Goal: Task Accomplishment & Management: Manage account settings

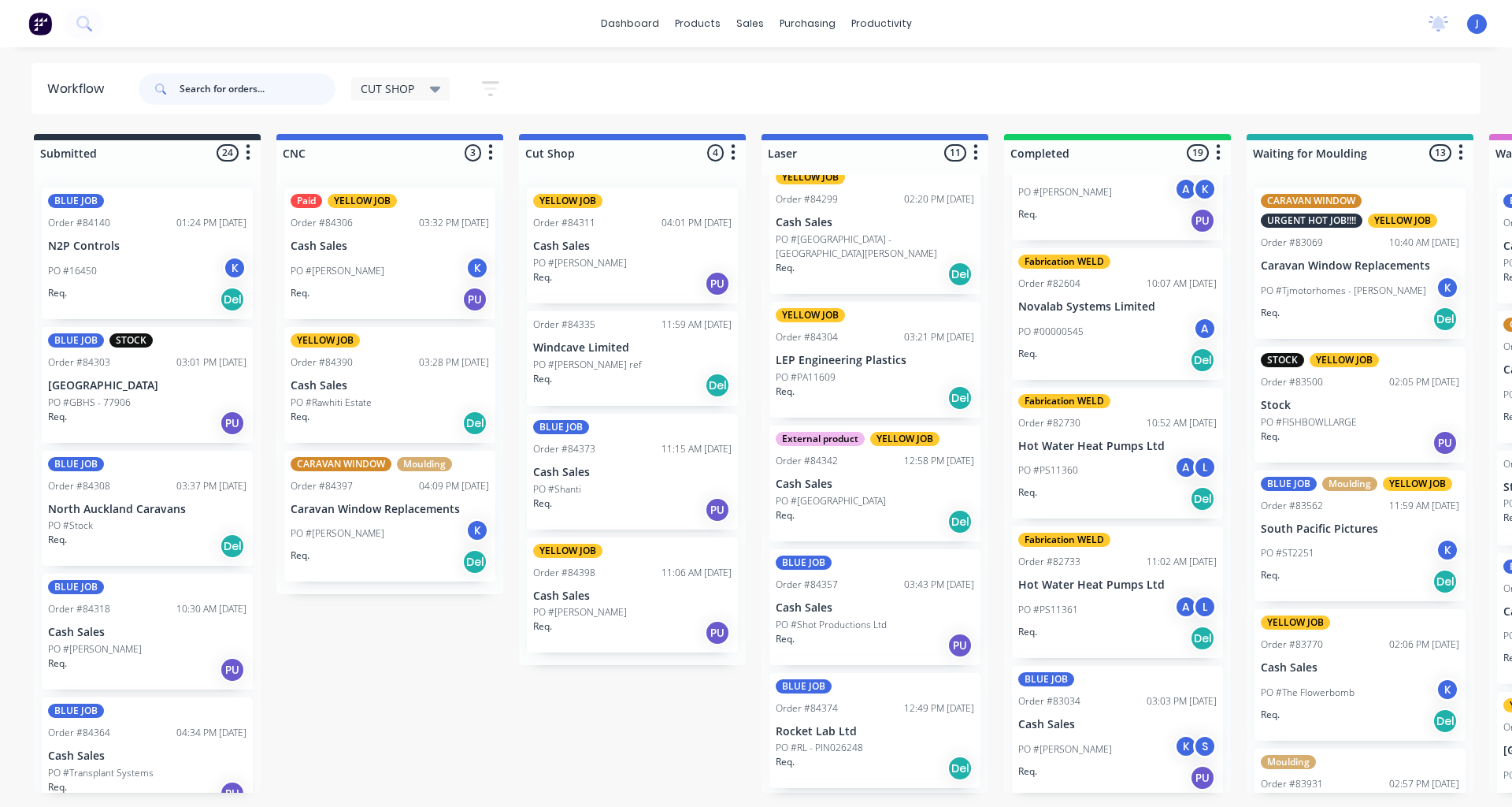
scroll to position [704, 0]
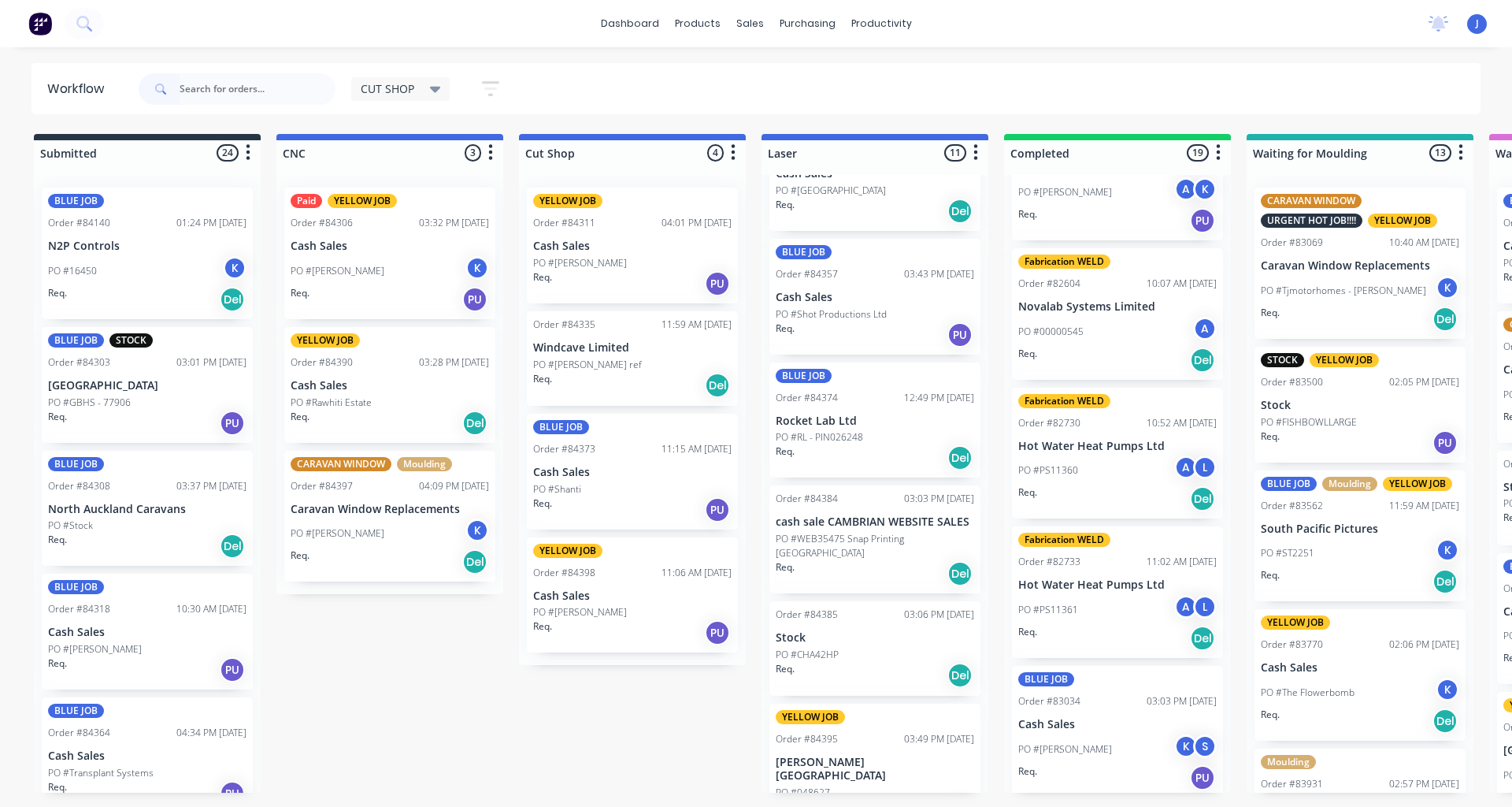
click at [101, 289] on div "Req. Del" at bounding box center [148, 300] width 199 height 27
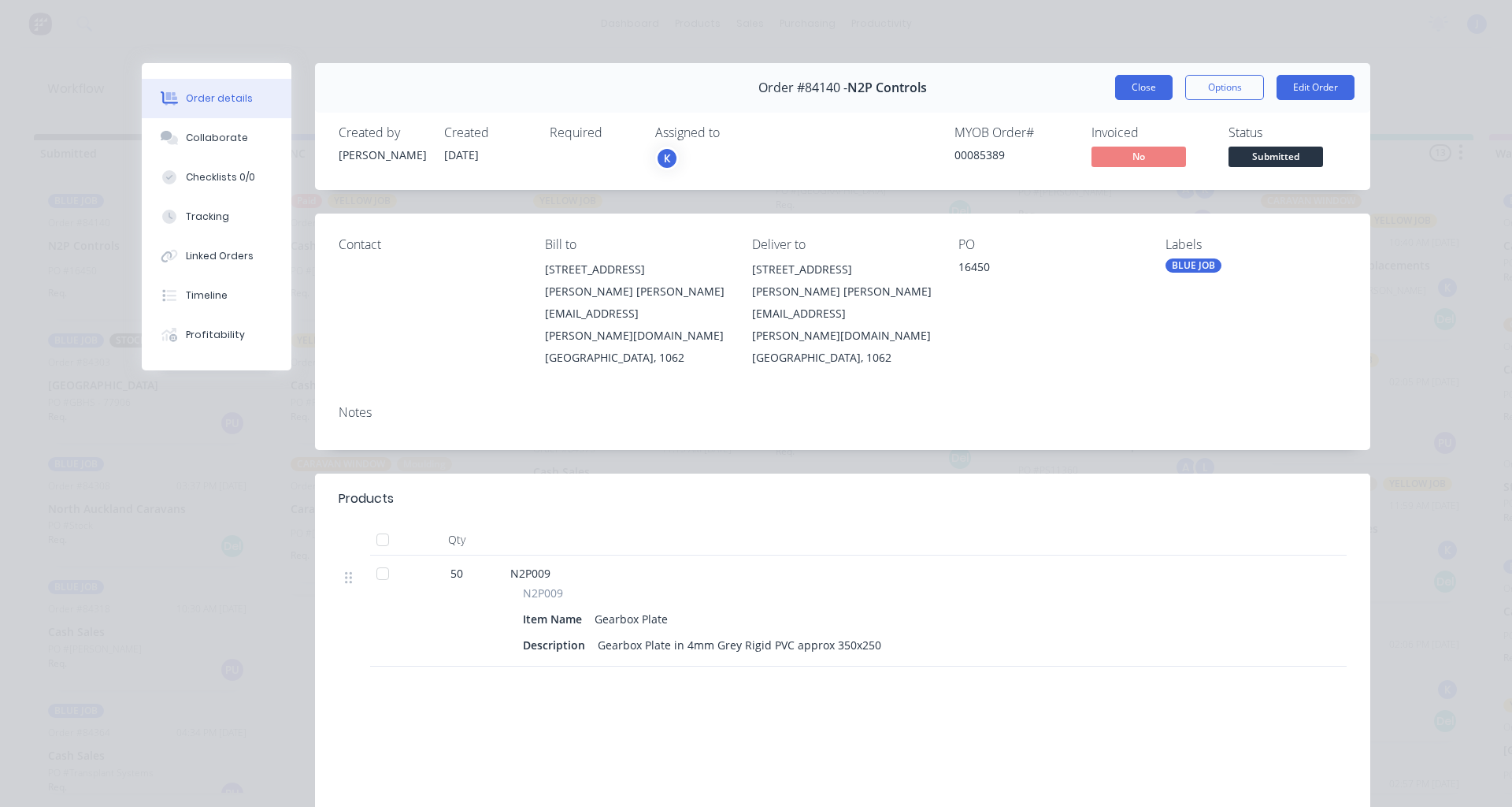
click at [1116, 89] on button "Close" at bounding box center [1144, 88] width 57 height 25
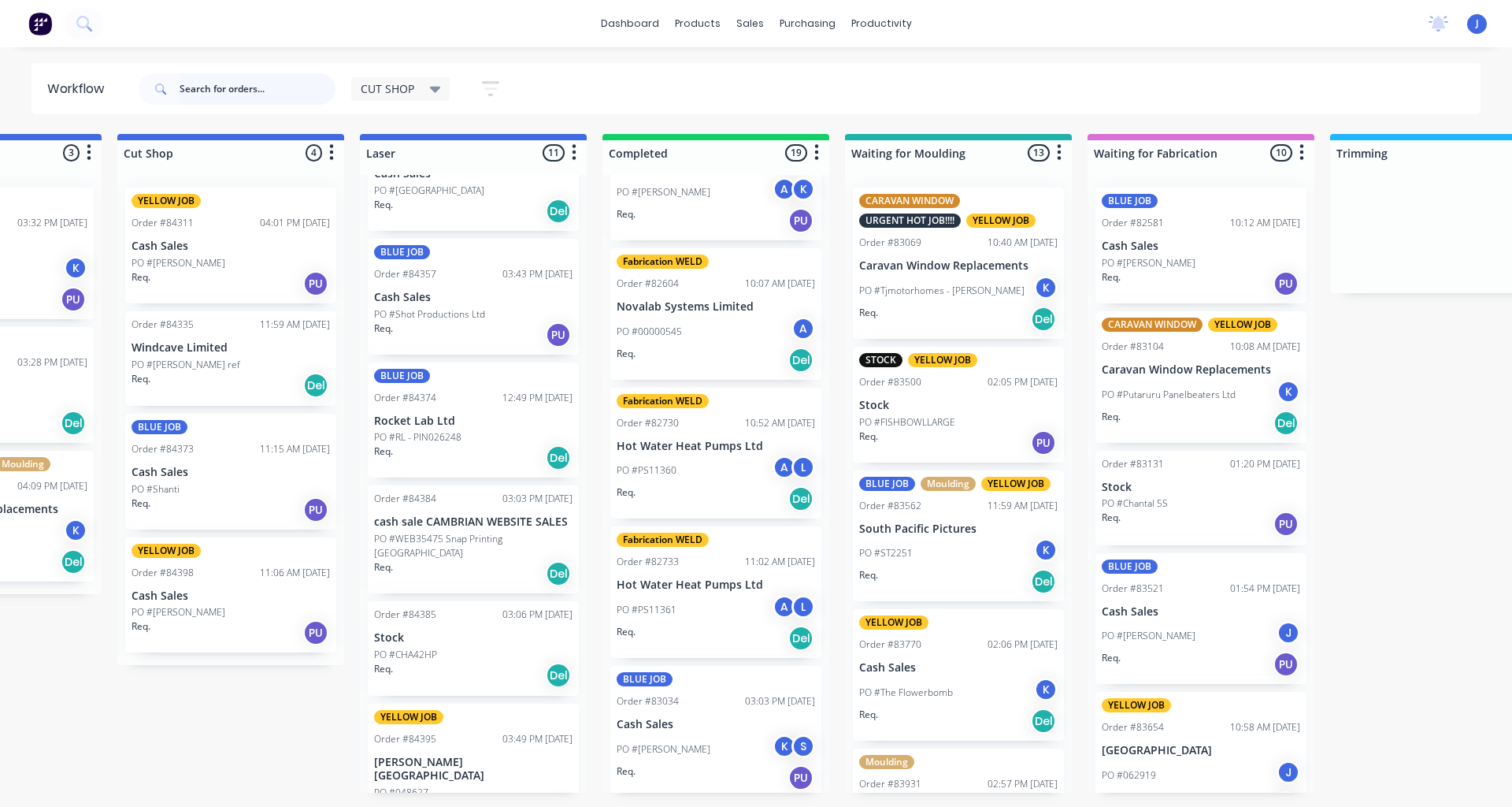
scroll to position [0, 405]
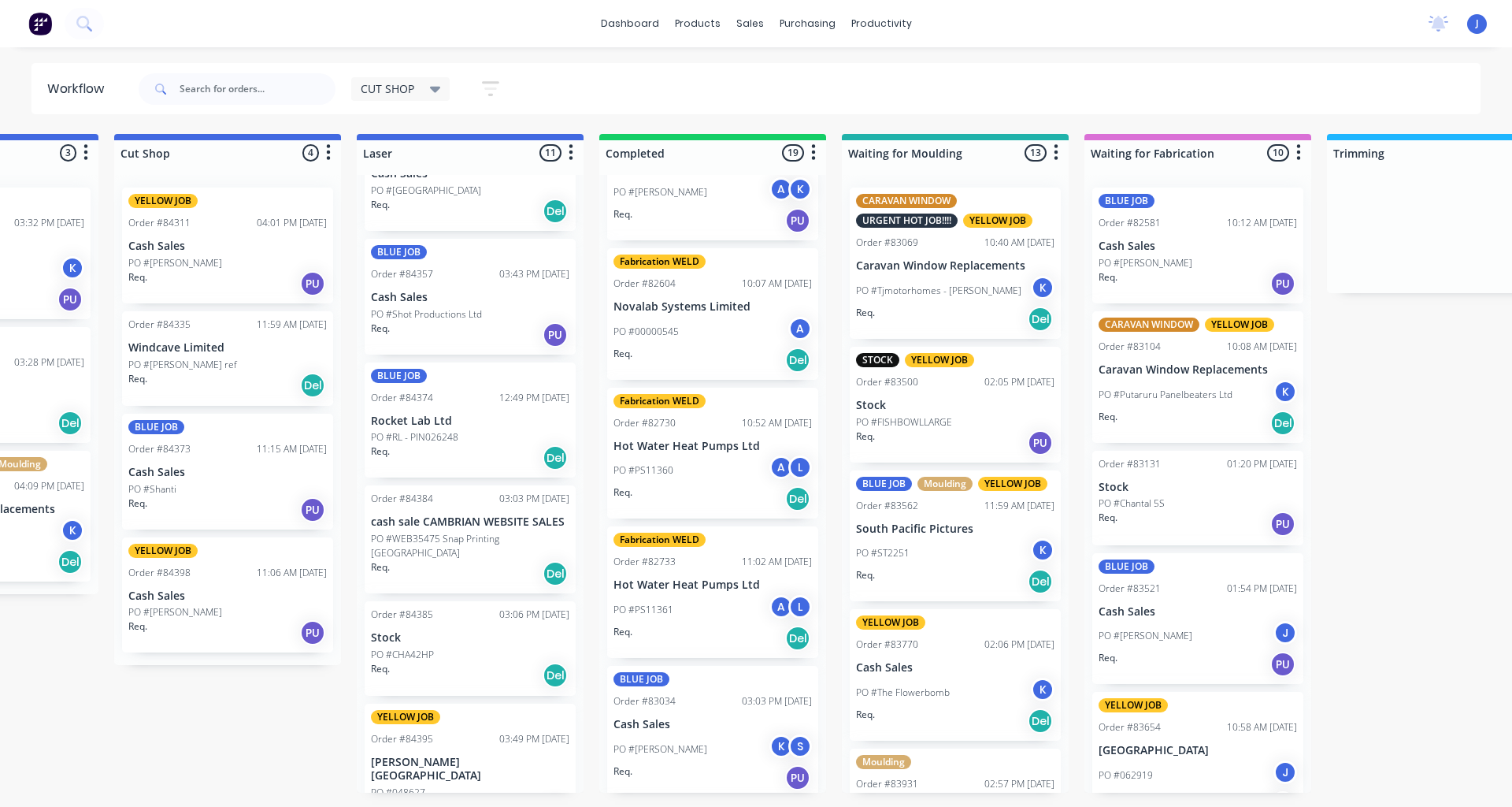
click at [1187, 241] on p "Cash Sales" at bounding box center [1198, 246] width 199 height 13
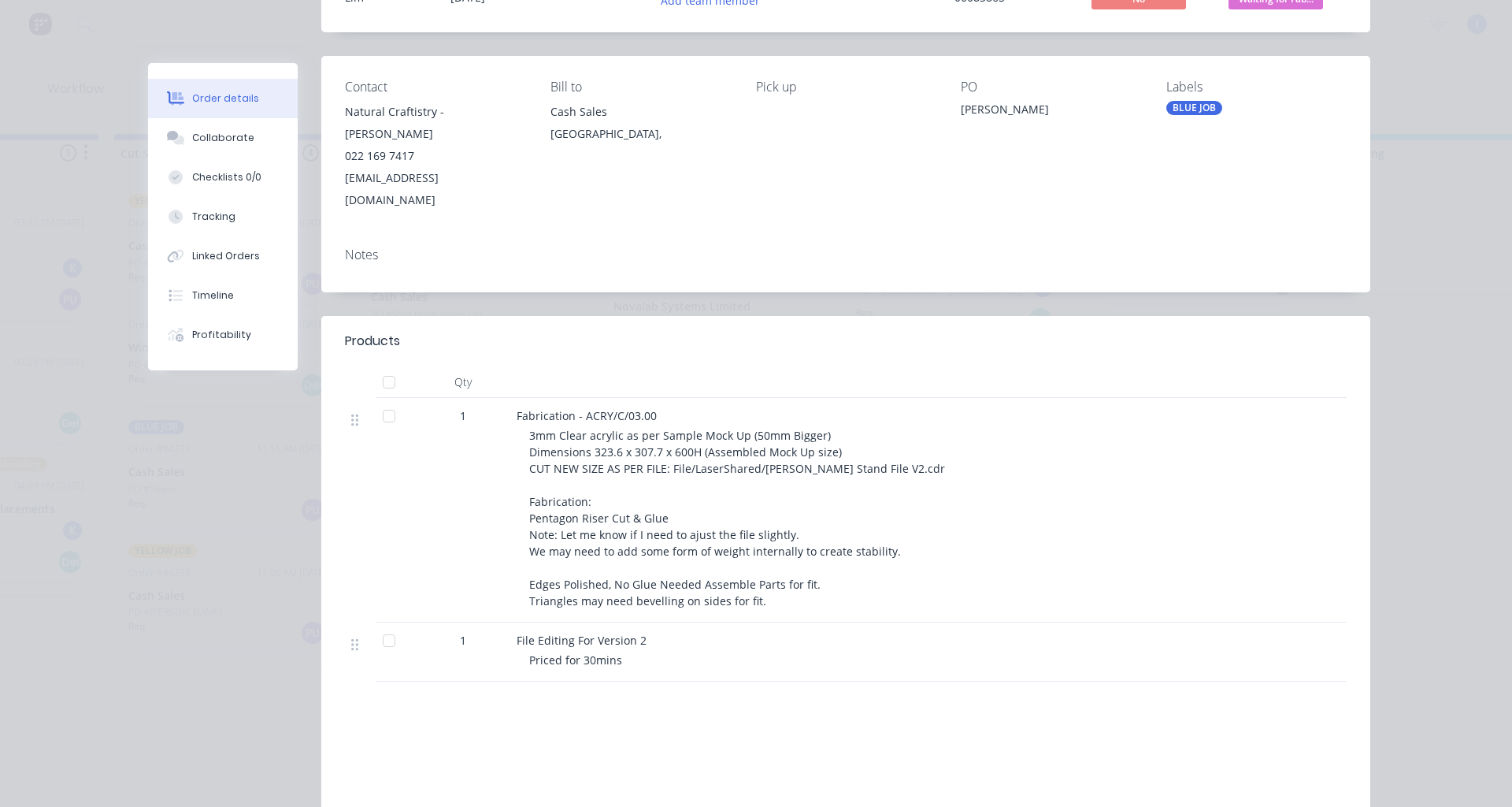
scroll to position [0, 0]
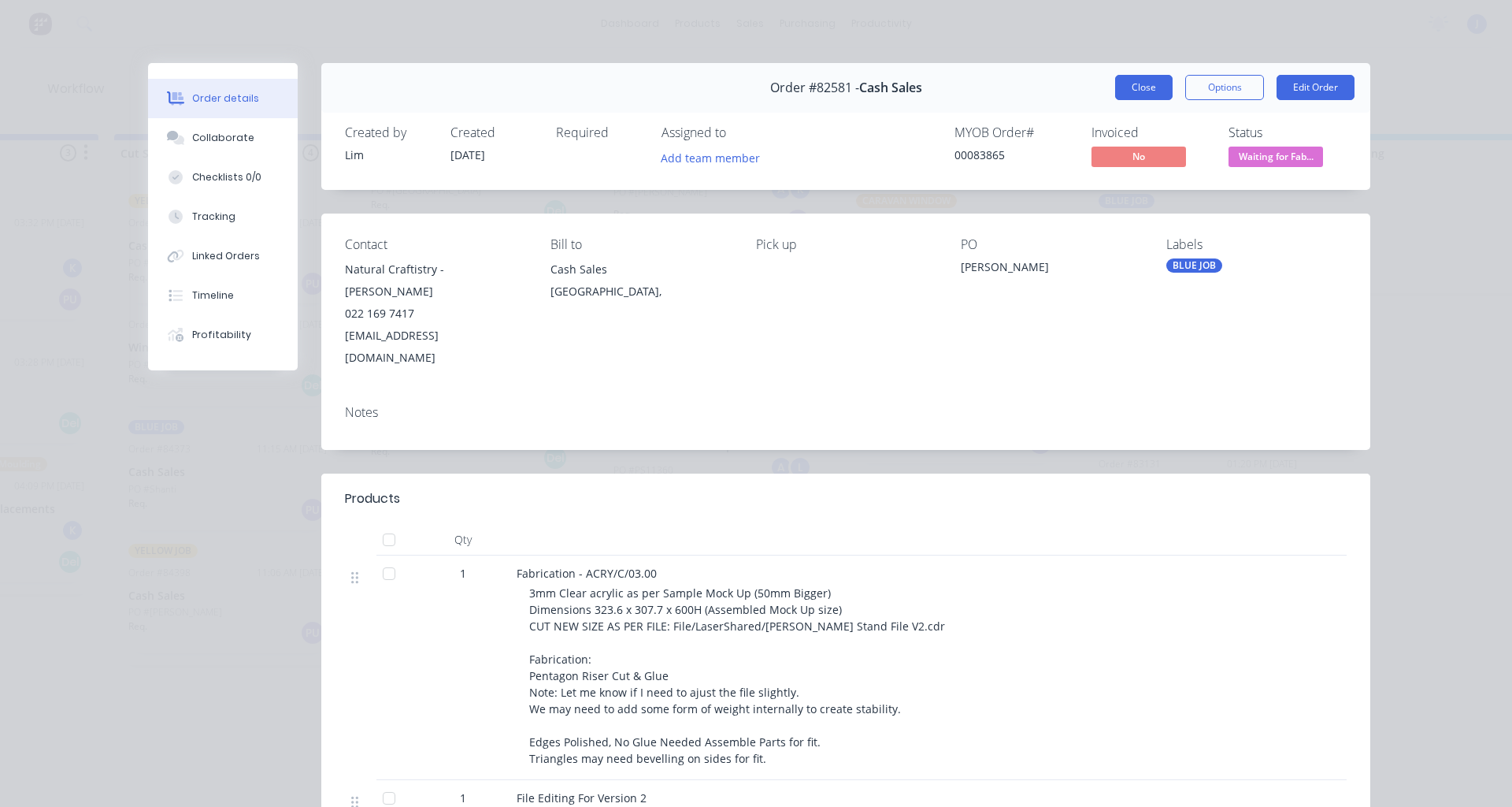
click at [1145, 86] on button "Close" at bounding box center [1144, 88] width 57 height 25
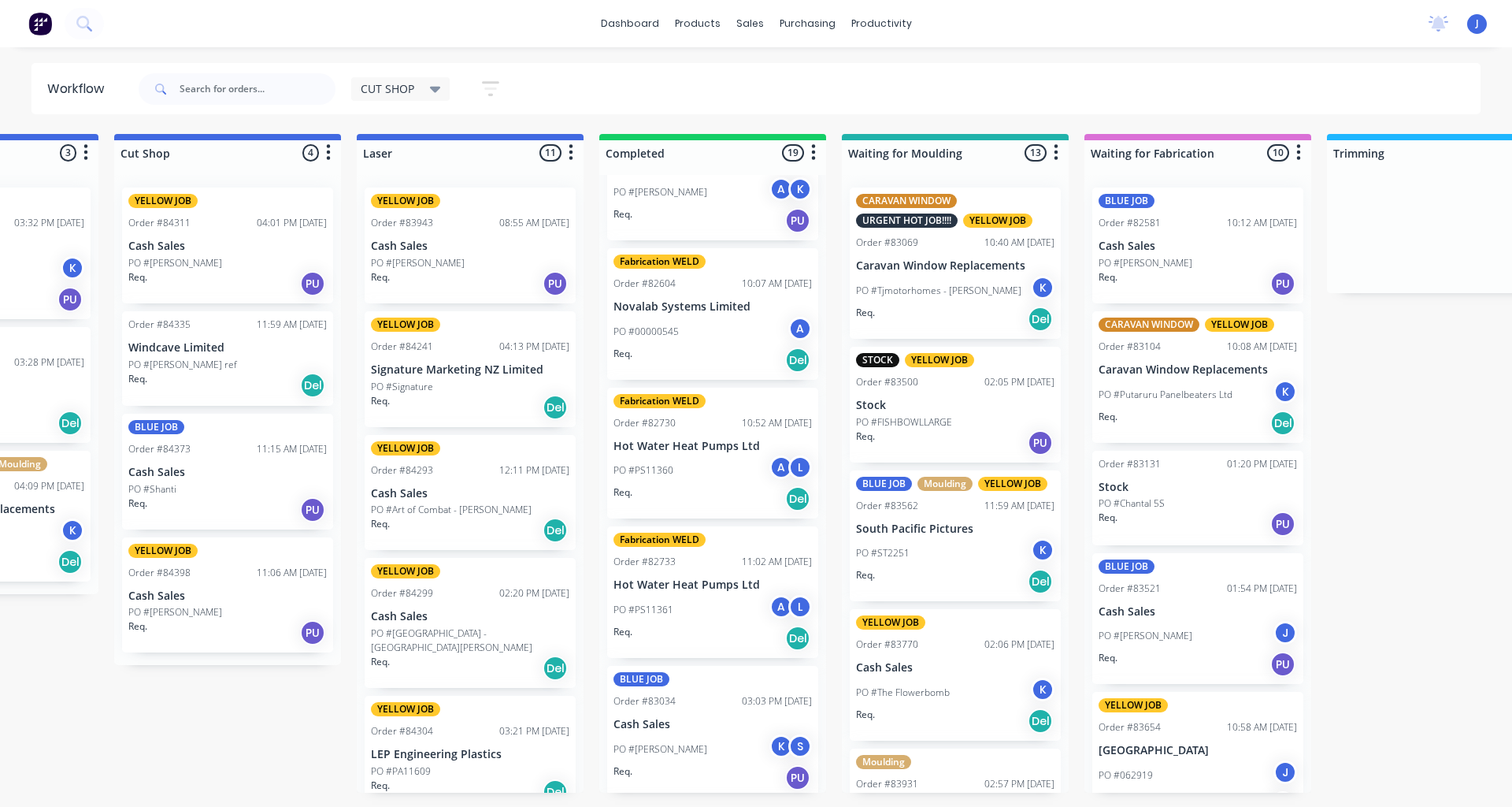
click at [1150, 246] on p "Cash Sales" at bounding box center [1198, 246] width 199 height 13
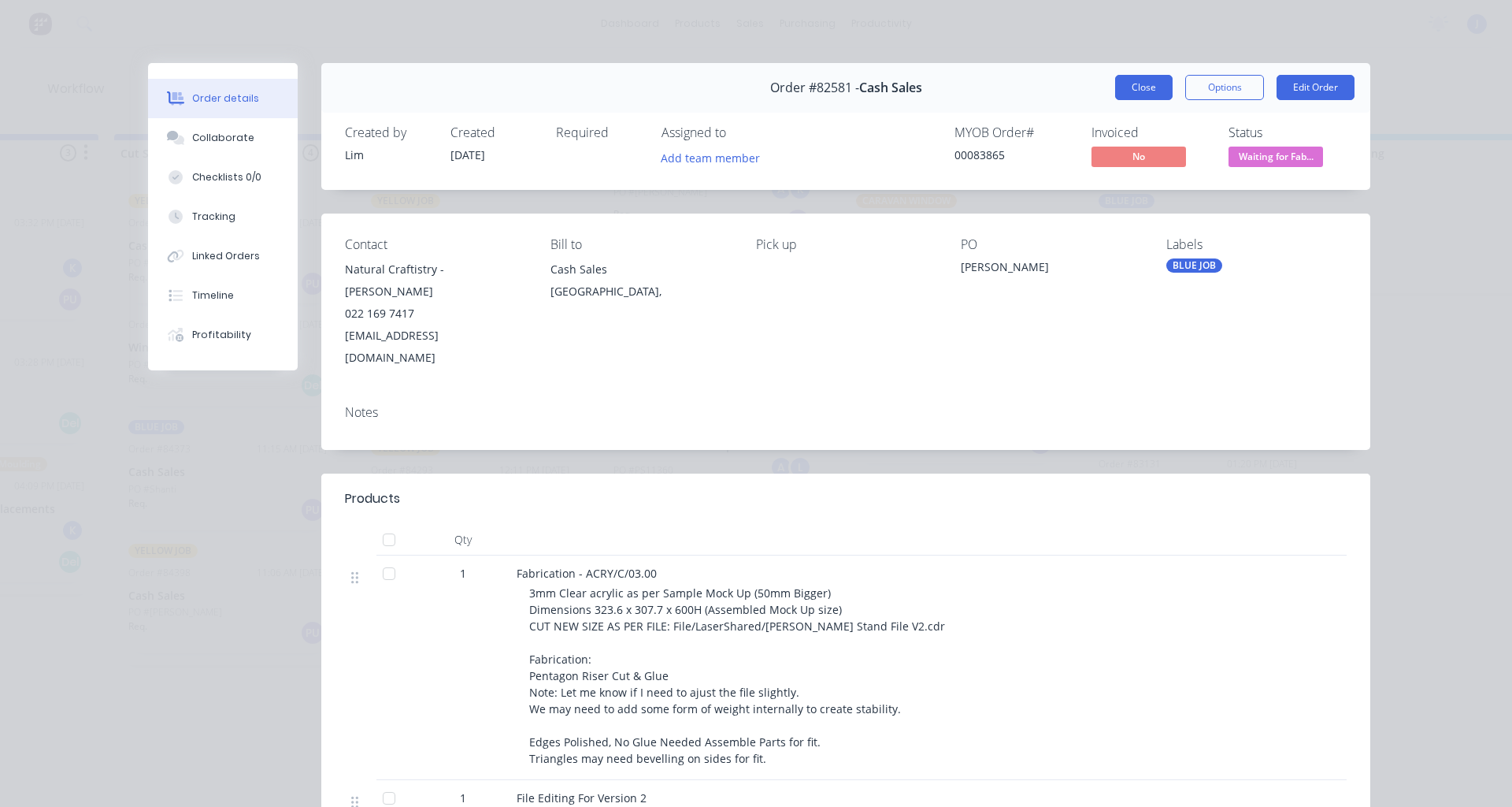
click at [1128, 77] on button "Close" at bounding box center [1144, 88] width 57 height 25
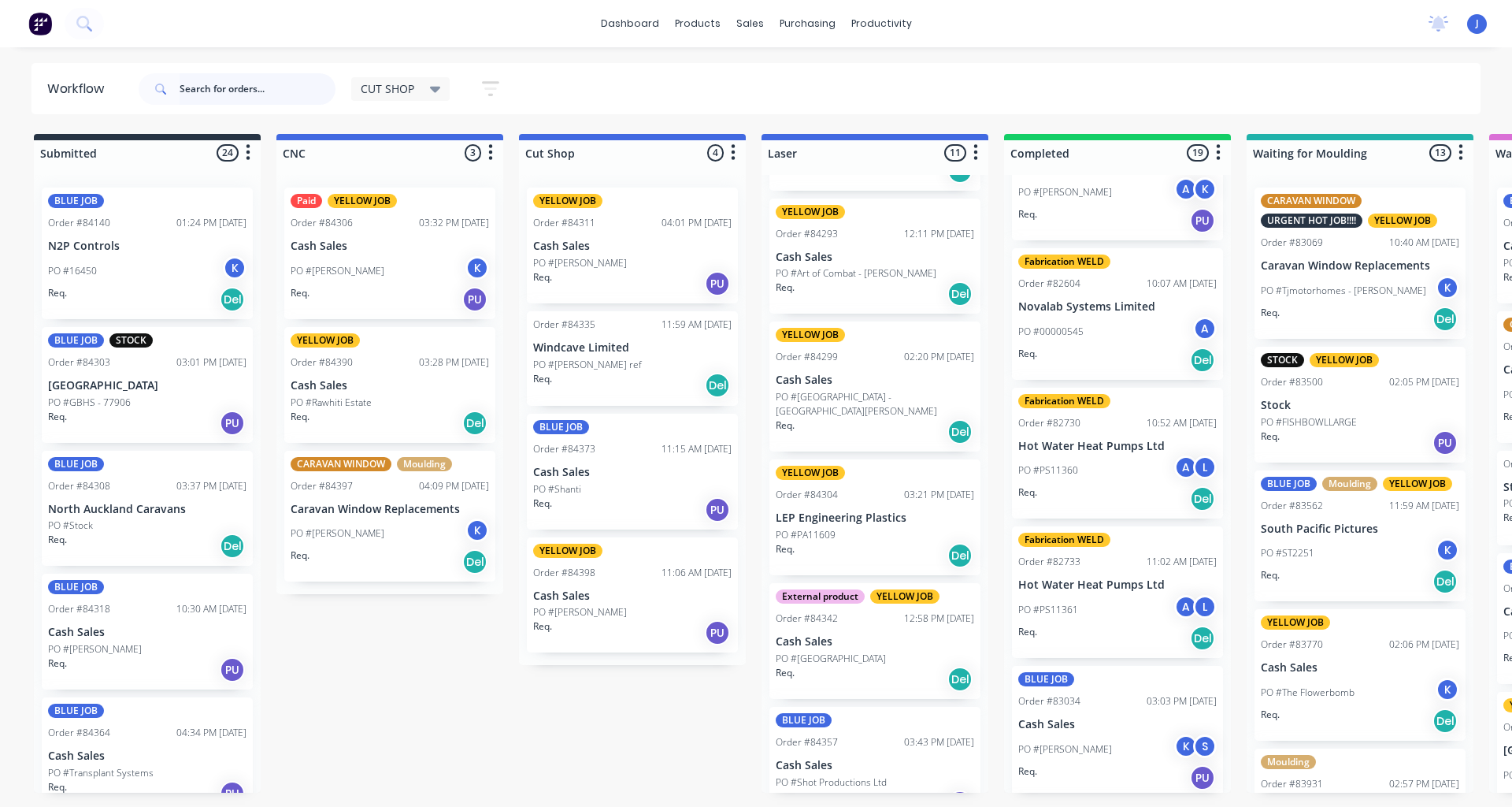
scroll to position [315, 0]
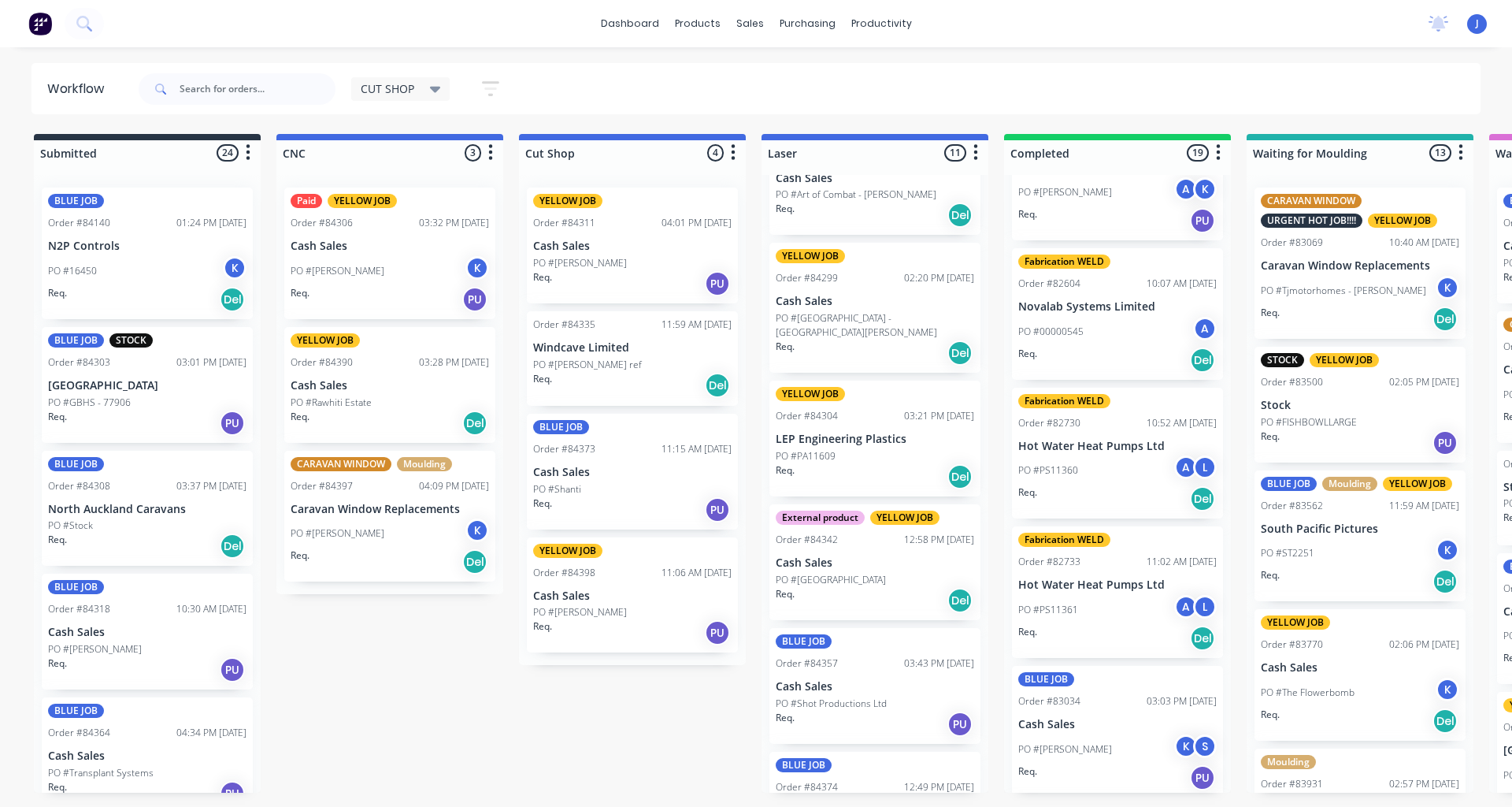
click at [854, 316] on p "PO #[GEOGRAPHIC_DATA] - [GEOGRAPHIC_DATA][PERSON_NAME]" at bounding box center [875, 326] width 199 height 29
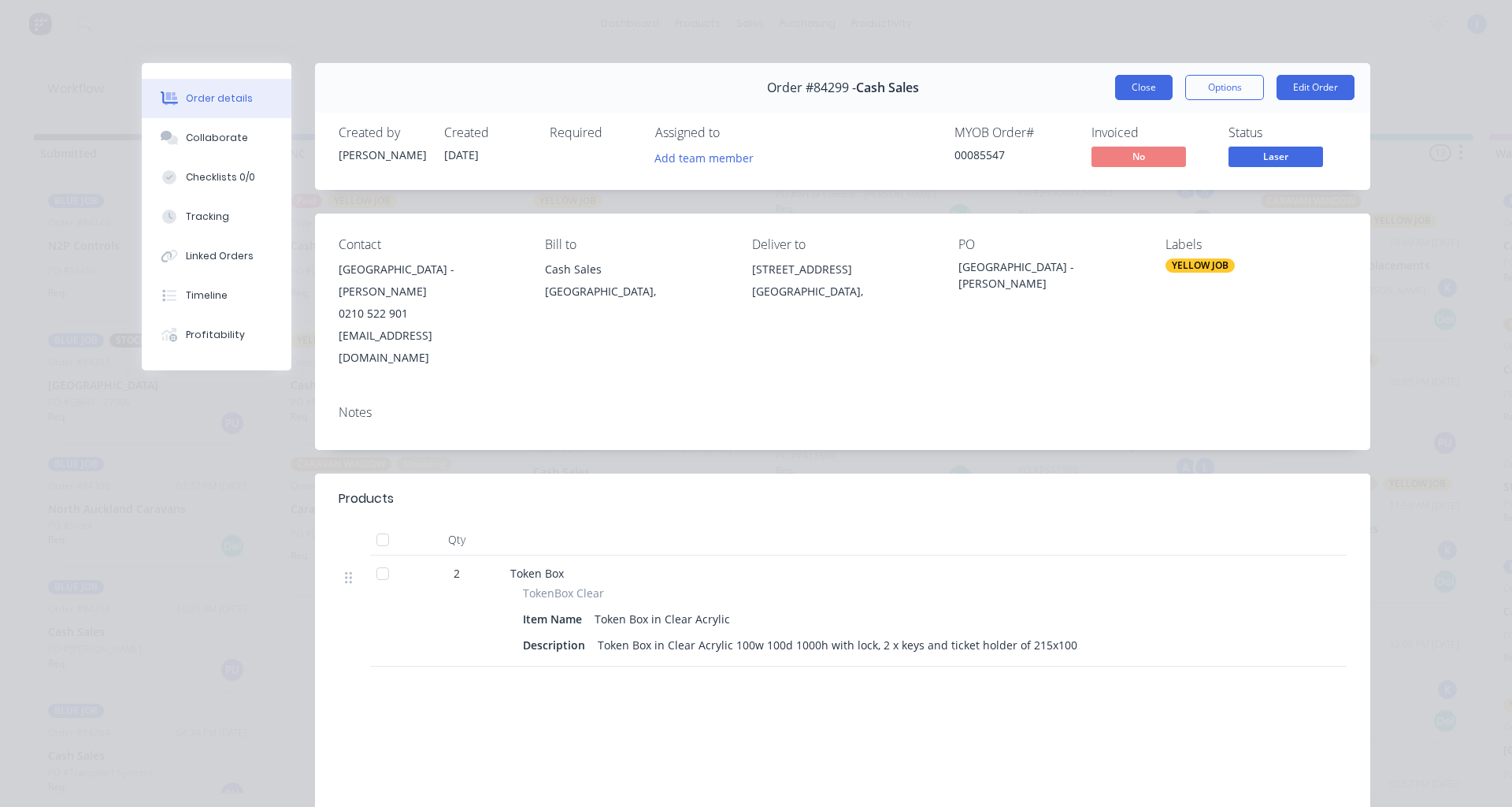
click at [1135, 95] on button "Close" at bounding box center [1144, 88] width 57 height 25
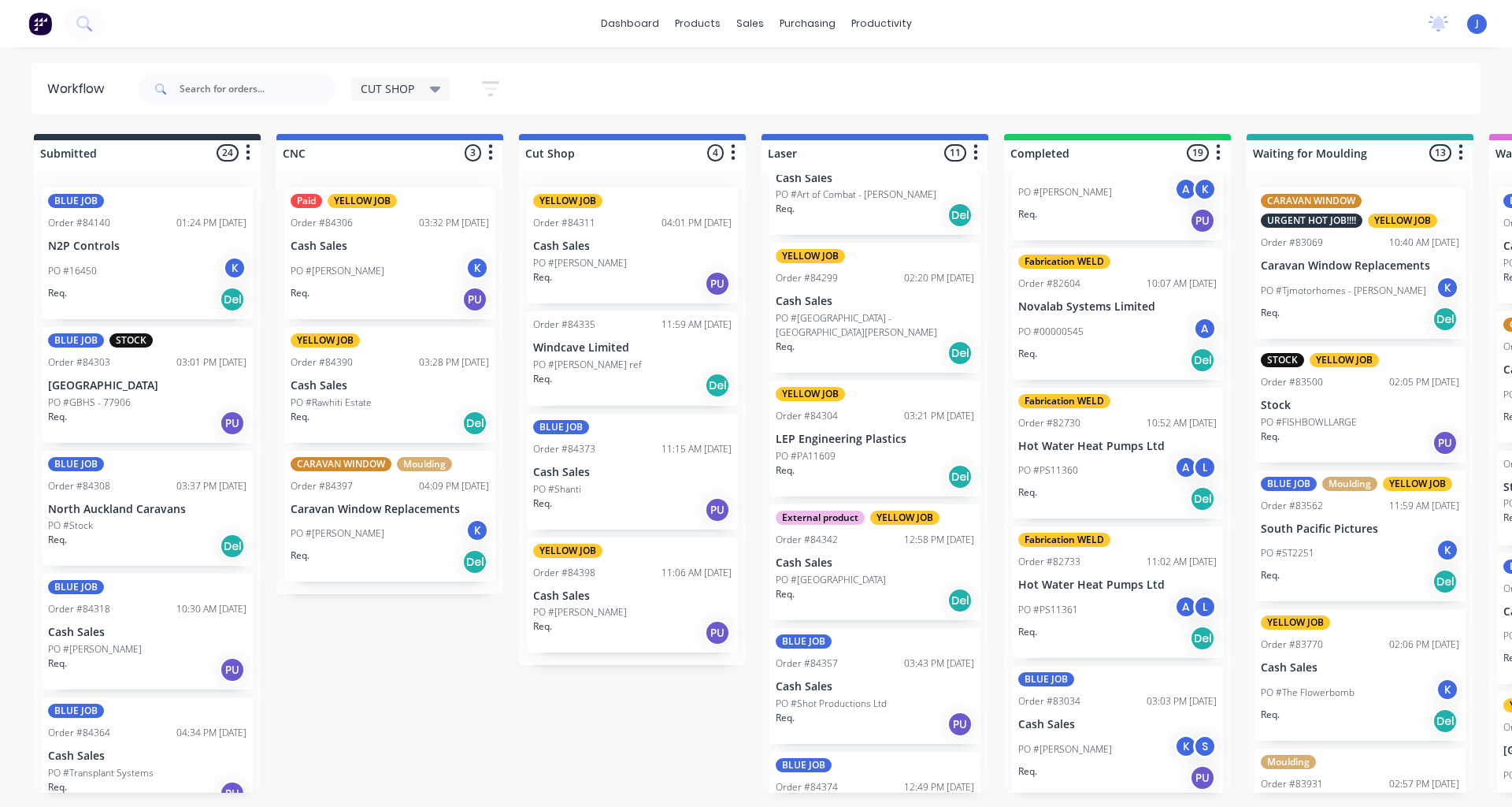
click at [849, 309] on div "YELLOW JOB Order #84299 02:20 PM [DATE] Cash Sales PO #[GEOGRAPHIC_DATA] - Rach…" at bounding box center [875, 307] width 211 height 130
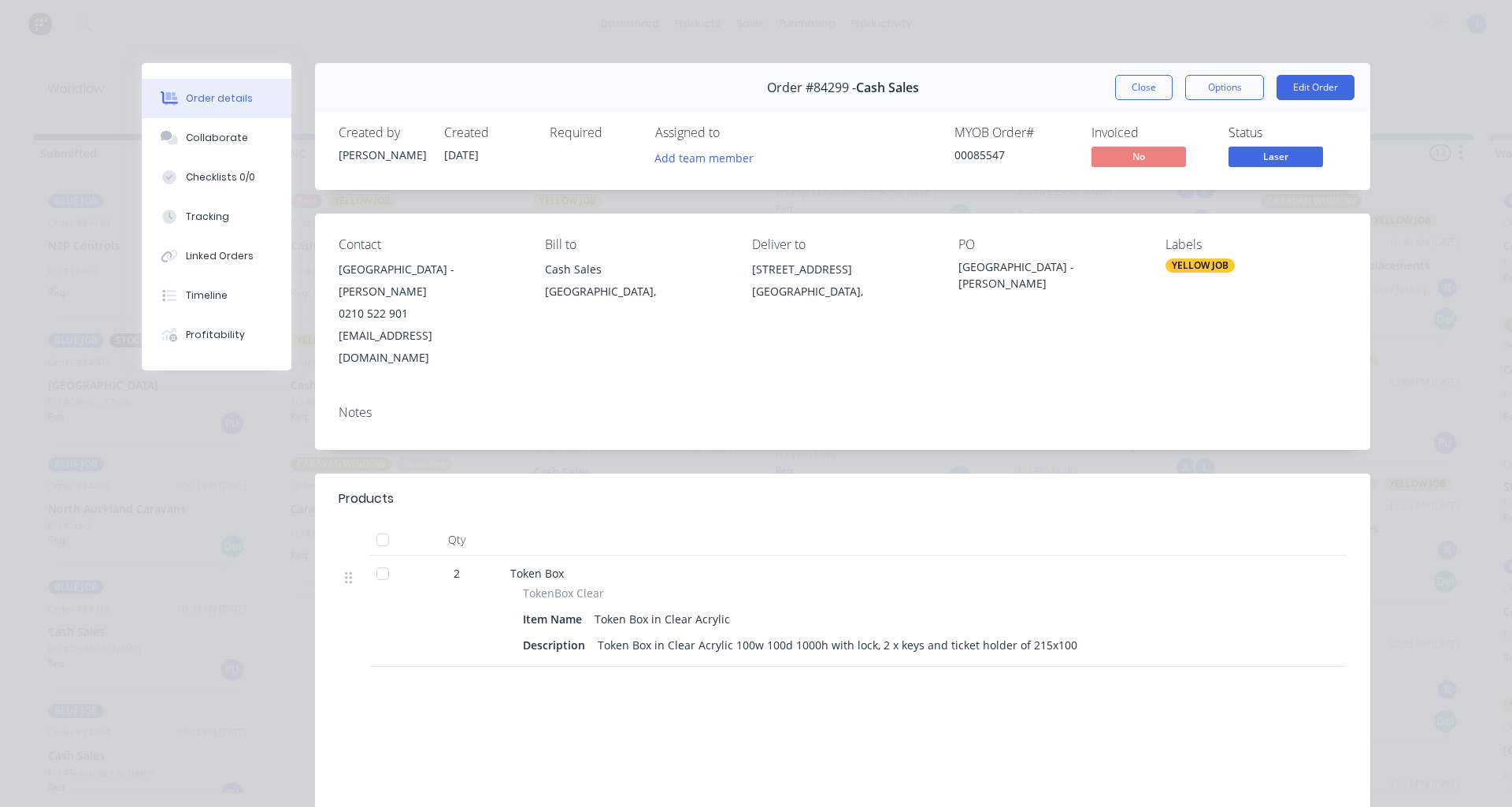
drag, startPoint x: 1112, startPoint y: 84, endPoint x: 994, endPoint y: 132, distance: 127.4
click at [1116, 84] on button "Close" at bounding box center [1144, 88] width 57 height 25
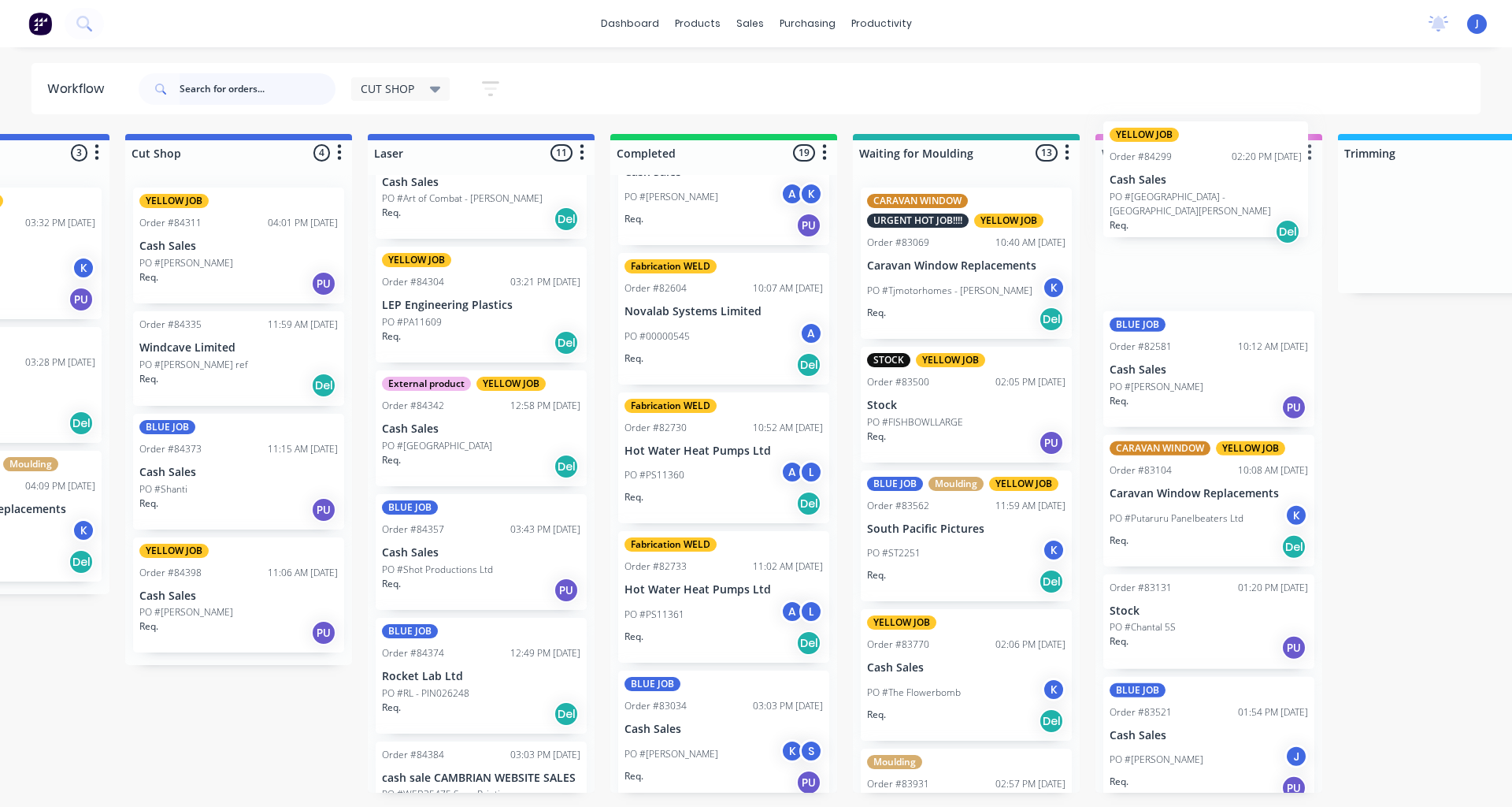
scroll to position [0, 400]
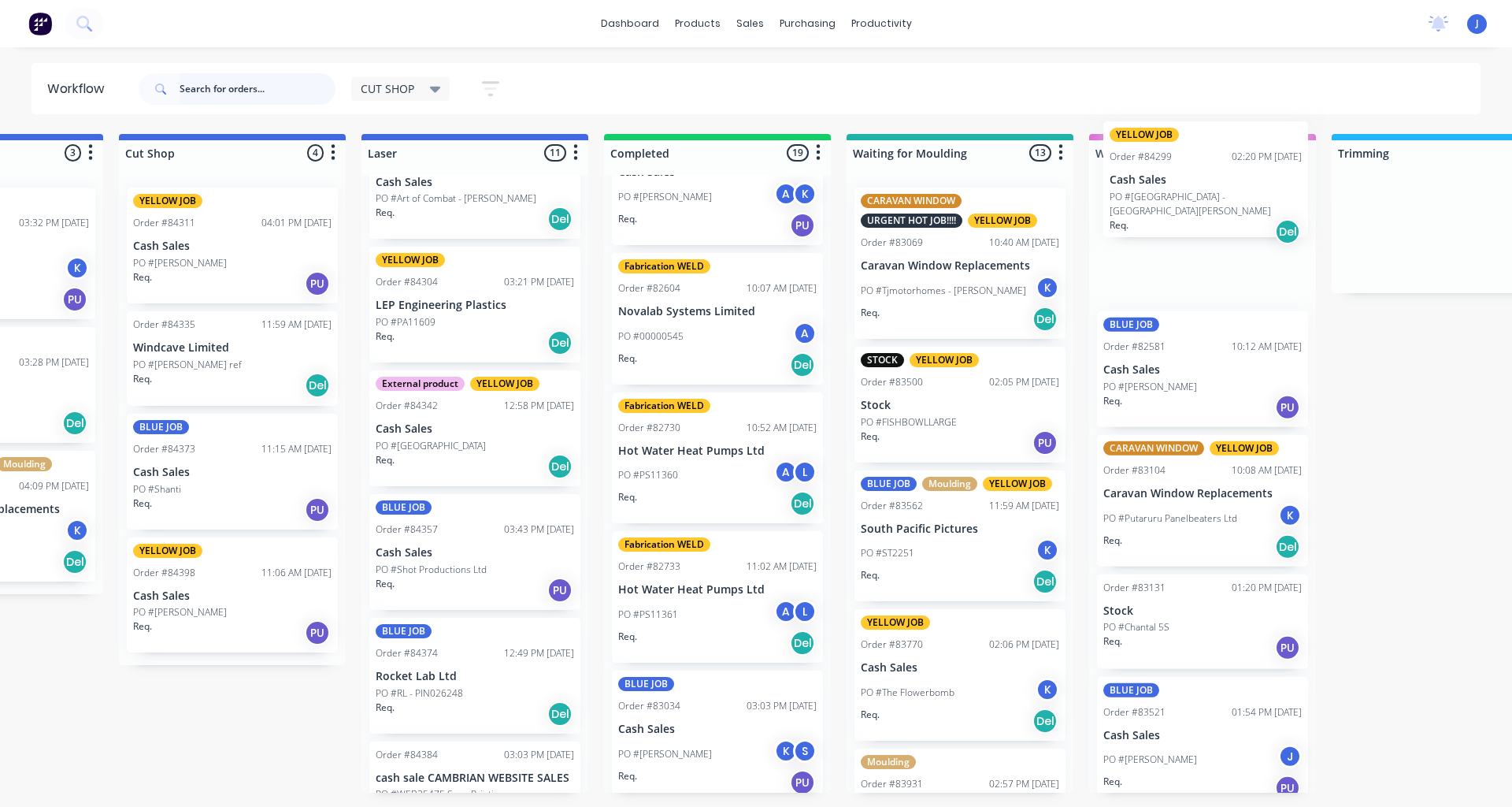
drag, startPoint x: 818, startPoint y: 327, endPoint x: 1152, endPoint y: 208, distance: 354.6
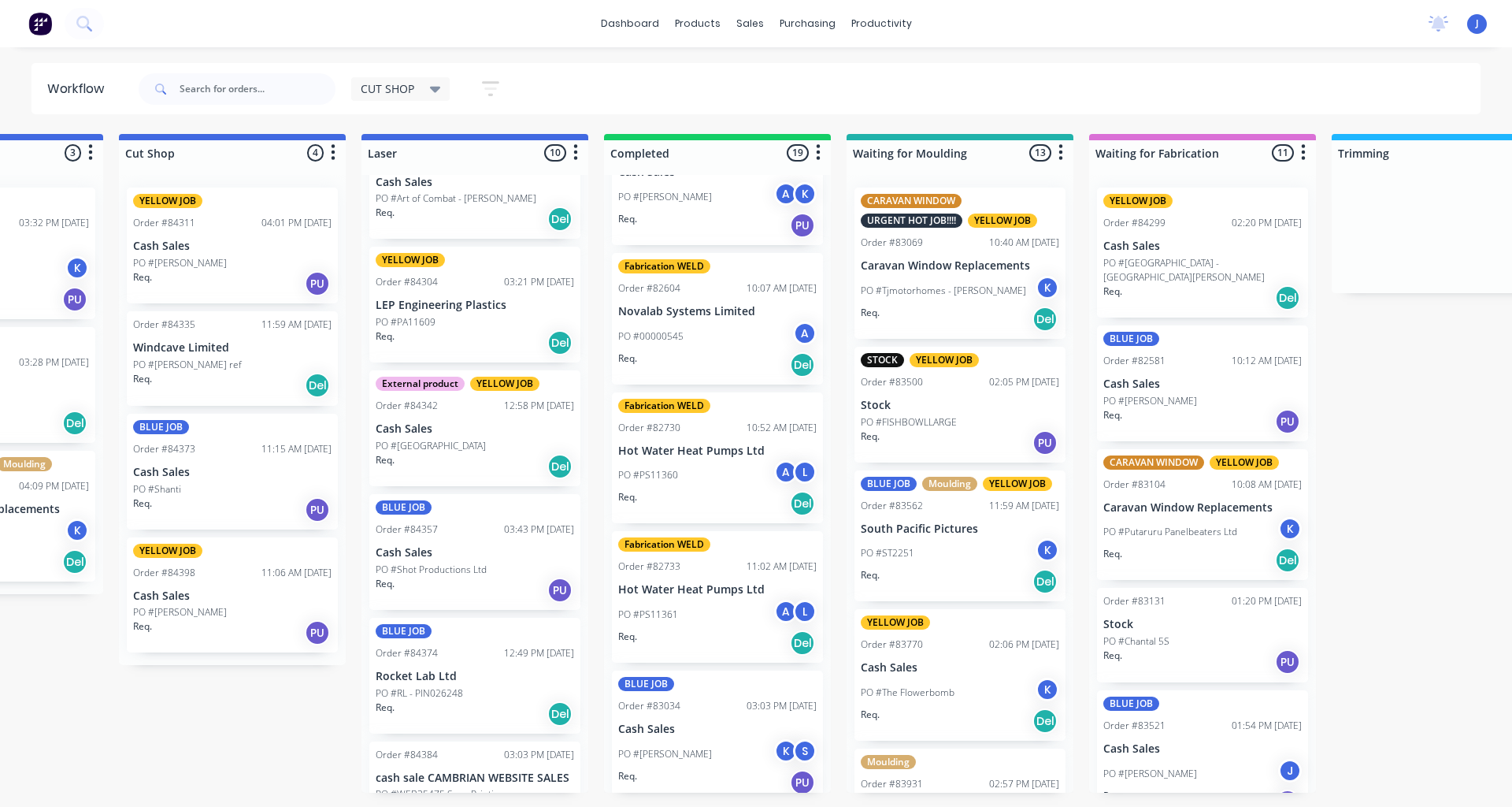
click at [432, 438] on p "PO #[GEOGRAPHIC_DATA]" at bounding box center [430, 446] width 110 height 14
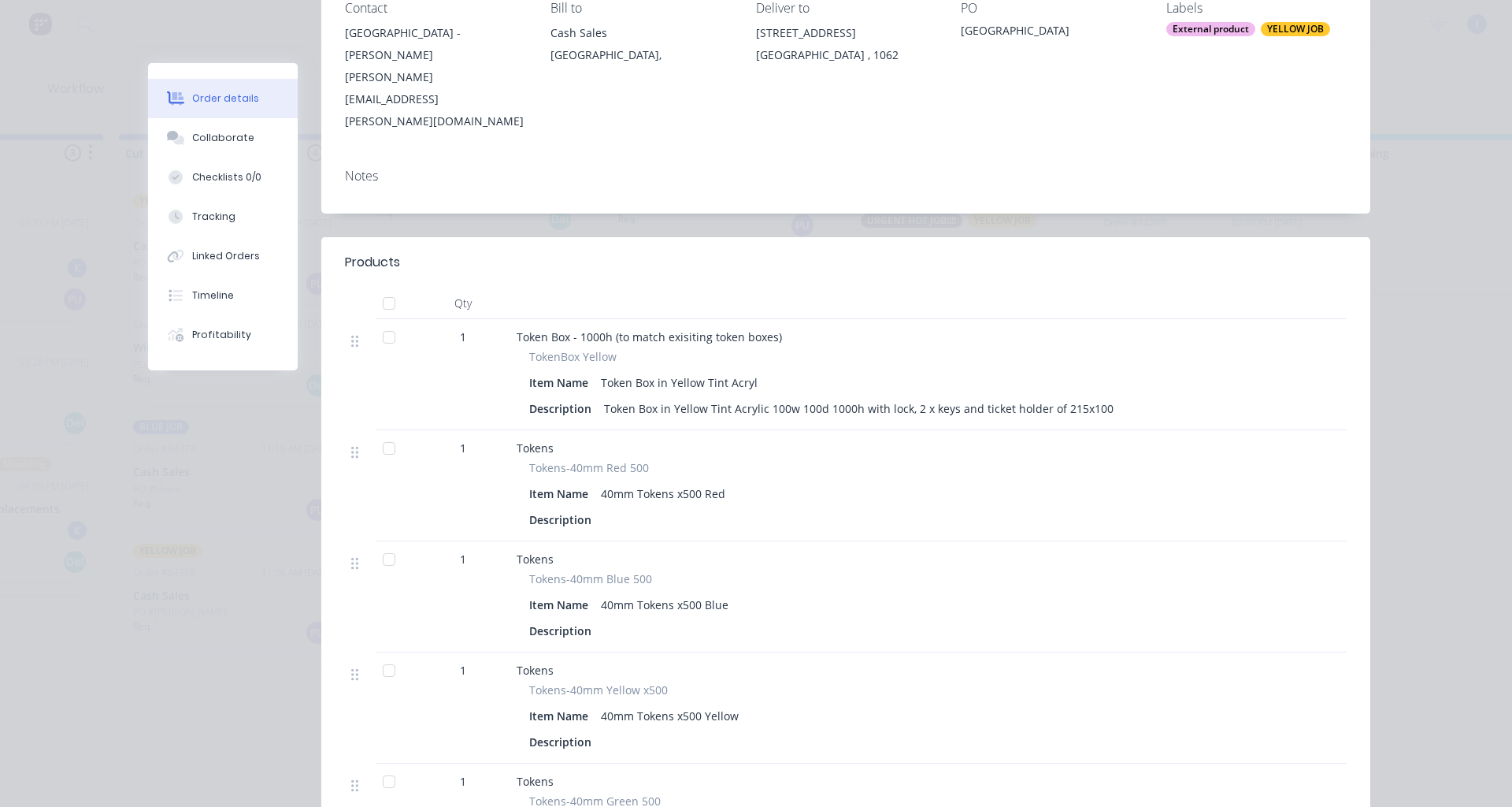
scroll to position [0, 0]
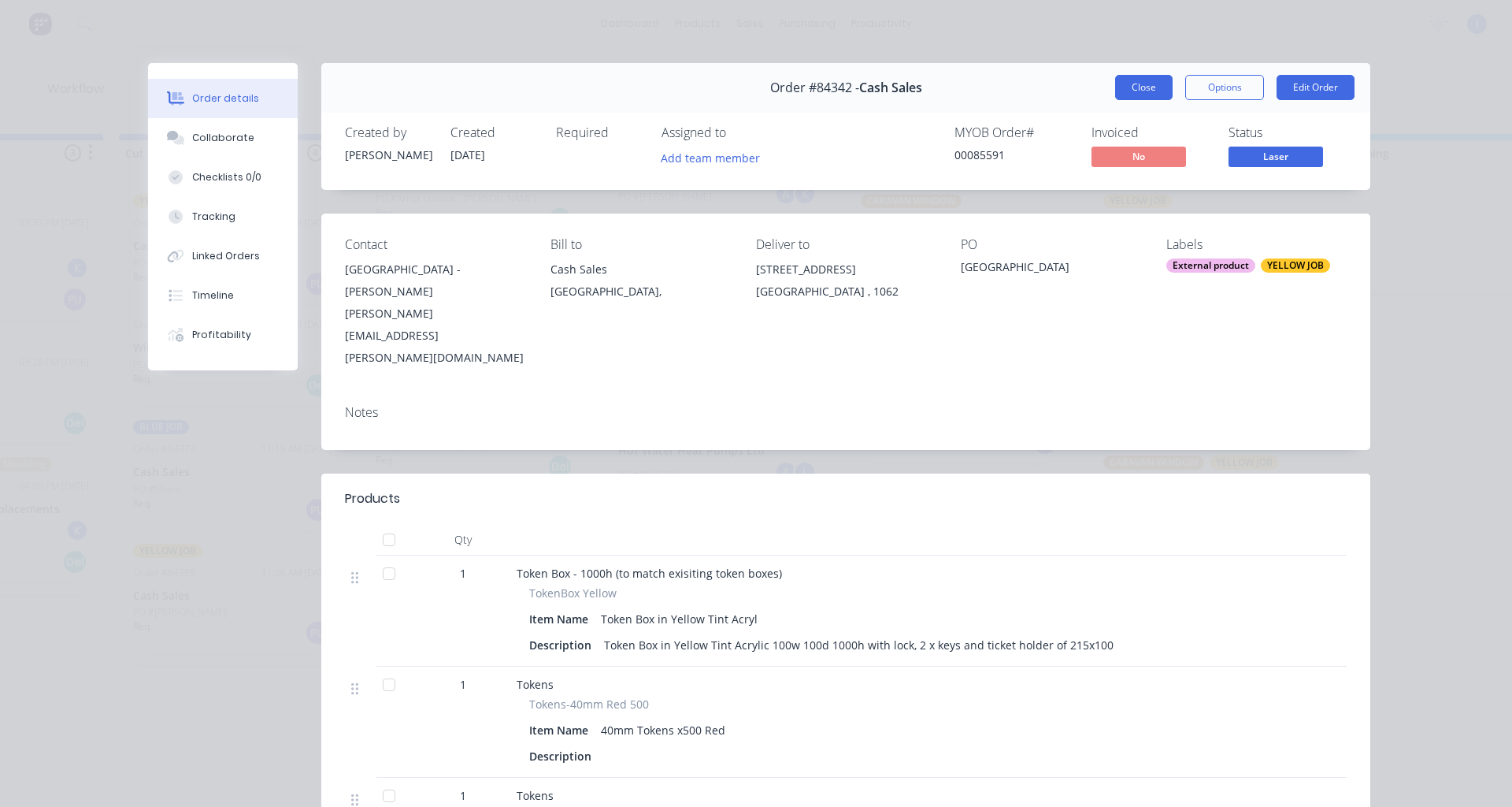
click at [1128, 98] on button "Close" at bounding box center [1144, 88] width 57 height 25
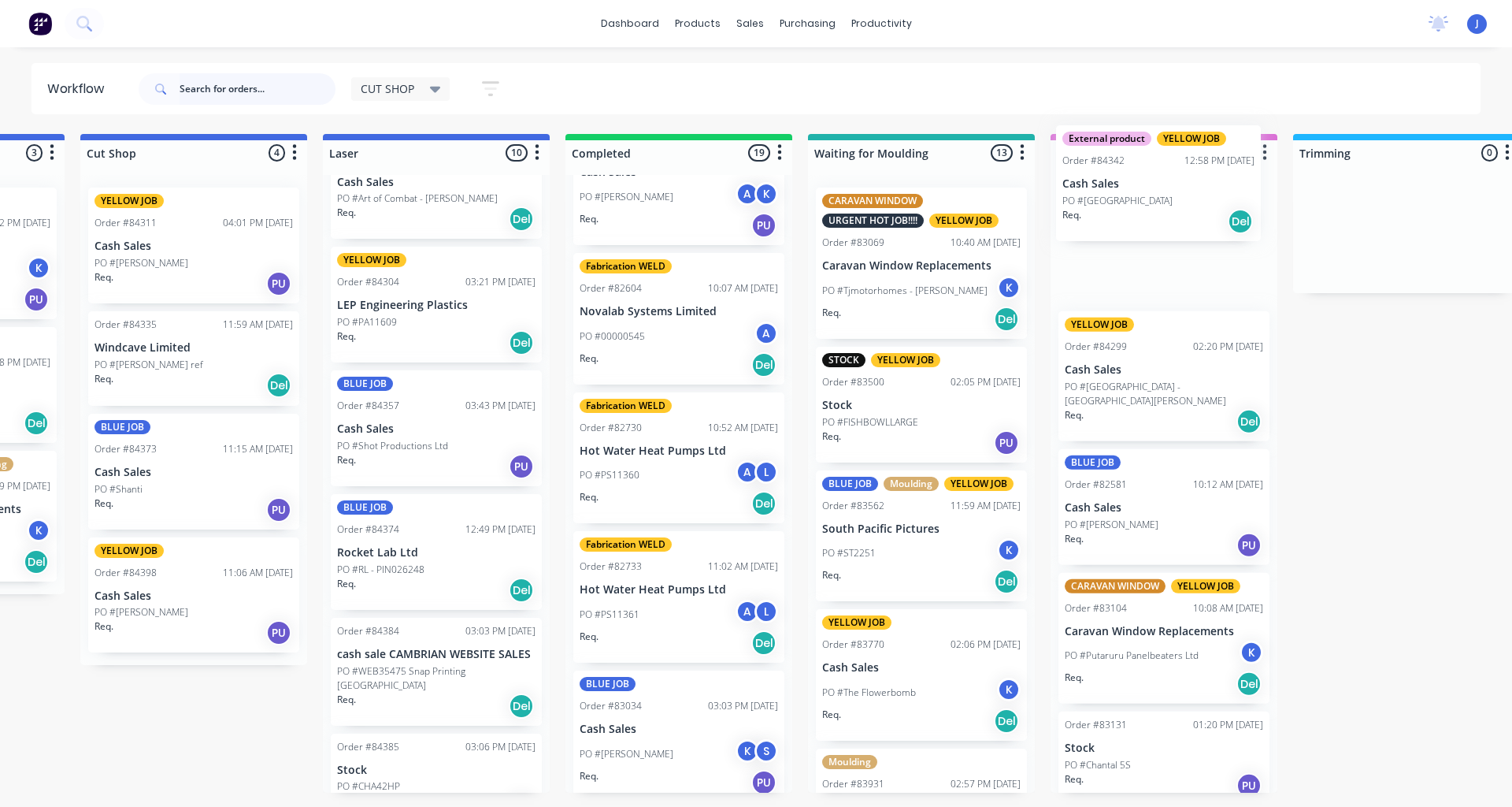
drag, startPoint x: 431, startPoint y: 447, endPoint x: 1130, endPoint y: 207, distance: 739.1
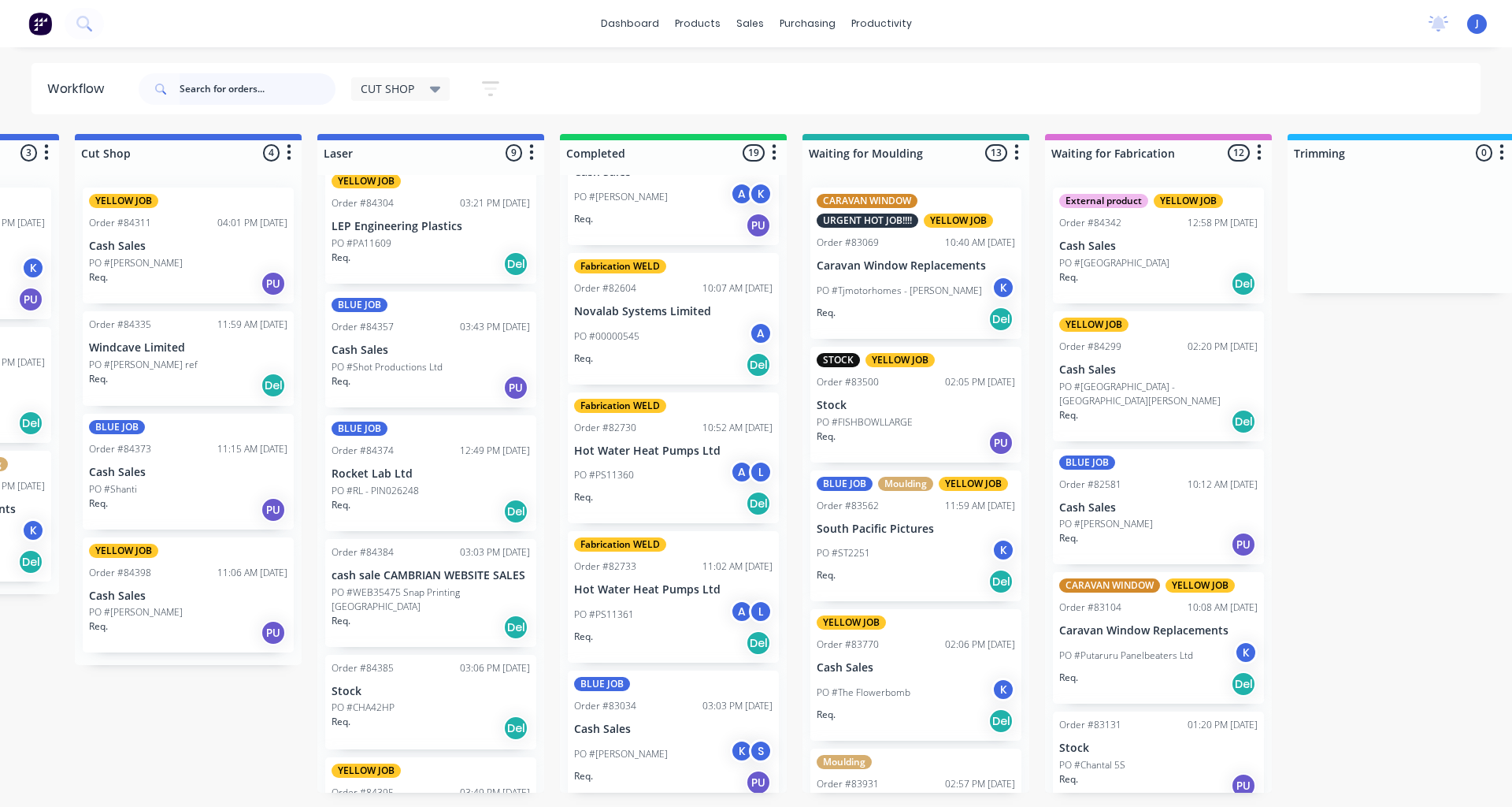
scroll to position [458, 0]
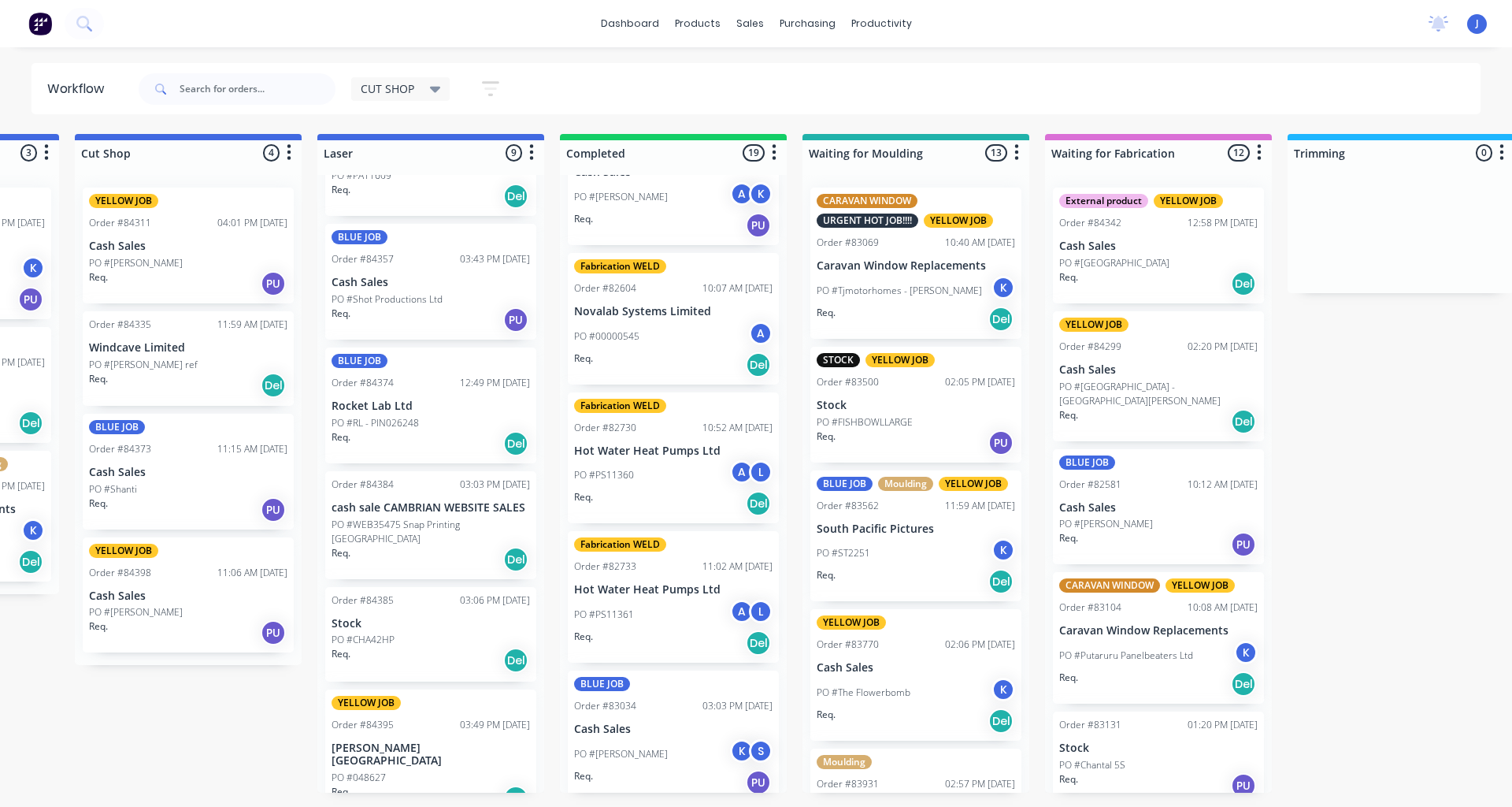
click at [412, 513] on p "cash sale CAMBRIAN WEBSITE SALES" at bounding box center [431, 507] width 199 height 13
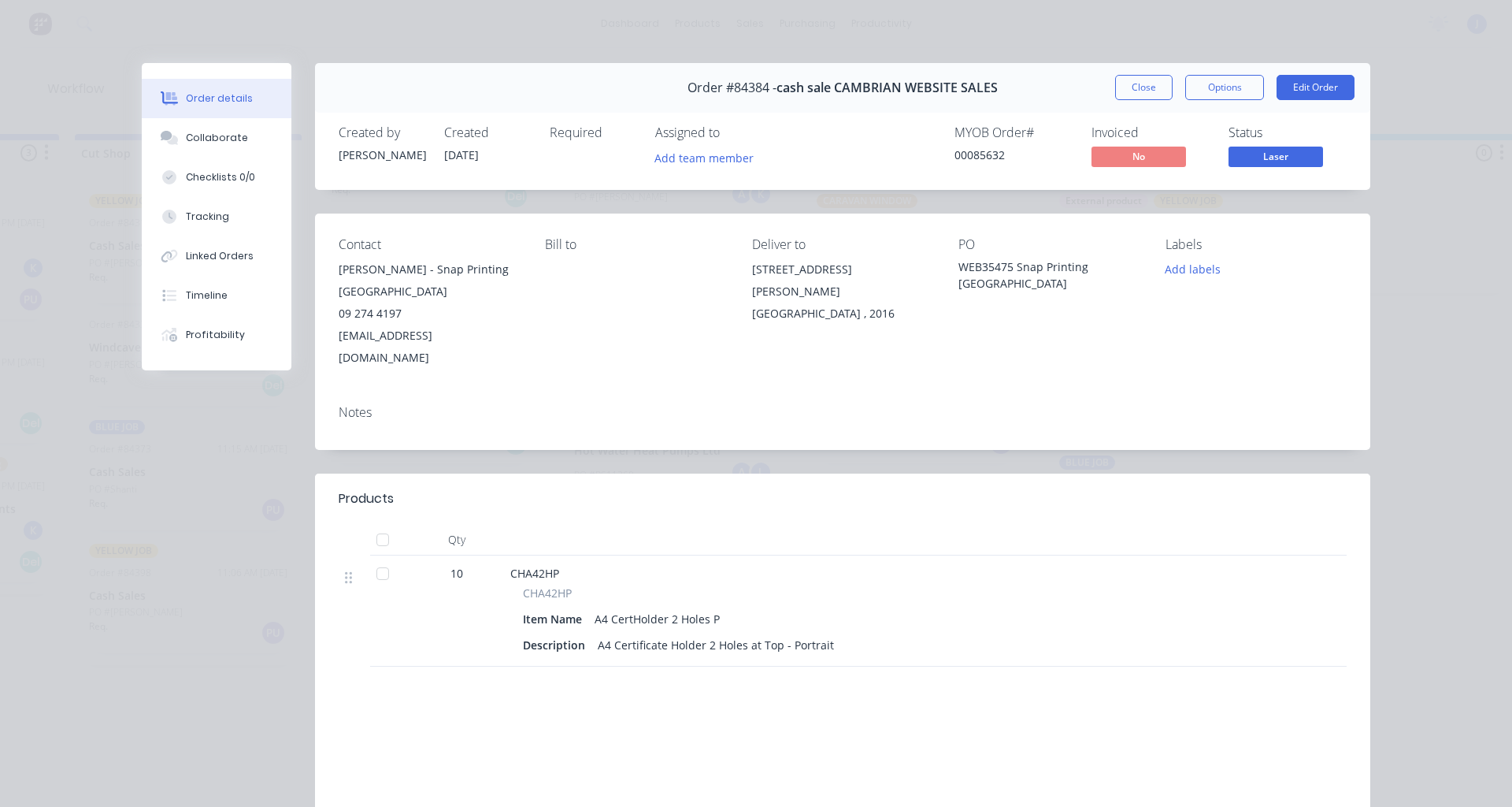
drag, startPoint x: 1123, startPoint y: 83, endPoint x: 446, endPoint y: 388, distance: 742.5
click at [1120, 84] on button "Close" at bounding box center [1144, 88] width 57 height 25
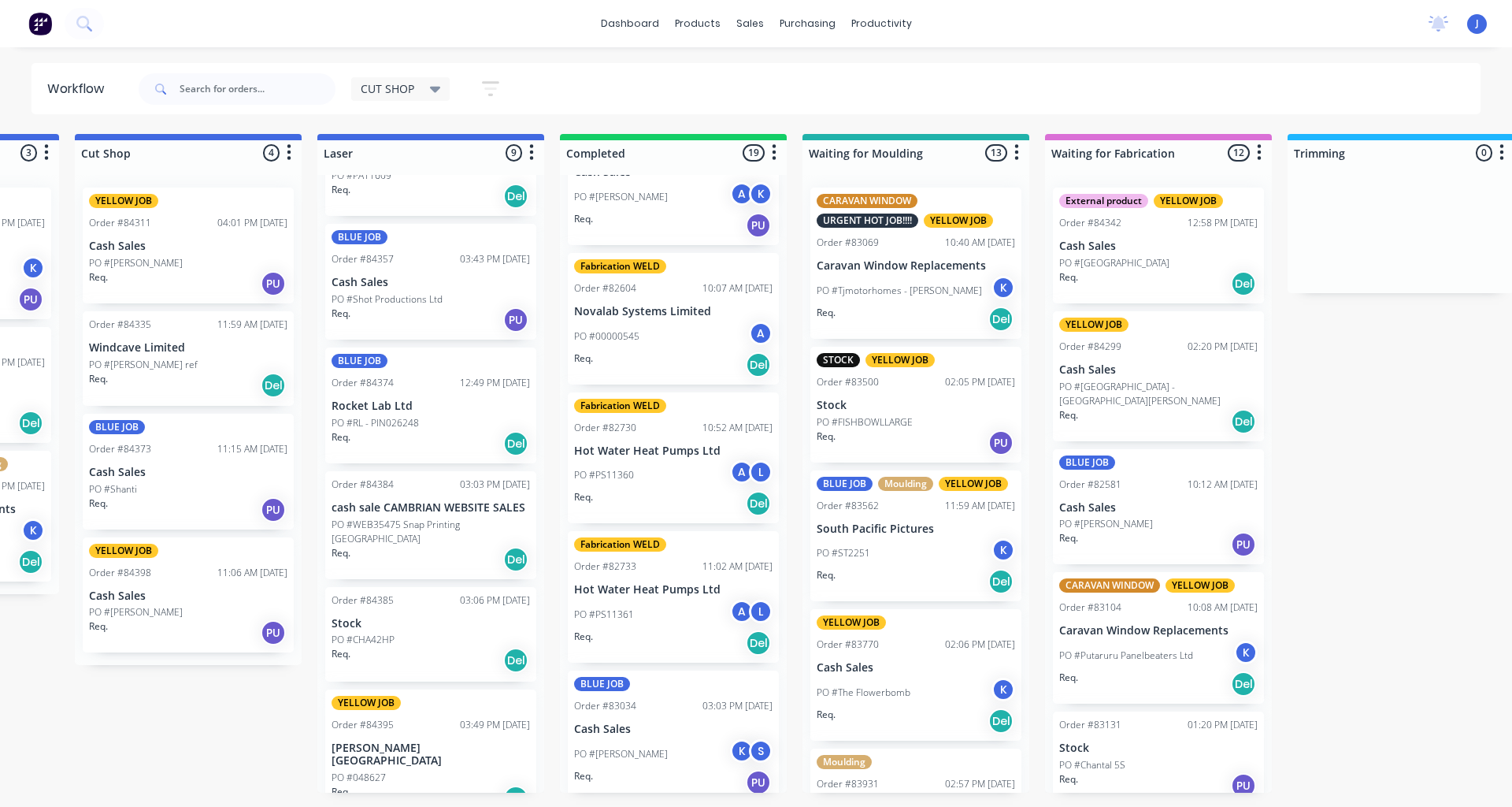
click at [378, 741] on p "[PERSON_NAME][GEOGRAPHIC_DATA]" at bounding box center [431, 754] width 199 height 27
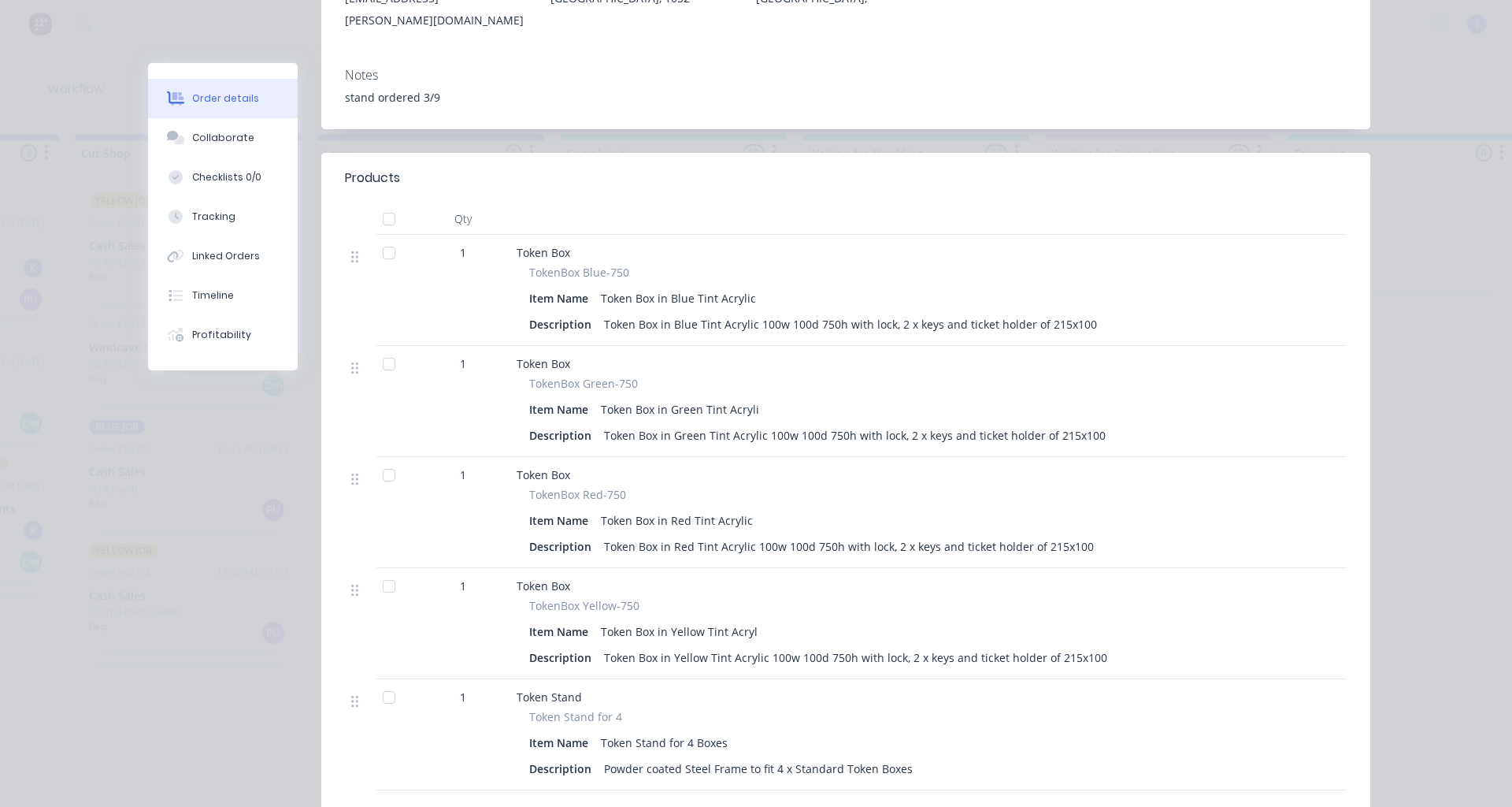
scroll to position [0, 0]
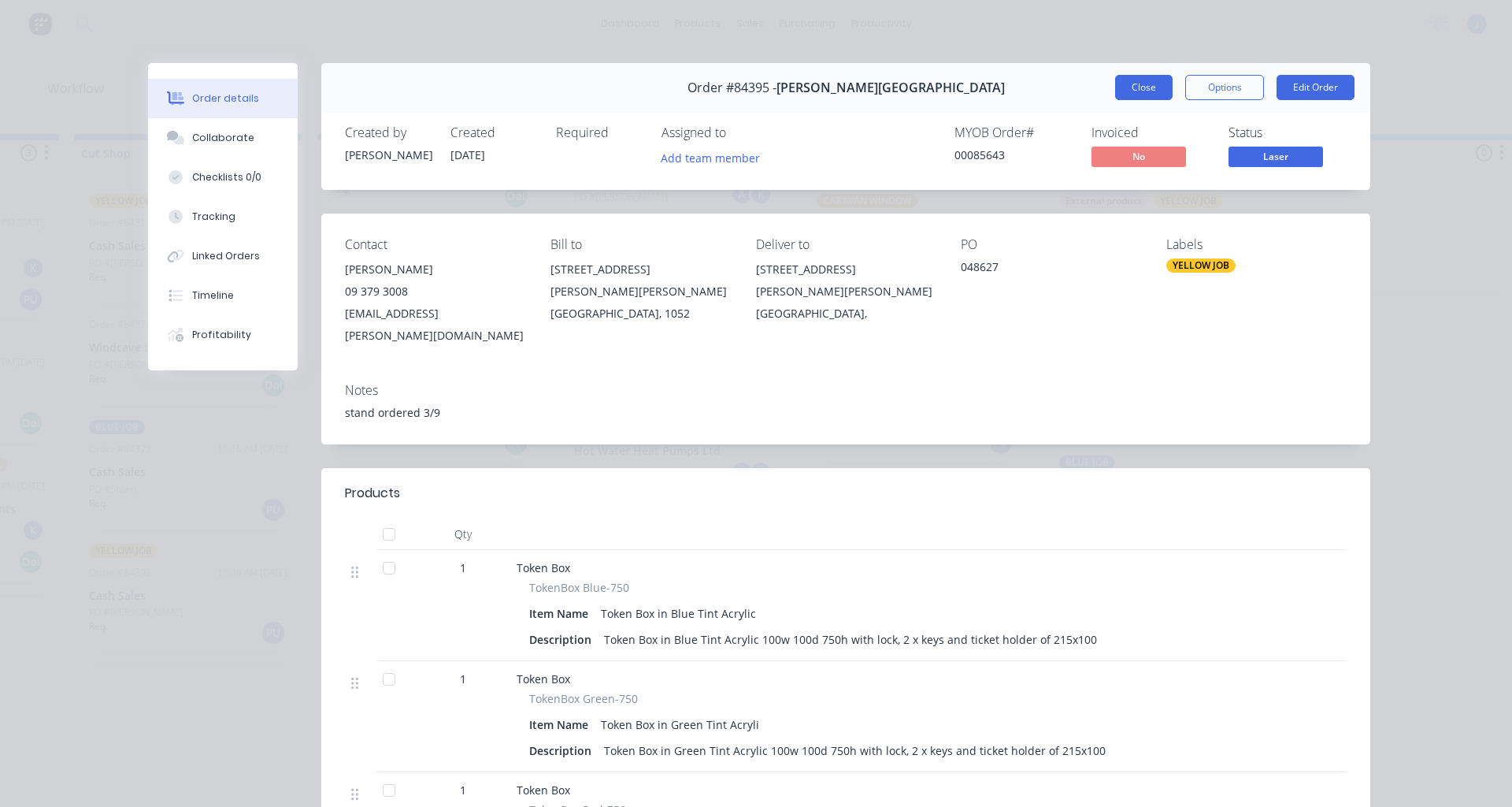
click at [1124, 84] on button "Close" at bounding box center [1144, 88] width 57 height 25
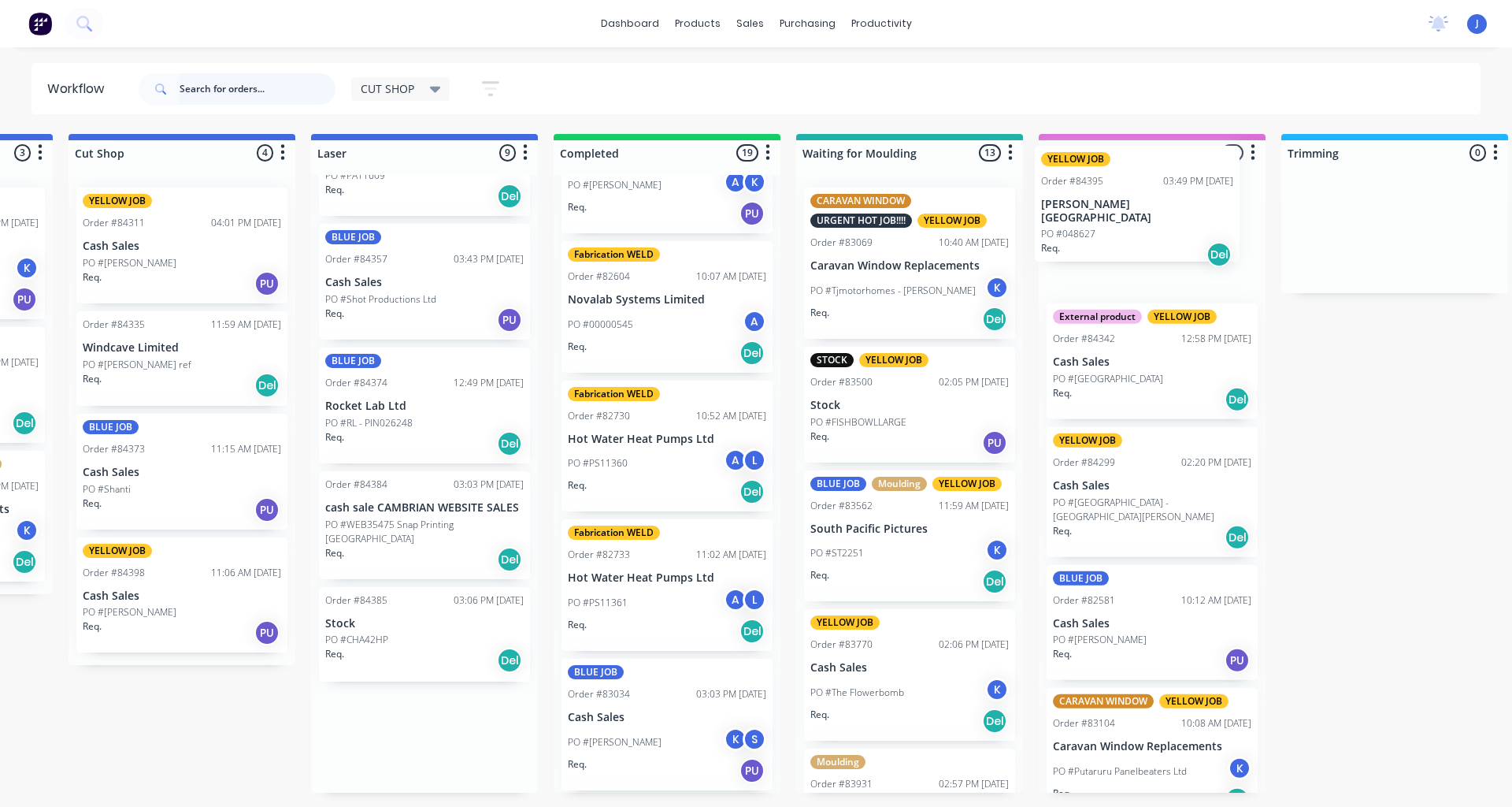
scroll to position [0, 457]
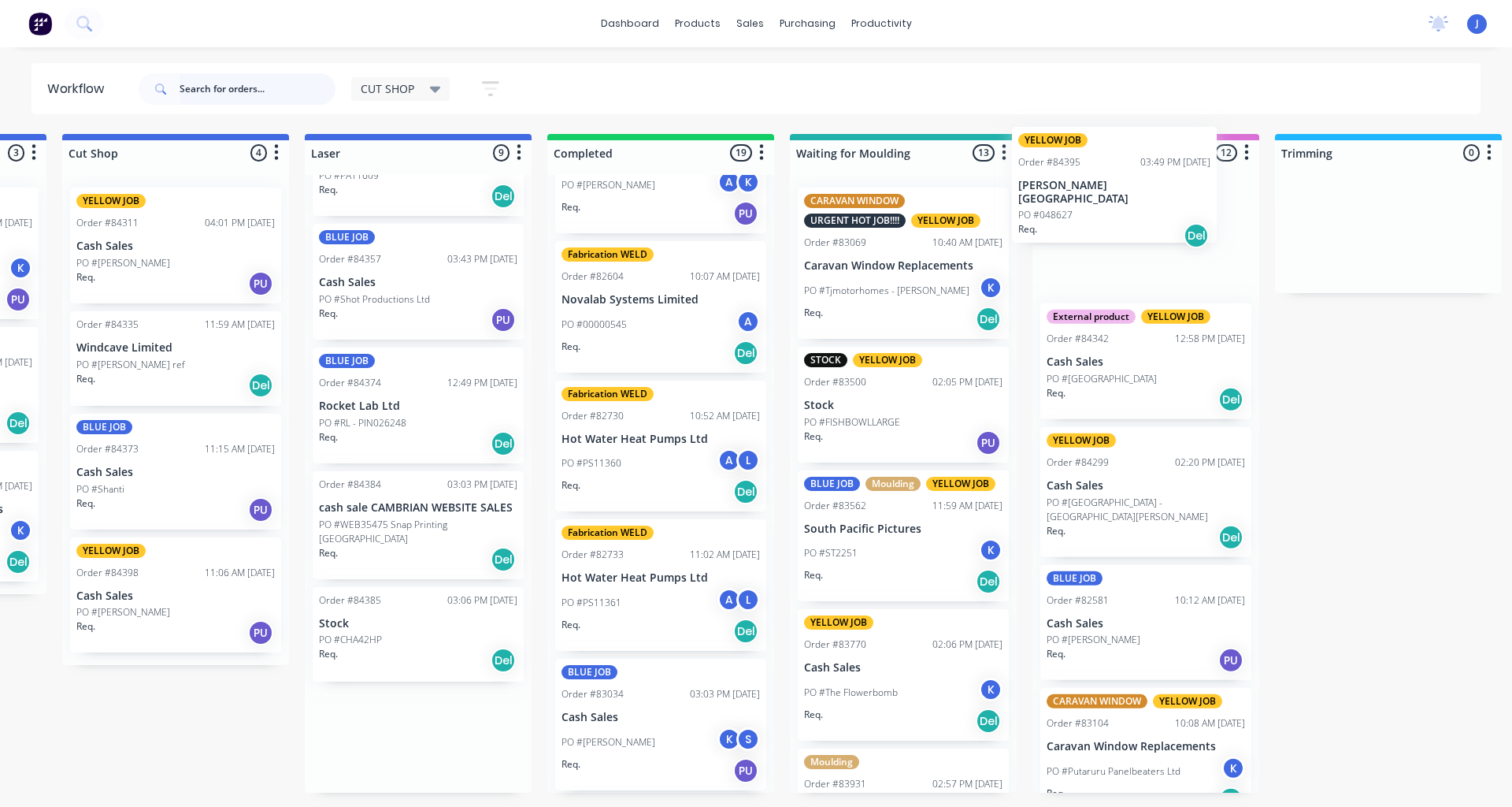
drag, startPoint x: 392, startPoint y: 750, endPoint x: 1083, endPoint y: 201, distance: 882.5
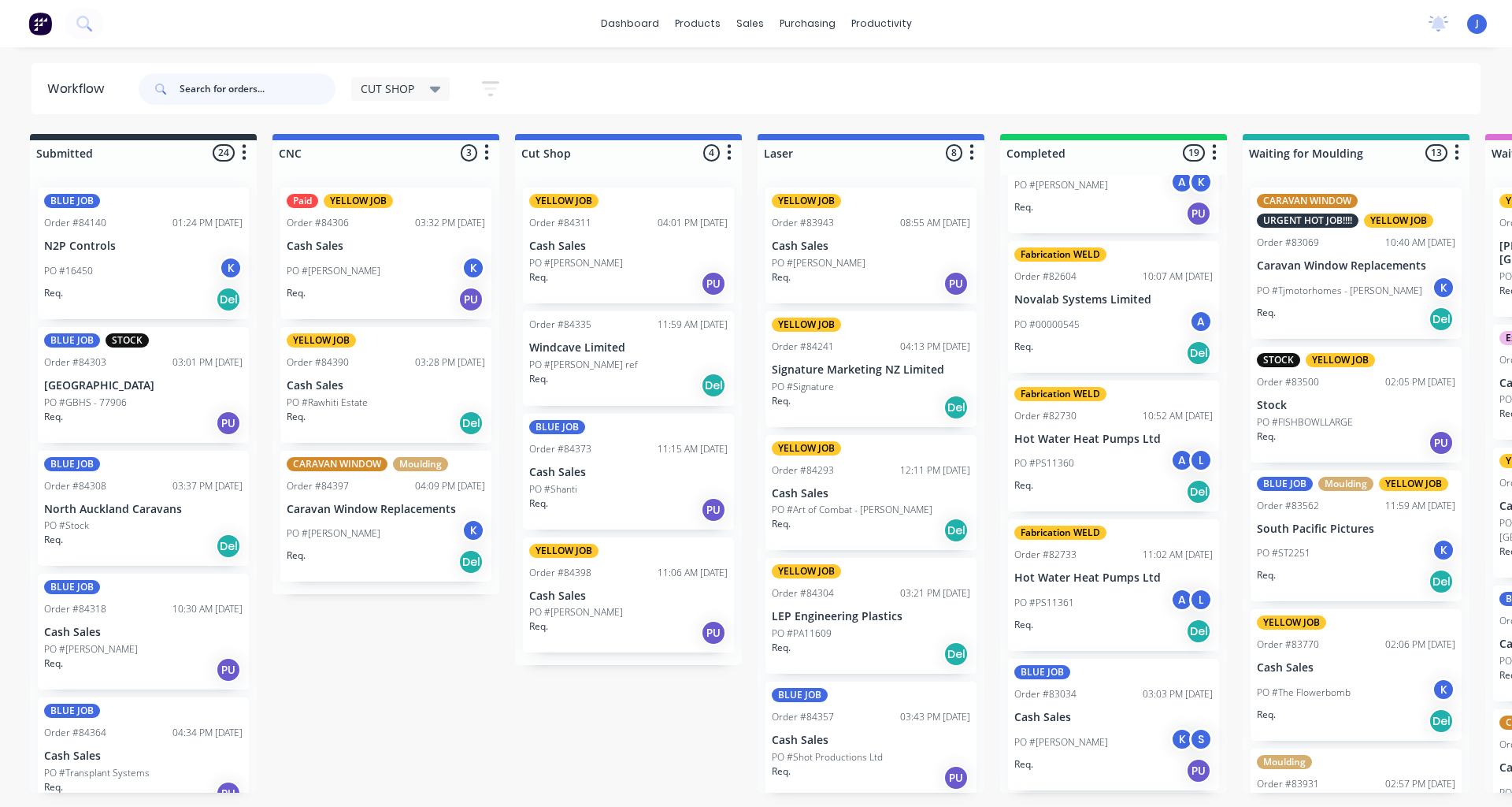
scroll to position [0, 0]
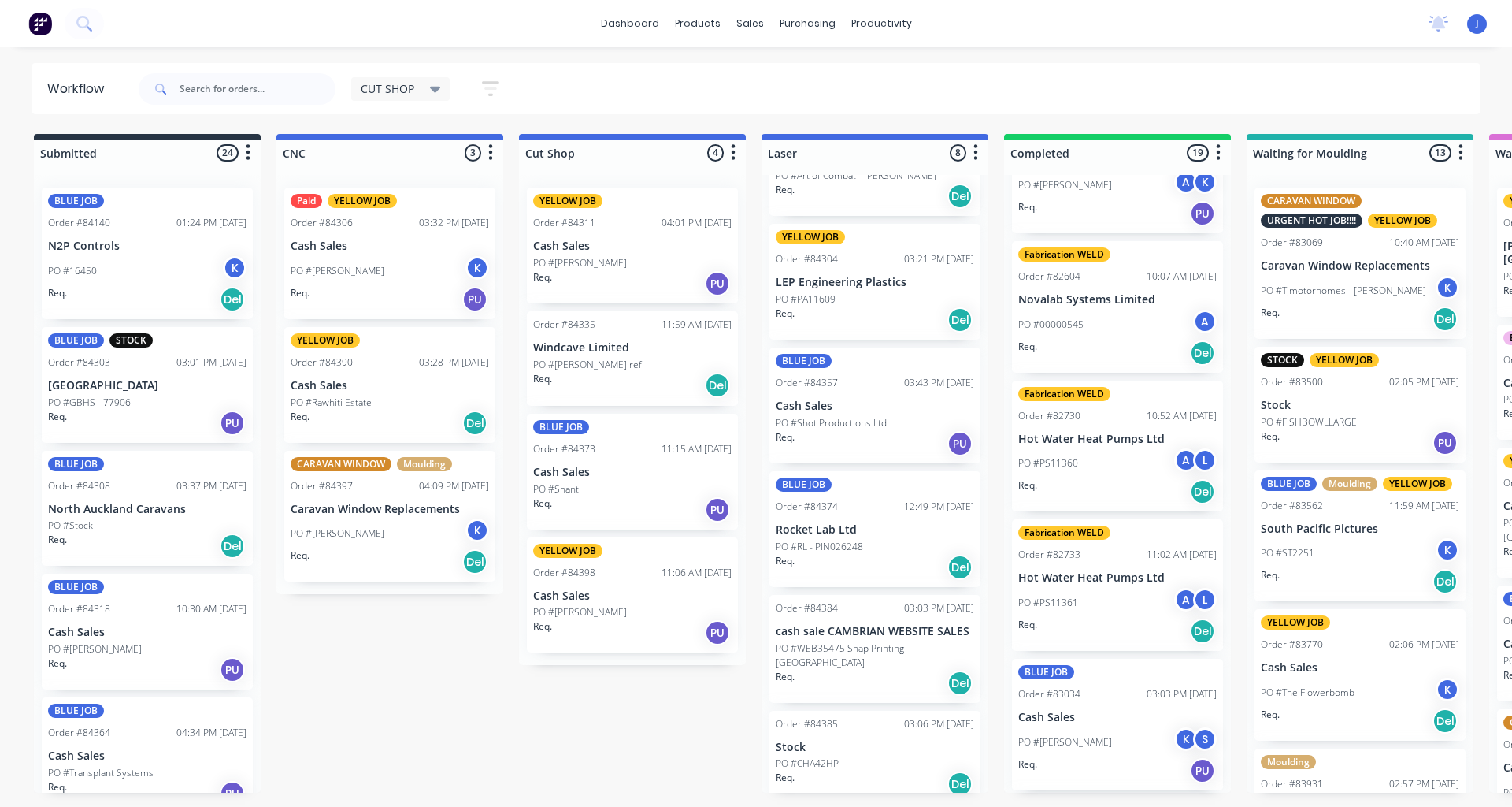
click at [847, 319] on div "Req. Del" at bounding box center [875, 319] width 199 height 27
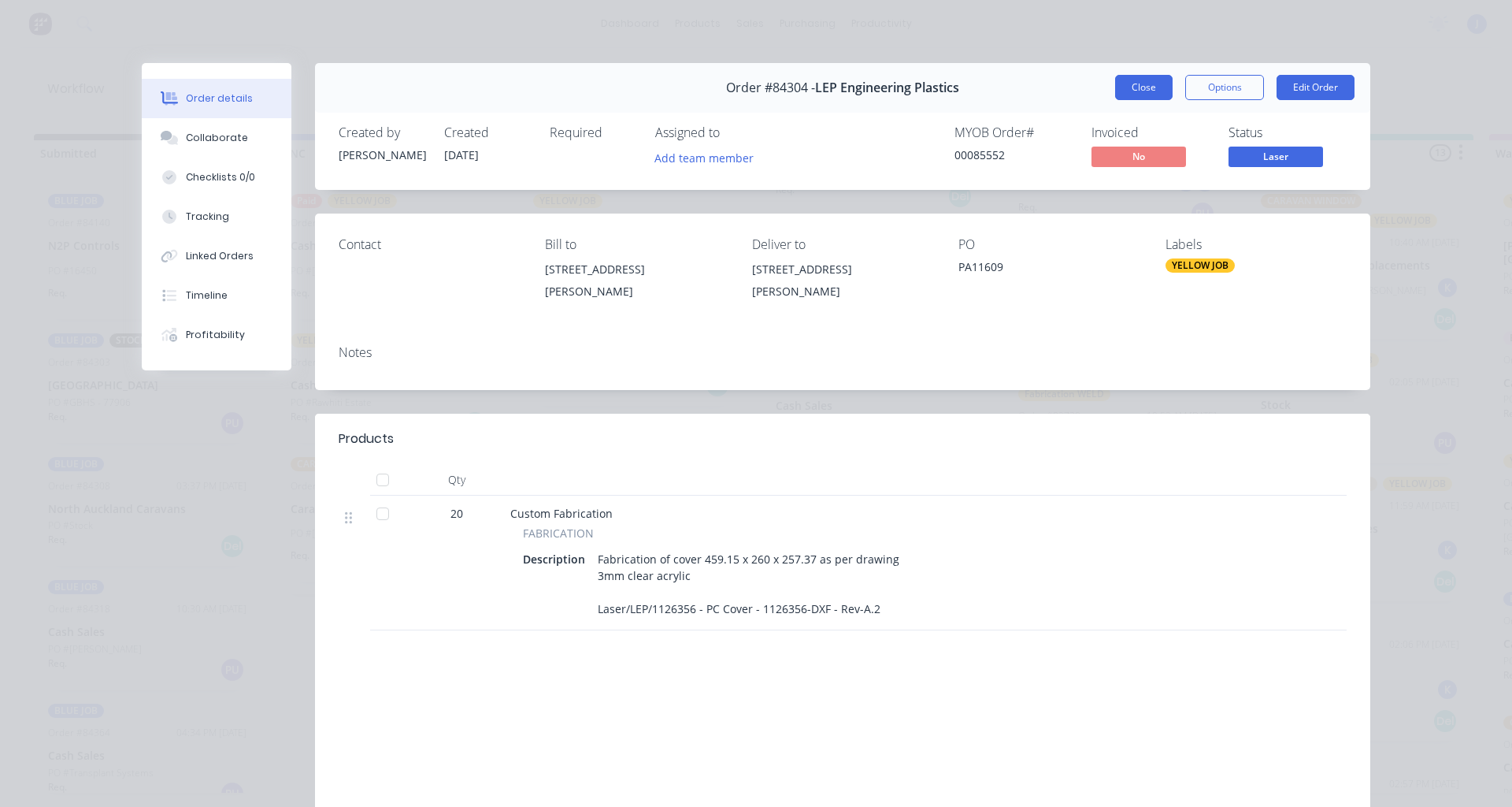
click at [1153, 98] on button "Close" at bounding box center [1144, 88] width 57 height 25
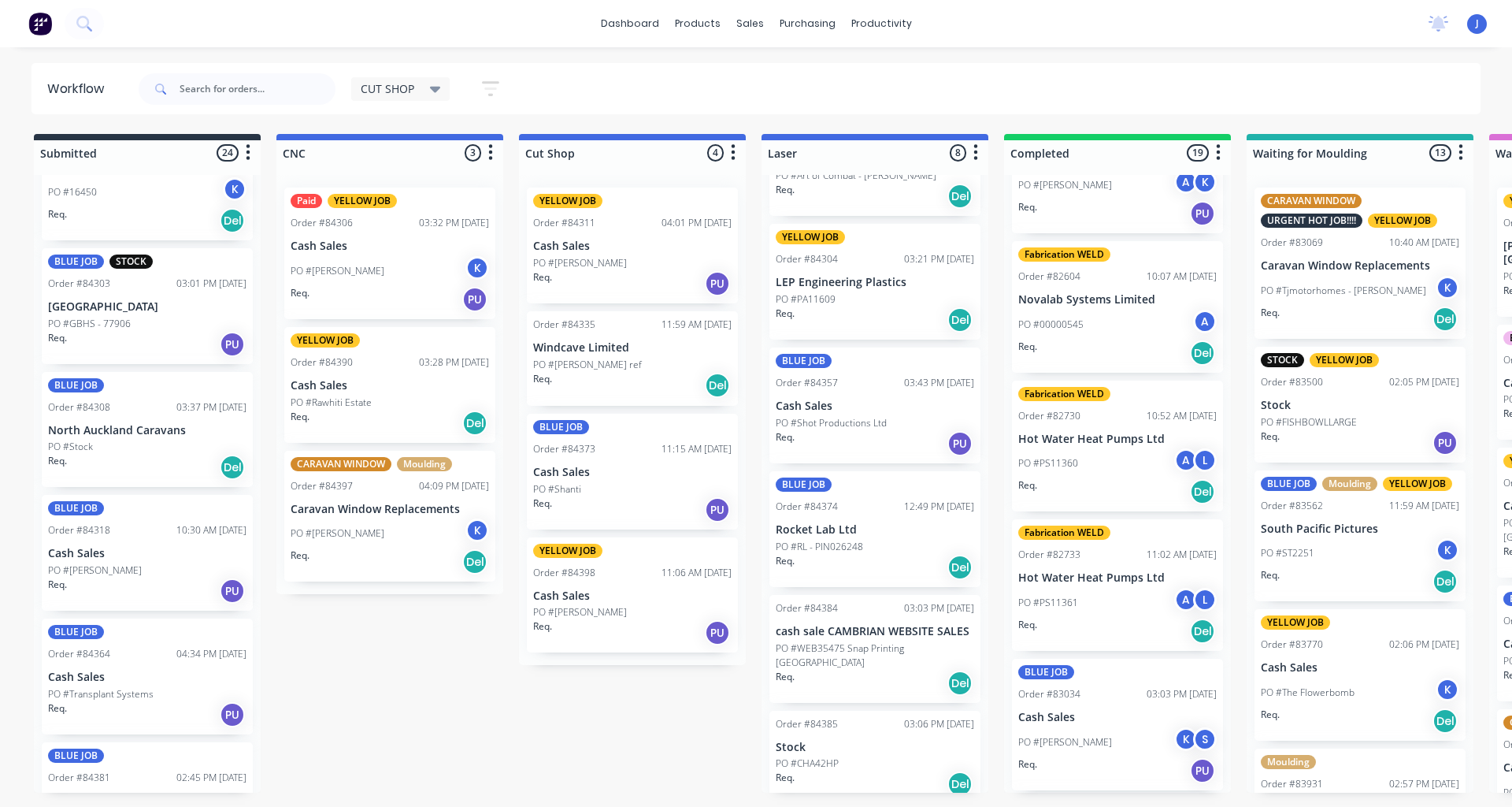
scroll to position [0, 0]
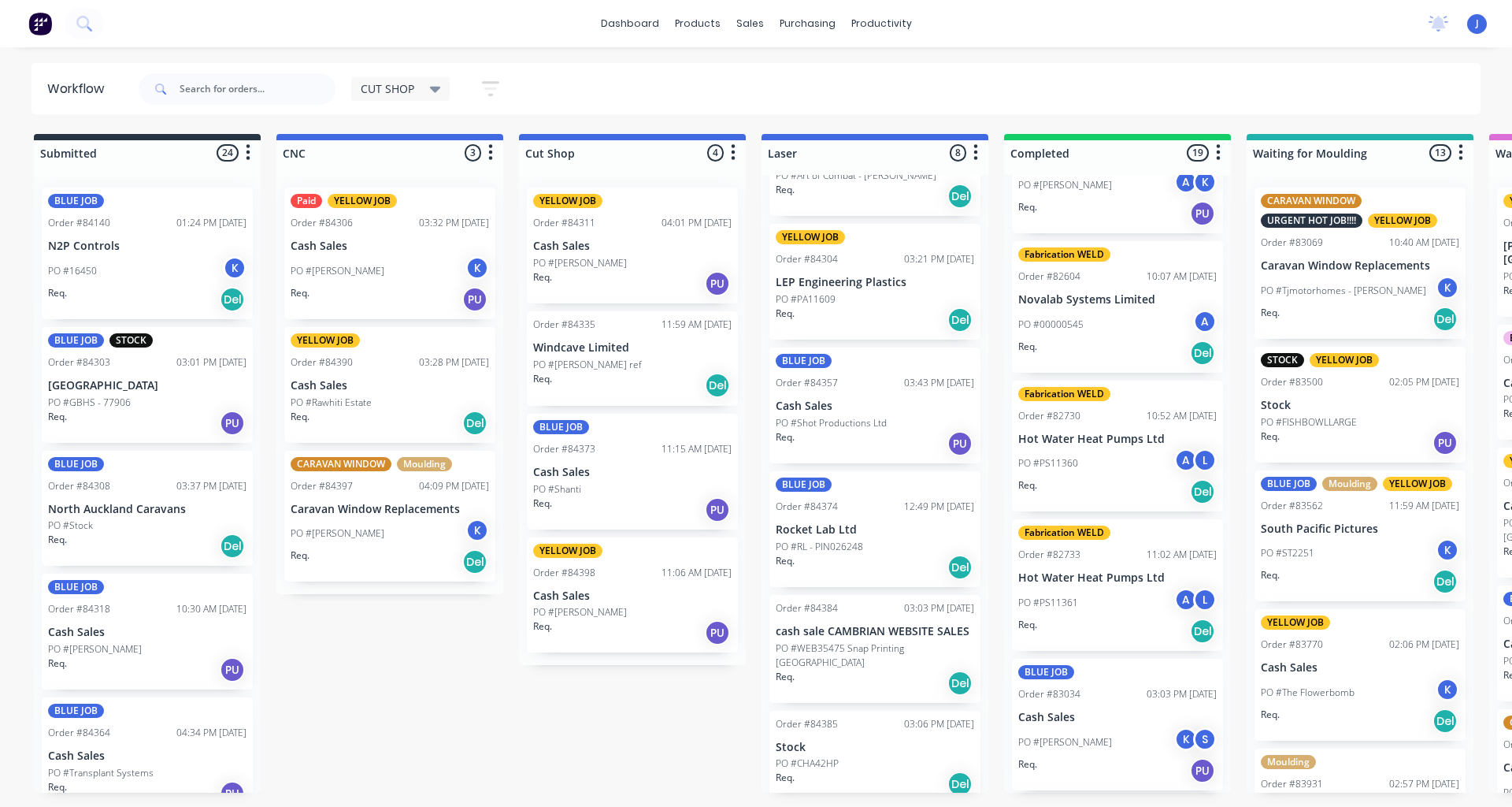
click at [866, 644] on p "PO #WEB35475 Snap Printing [GEOGRAPHIC_DATA]" at bounding box center [875, 656] width 199 height 29
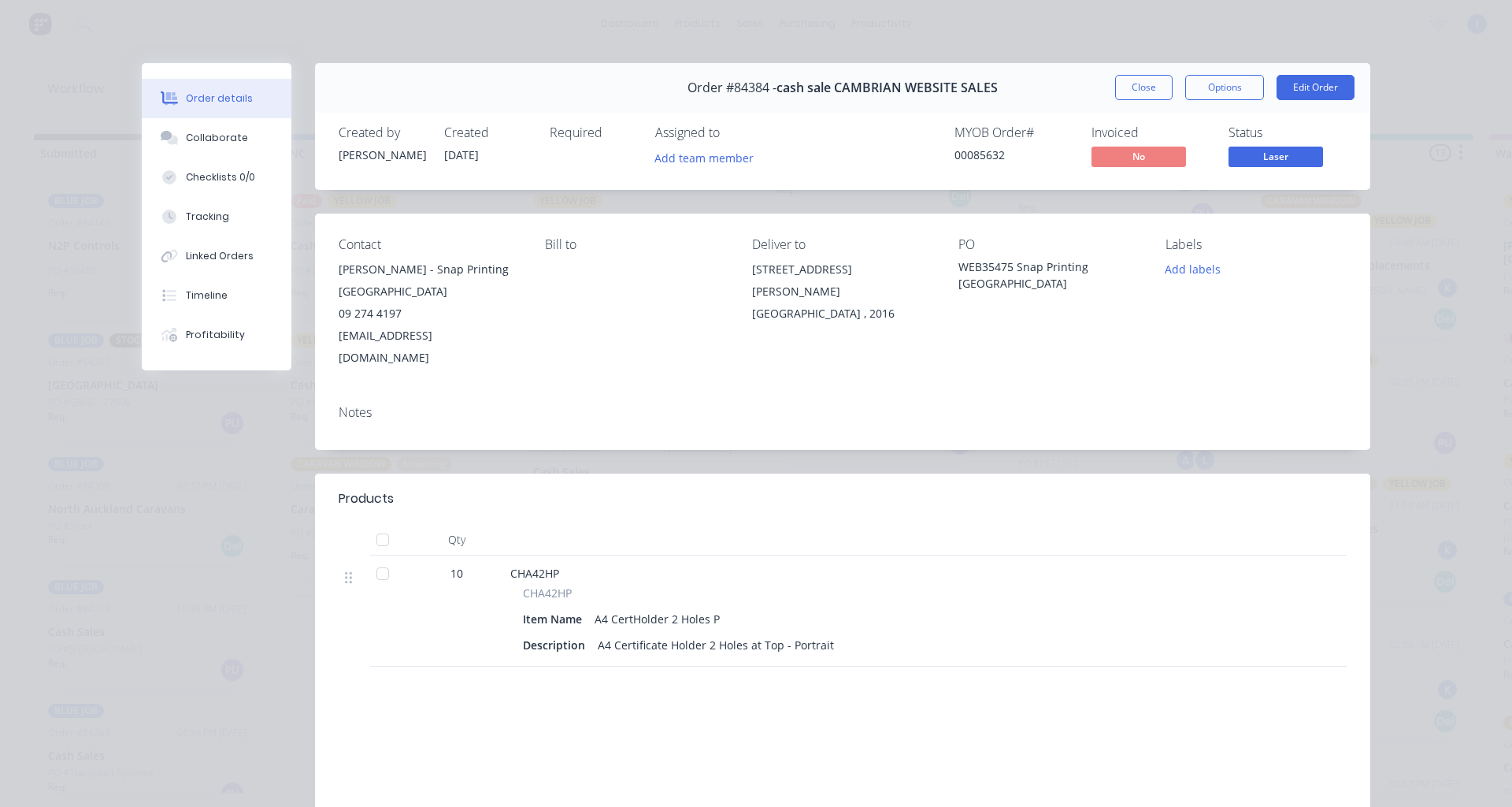
click at [1120, 102] on div "Order #84384 - cash sale CAMBRIAN WEBSITE SALES Close Options Edit Order" at bounding box center [843, 87] width 1056 height 49
click at [1127, 89] on button "Close" at bounding box center [1144, 88] width 57 height 25
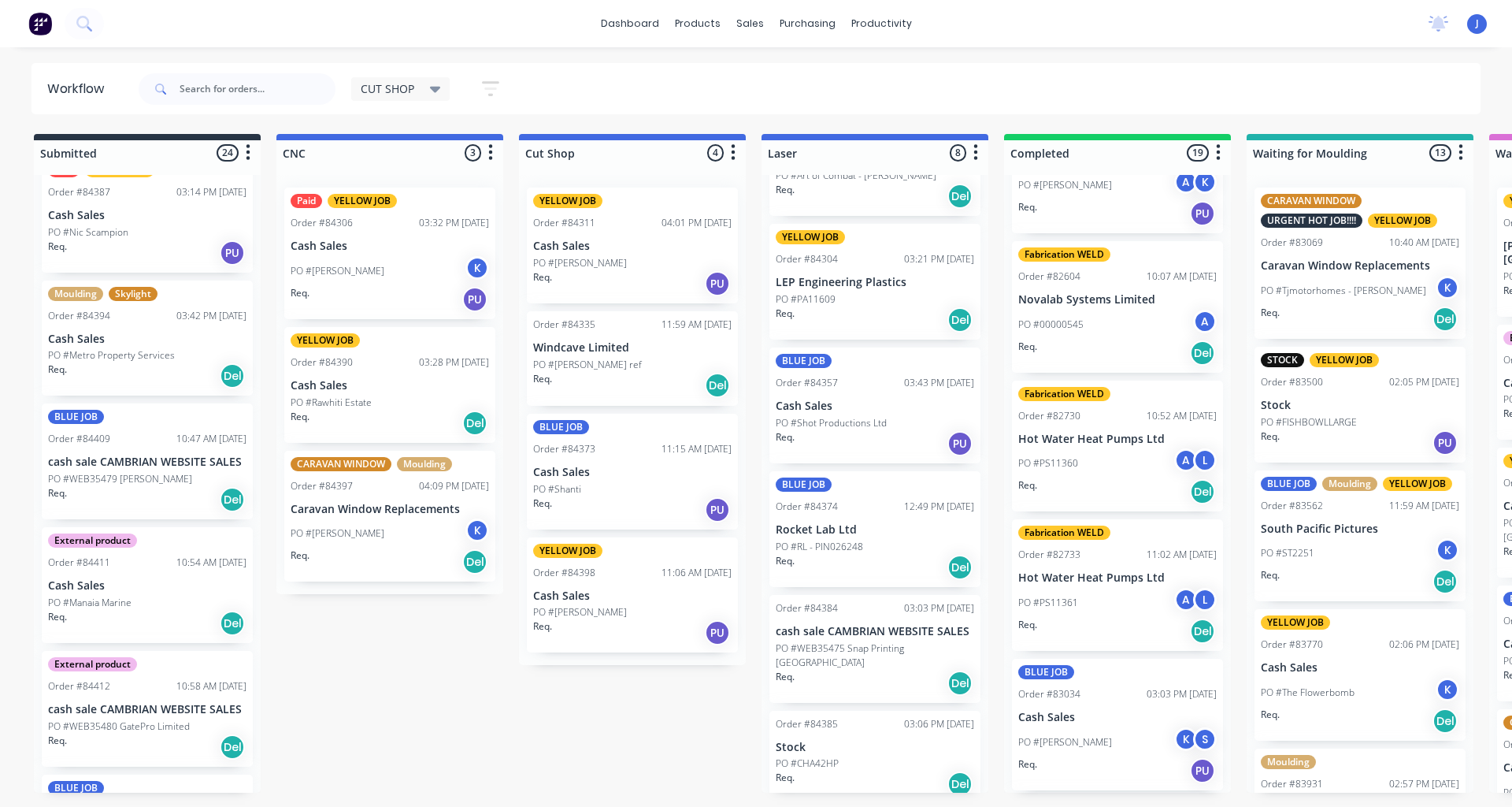
scroll to position [866, 0]
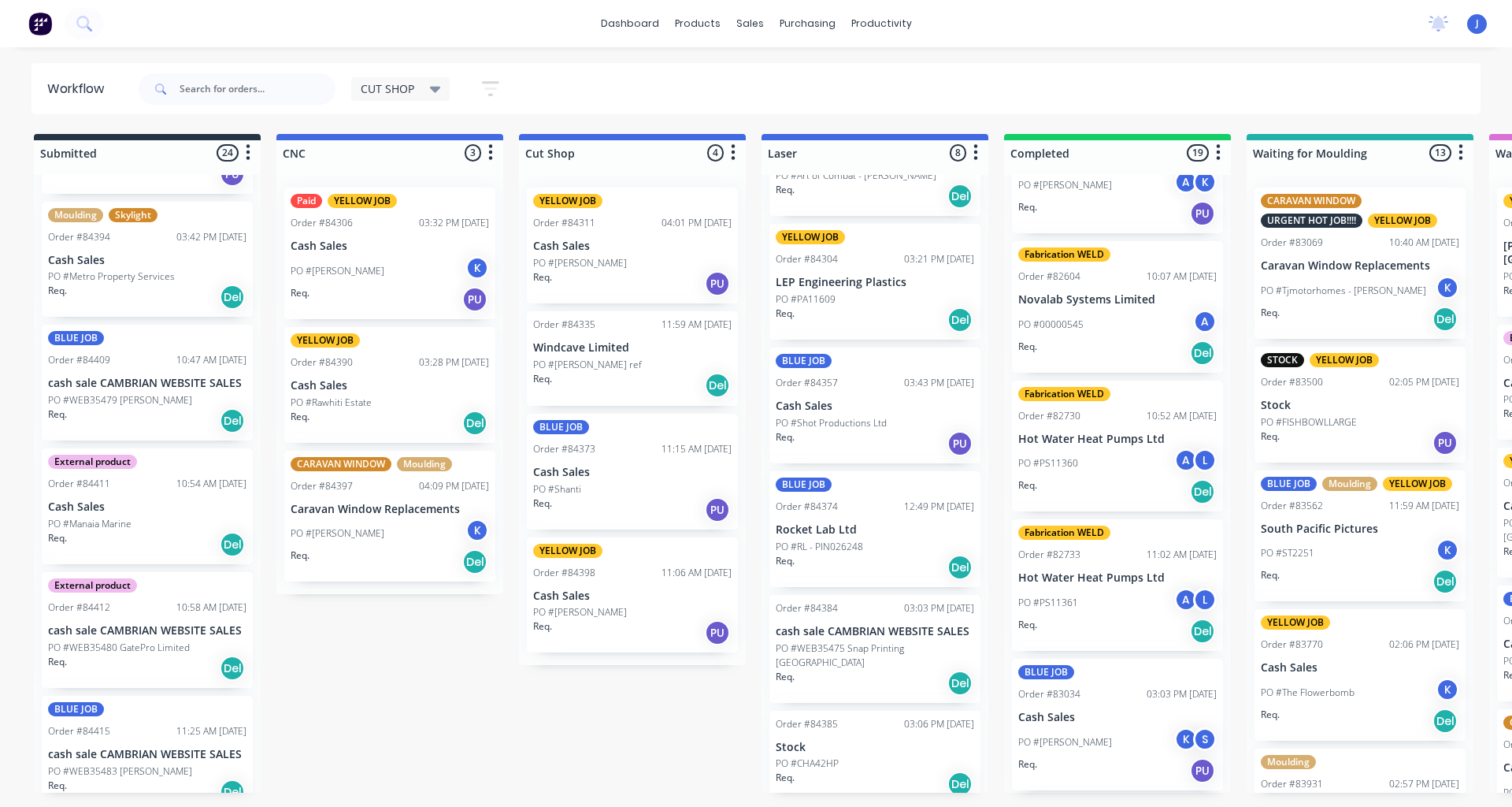
click at [157, 523] on div "PO #Manaia Marine" at bounding box center [148, 524] width 199 height 14
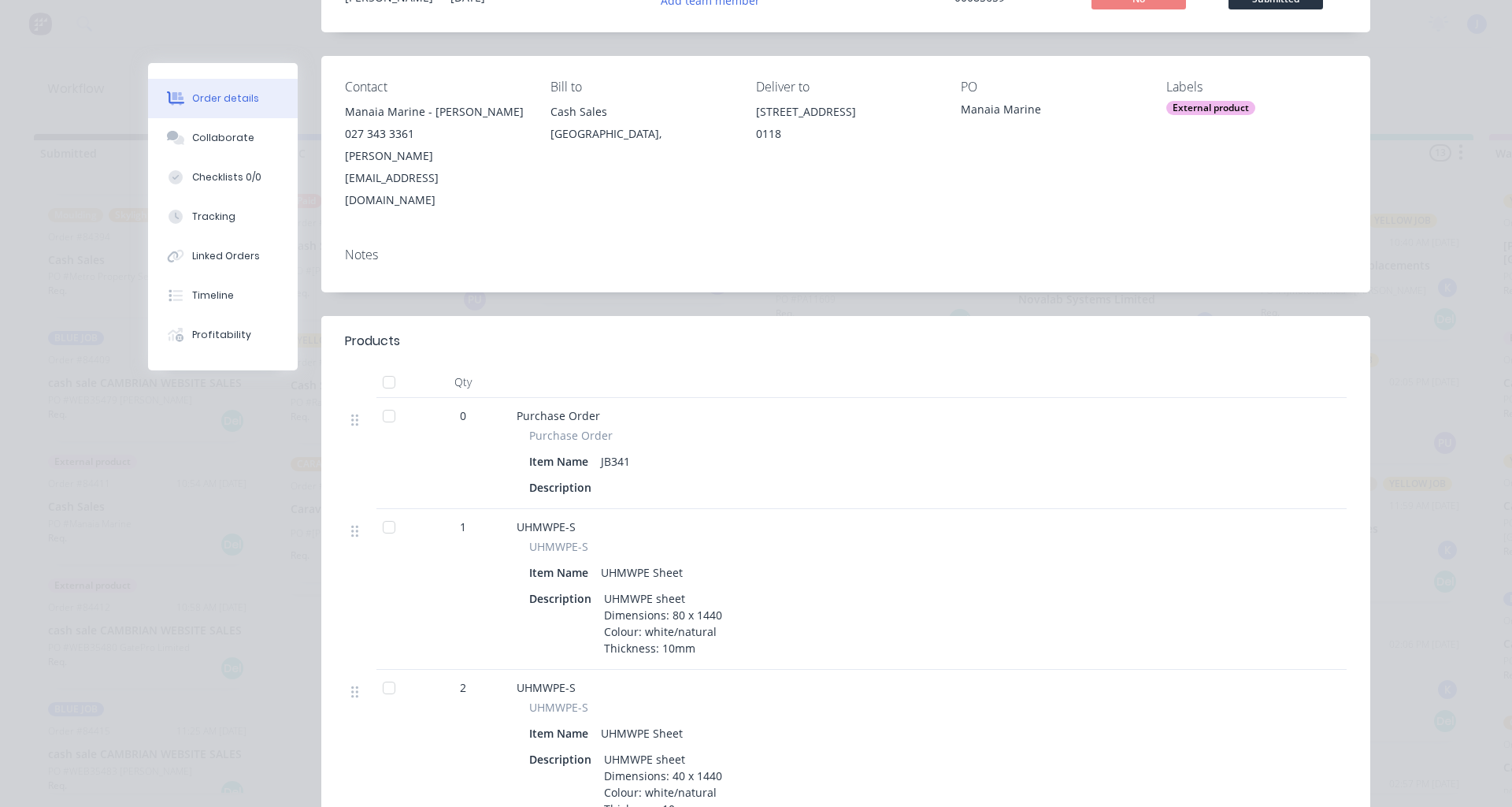
scroll to position [0, 0]
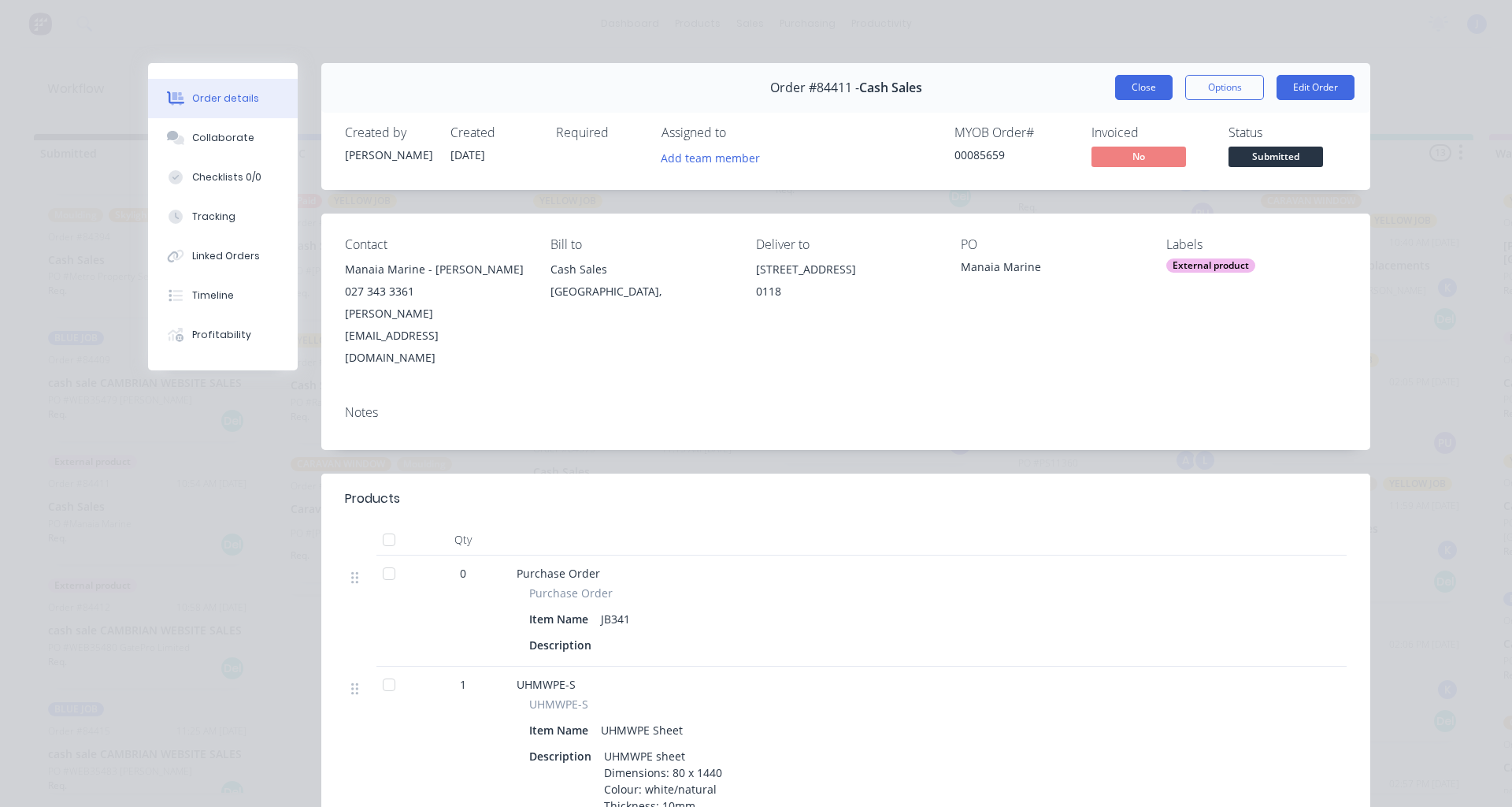
click at [1116, 84] on button "Close" at bounding box center [1144, 88] width 57 height 25
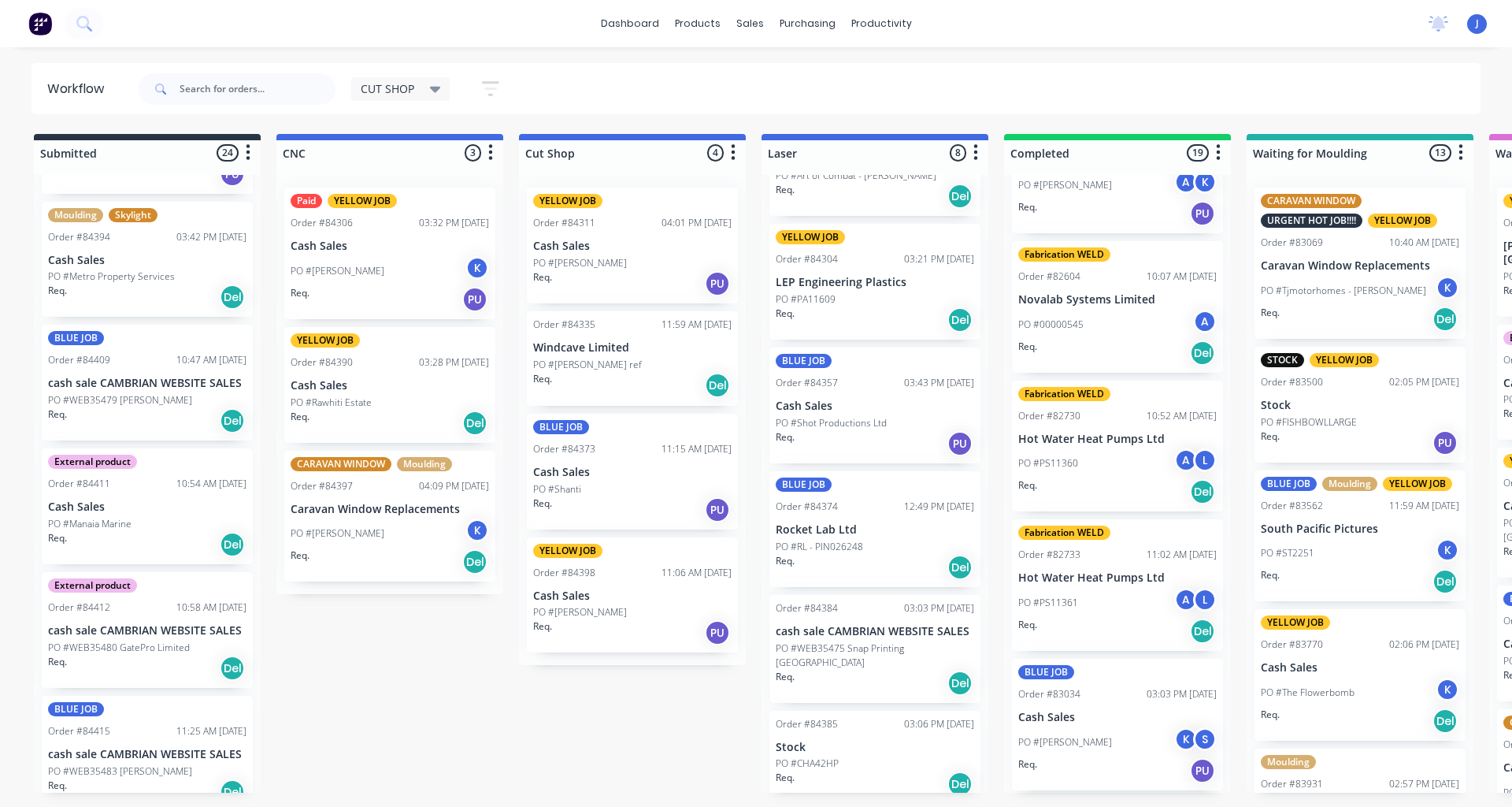
scroll to position [1339, 0]
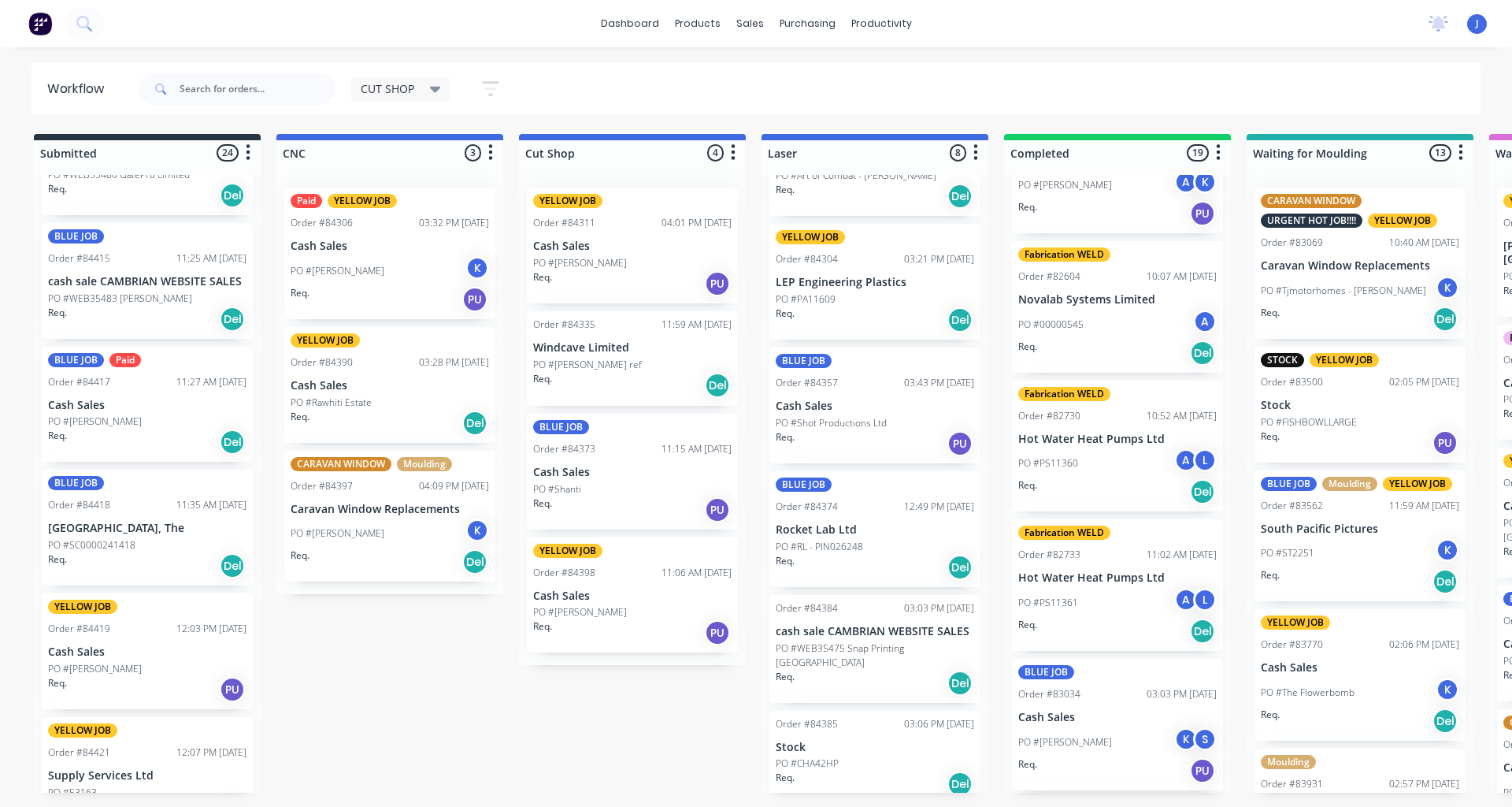
click at [175, 545] on div "PO #SC0000241418" at bounding box center [148, 545] width 199 height 14
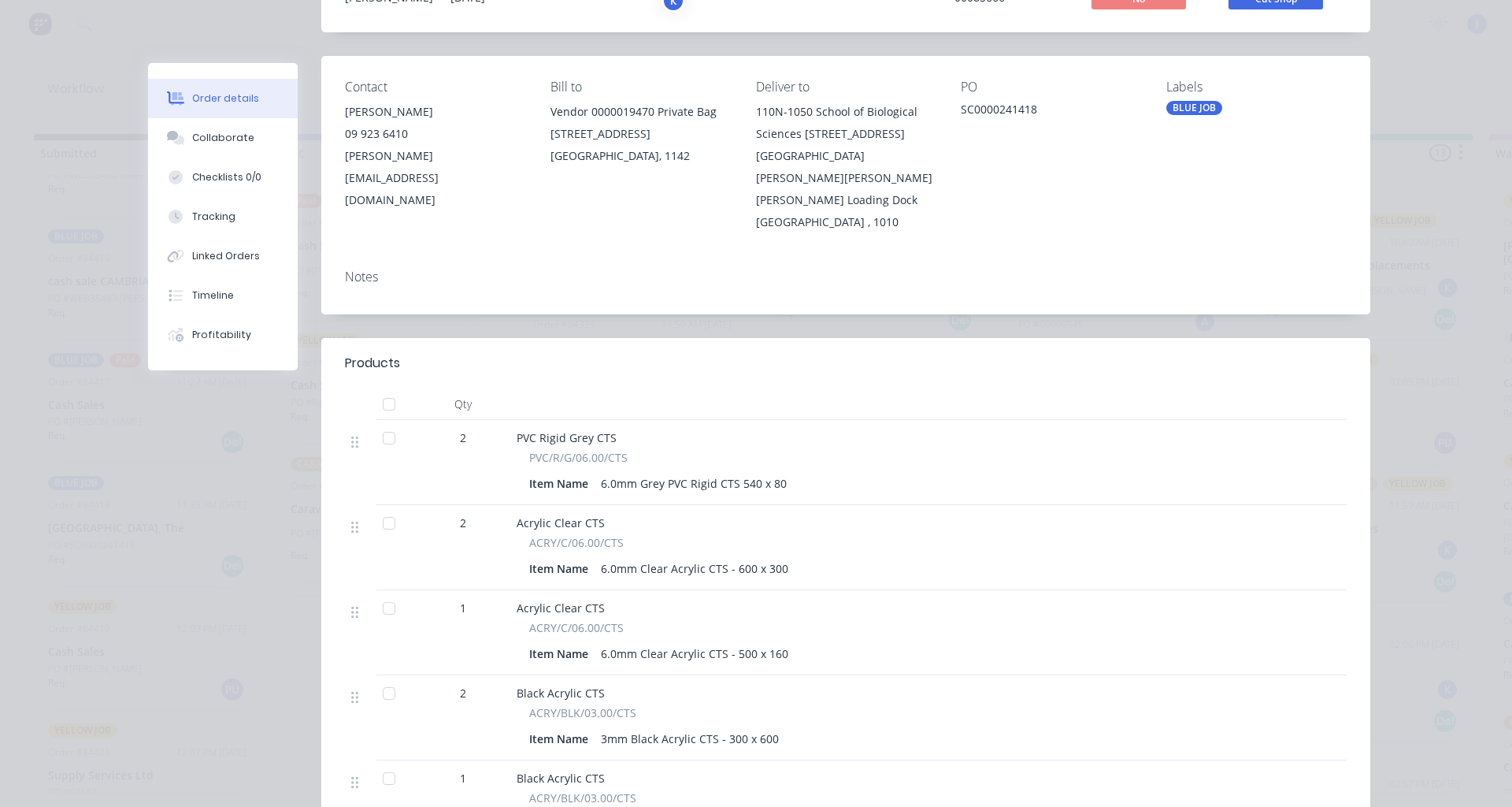
scroll to position [0, 0]
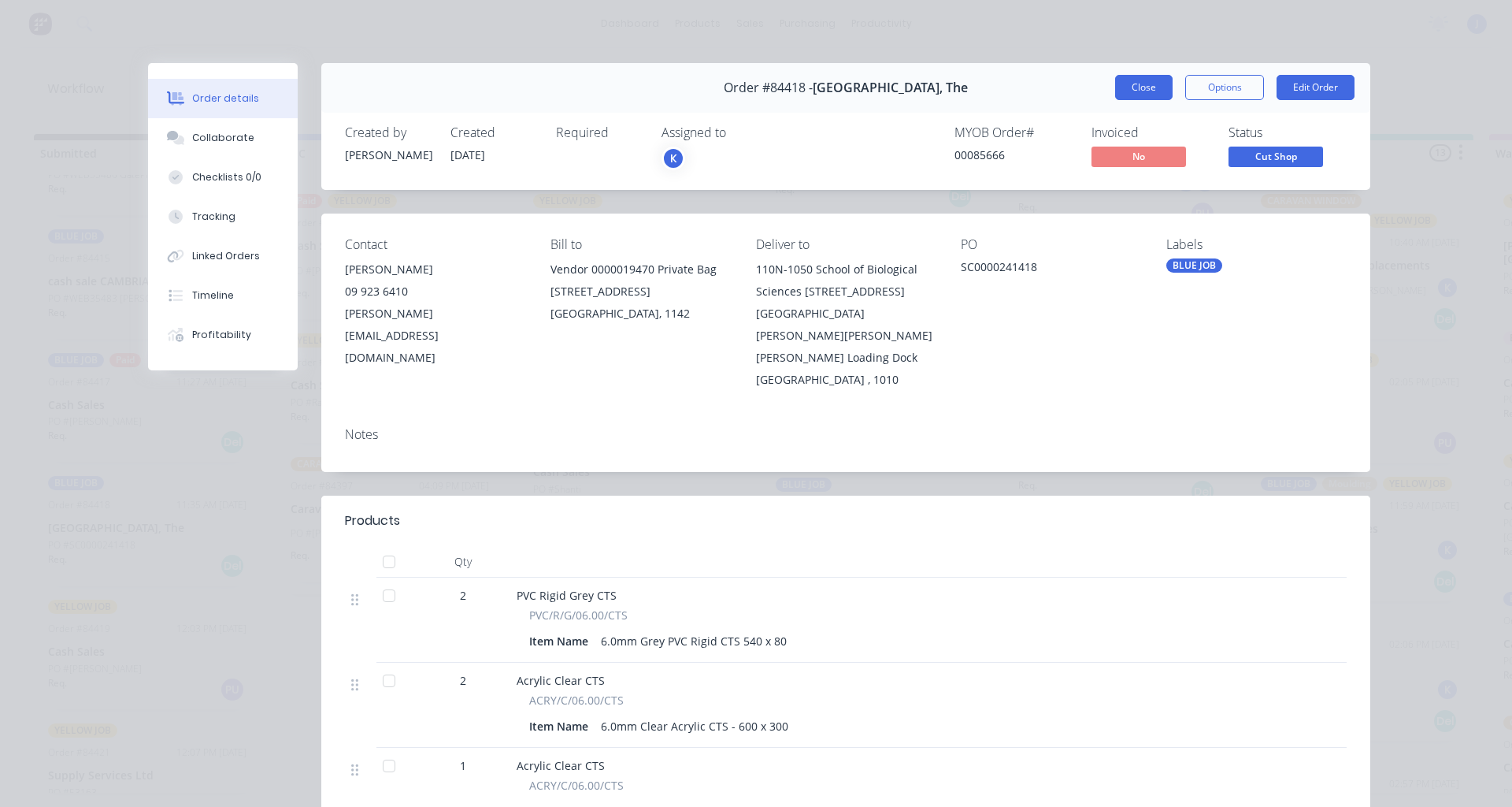
click at [1133, 92] on button "Close" at bounding box center [1144, 88] width 57 height 25
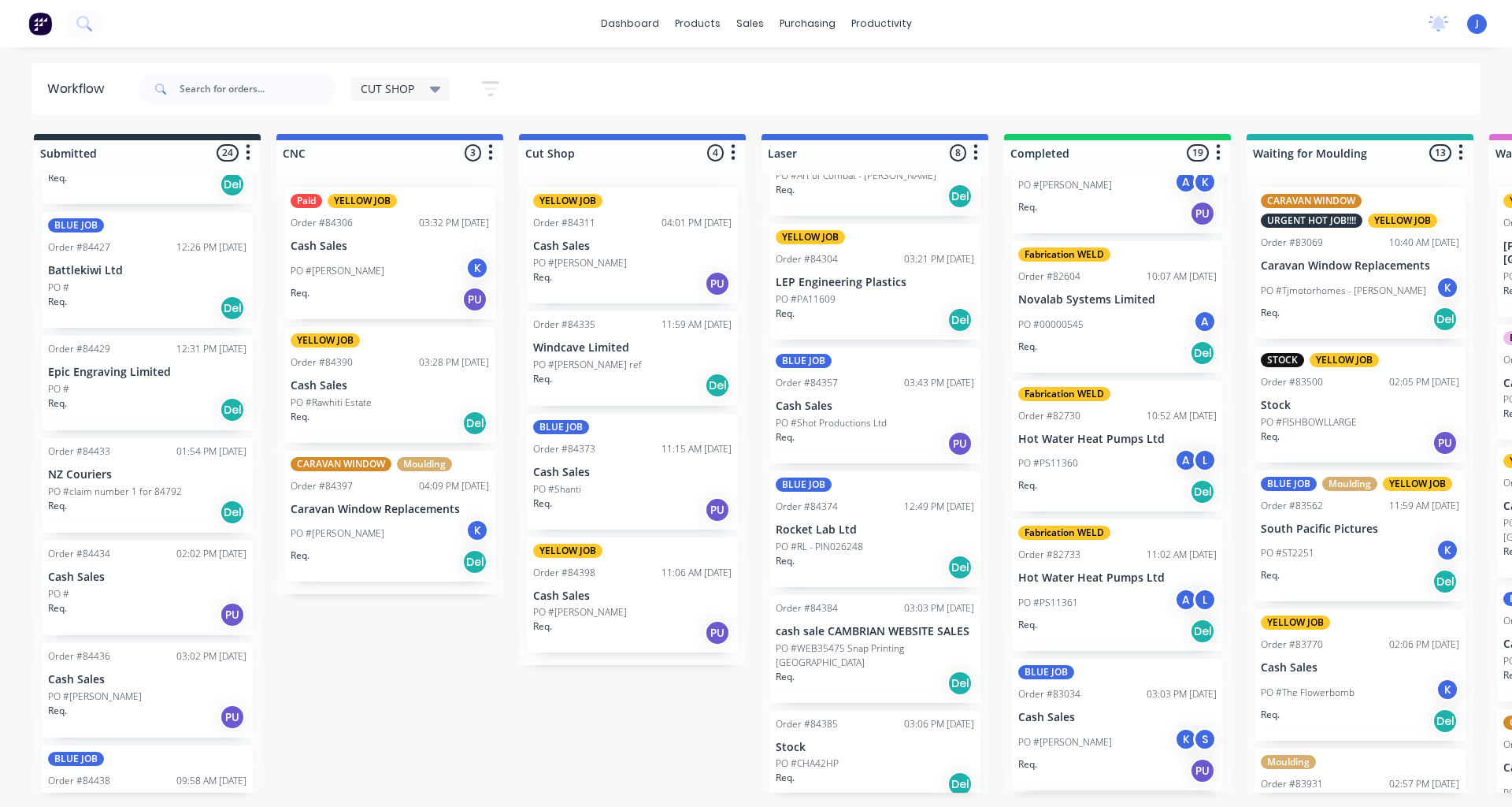
scroll to position [2275, 0]
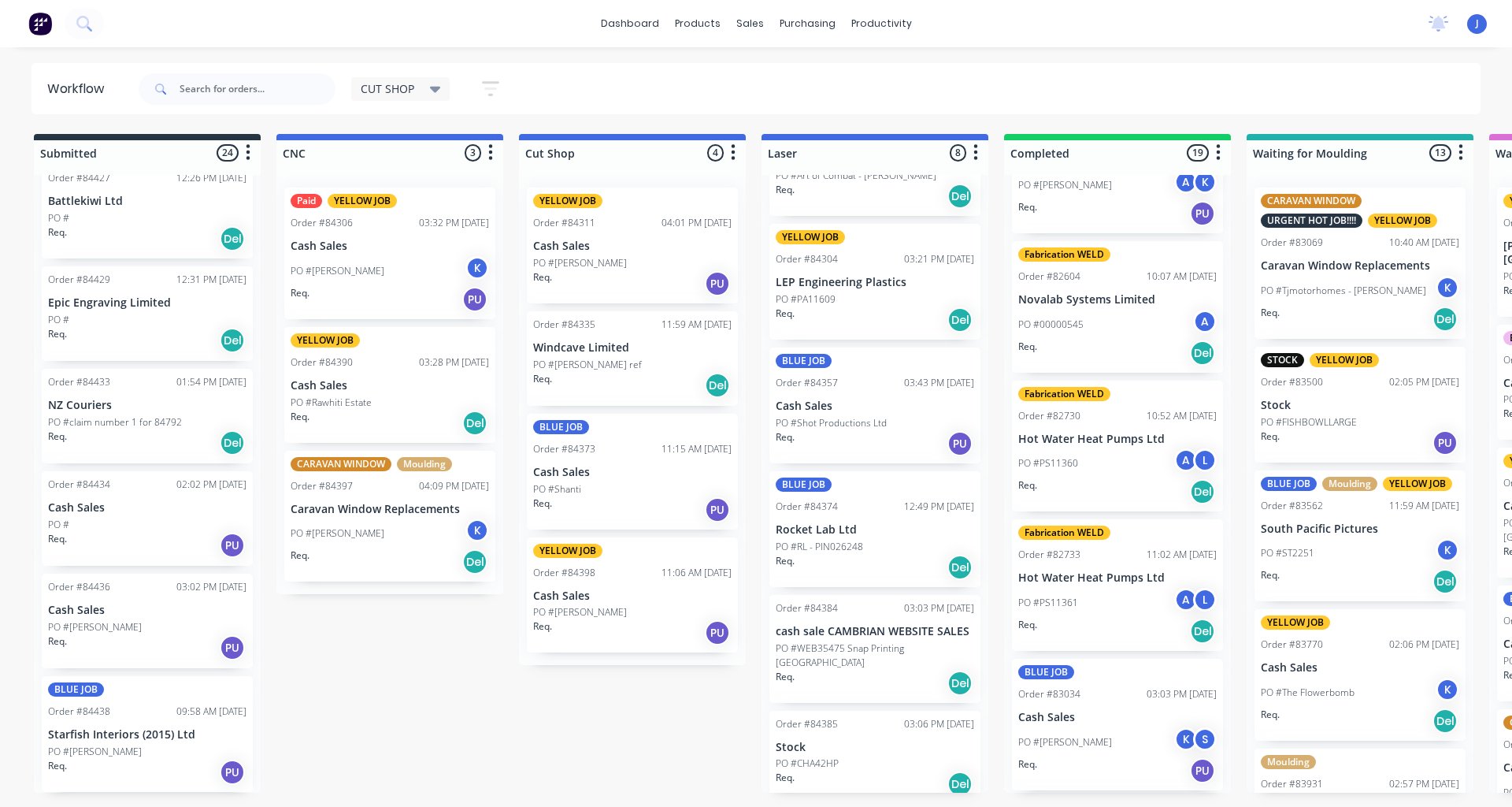
click at [120, 425] on p "PO #claim number 1 for 84792" at bounding box center [115, 422] width 134 height 14
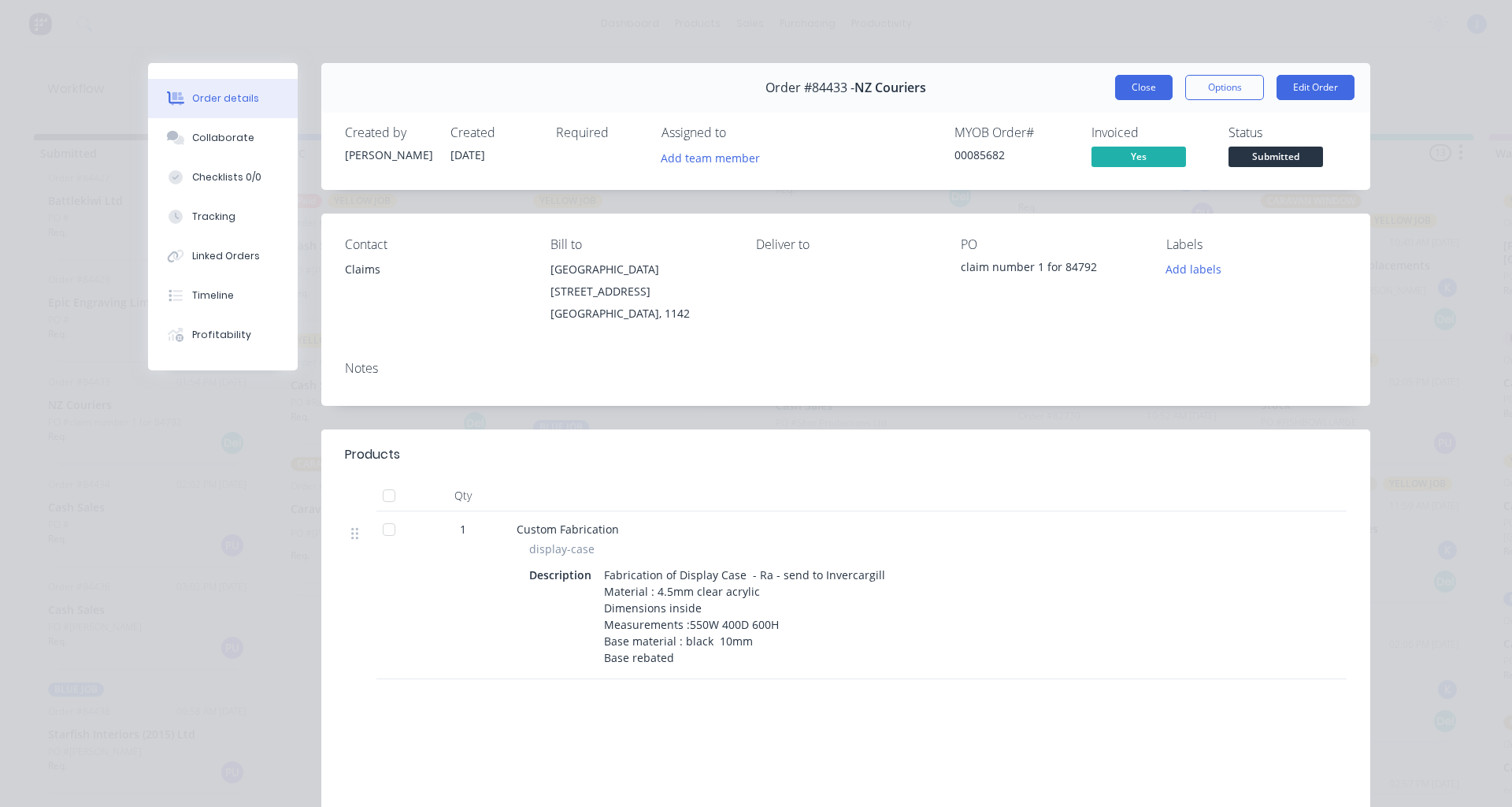
click at [1121, 92] on button "Close" at bounding box center [1144, 88] width 57 height 25
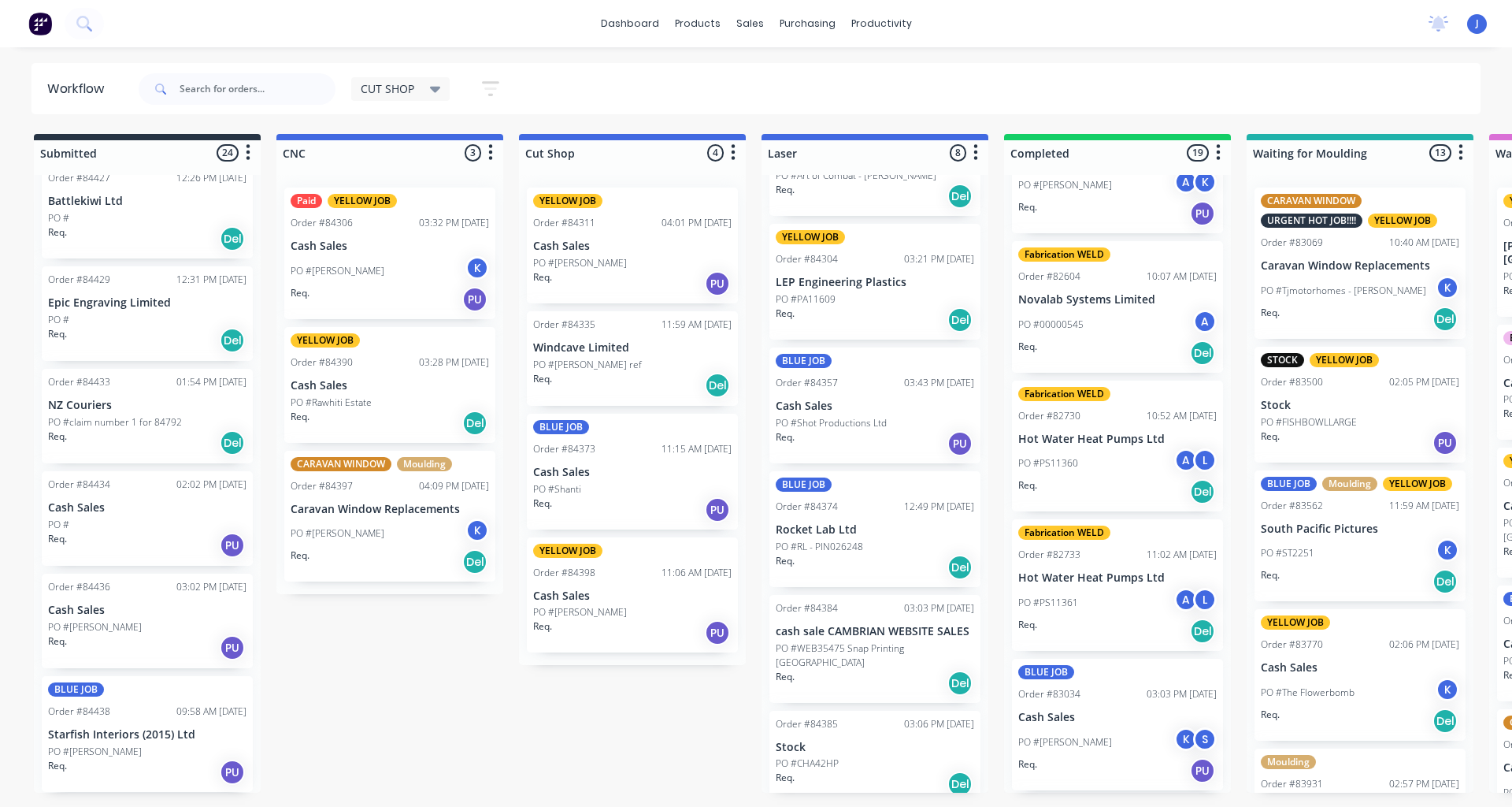
click at [128, 751] on div "PO #[PERSON_NAME]" at bounding box center [148, 752] width 199 height 14
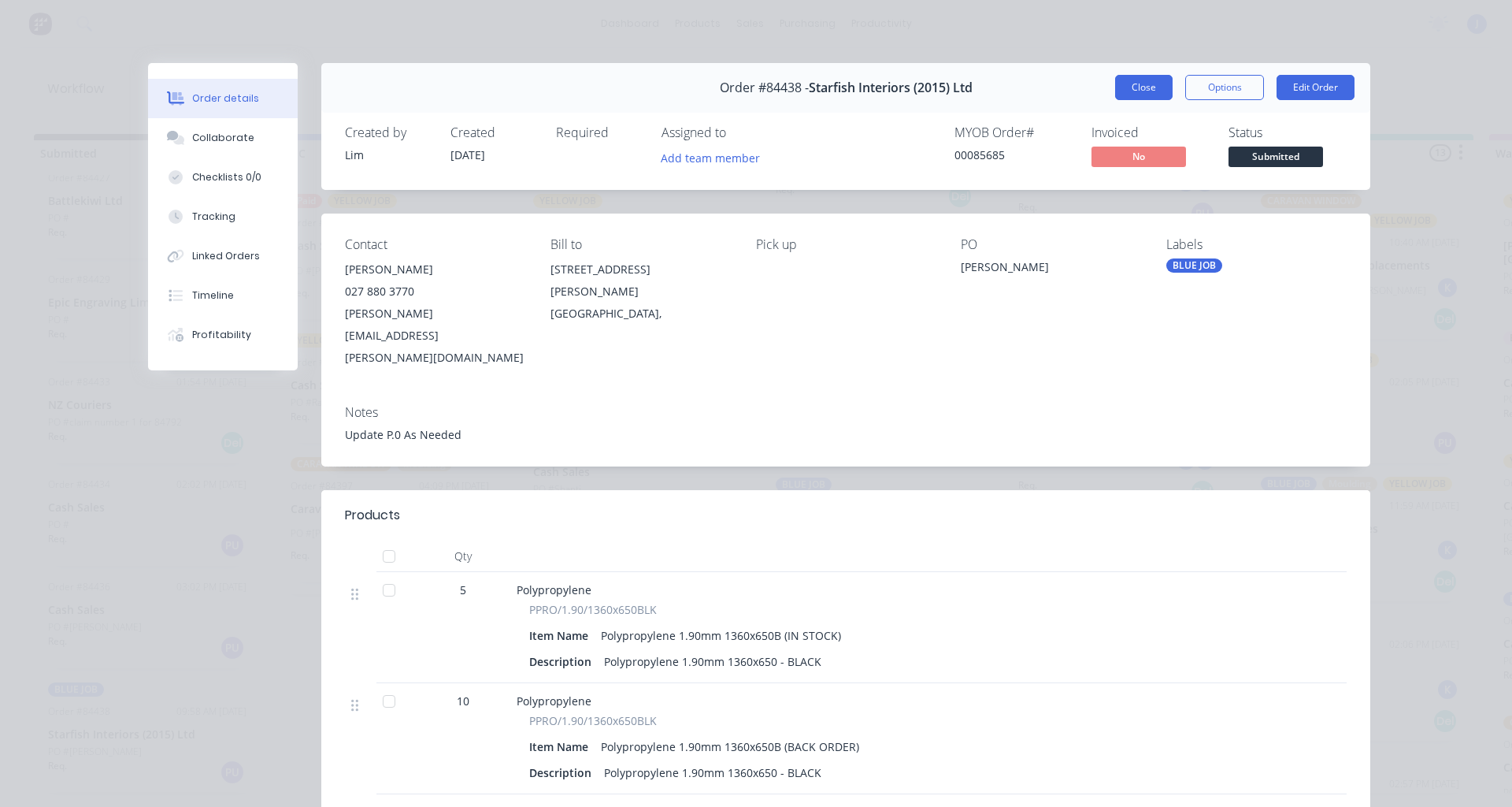
click at [1125, 79] on button "Close" at bounding box center [1144, 88] width 57 height 25
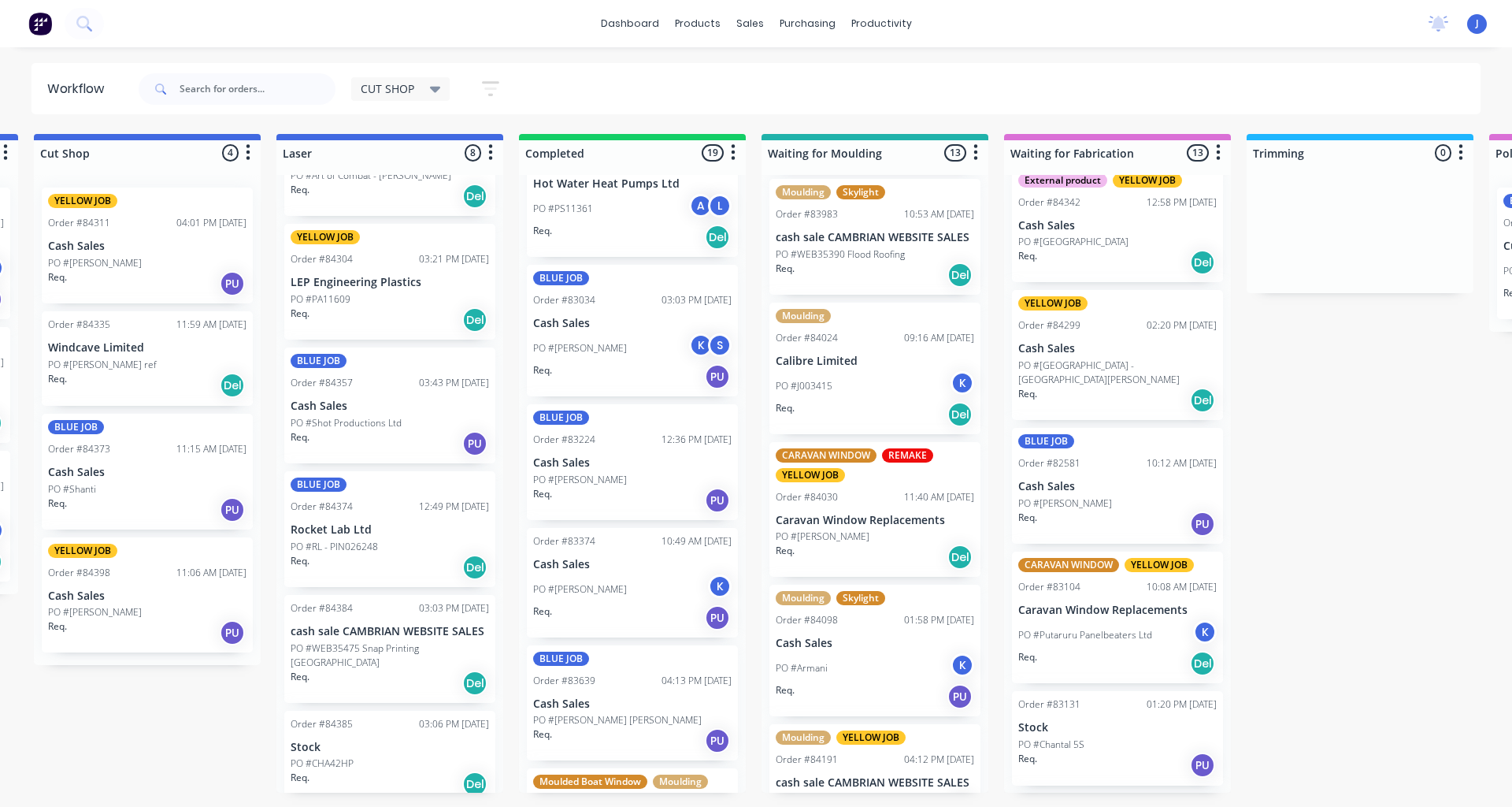
scroll to position [0, 0]
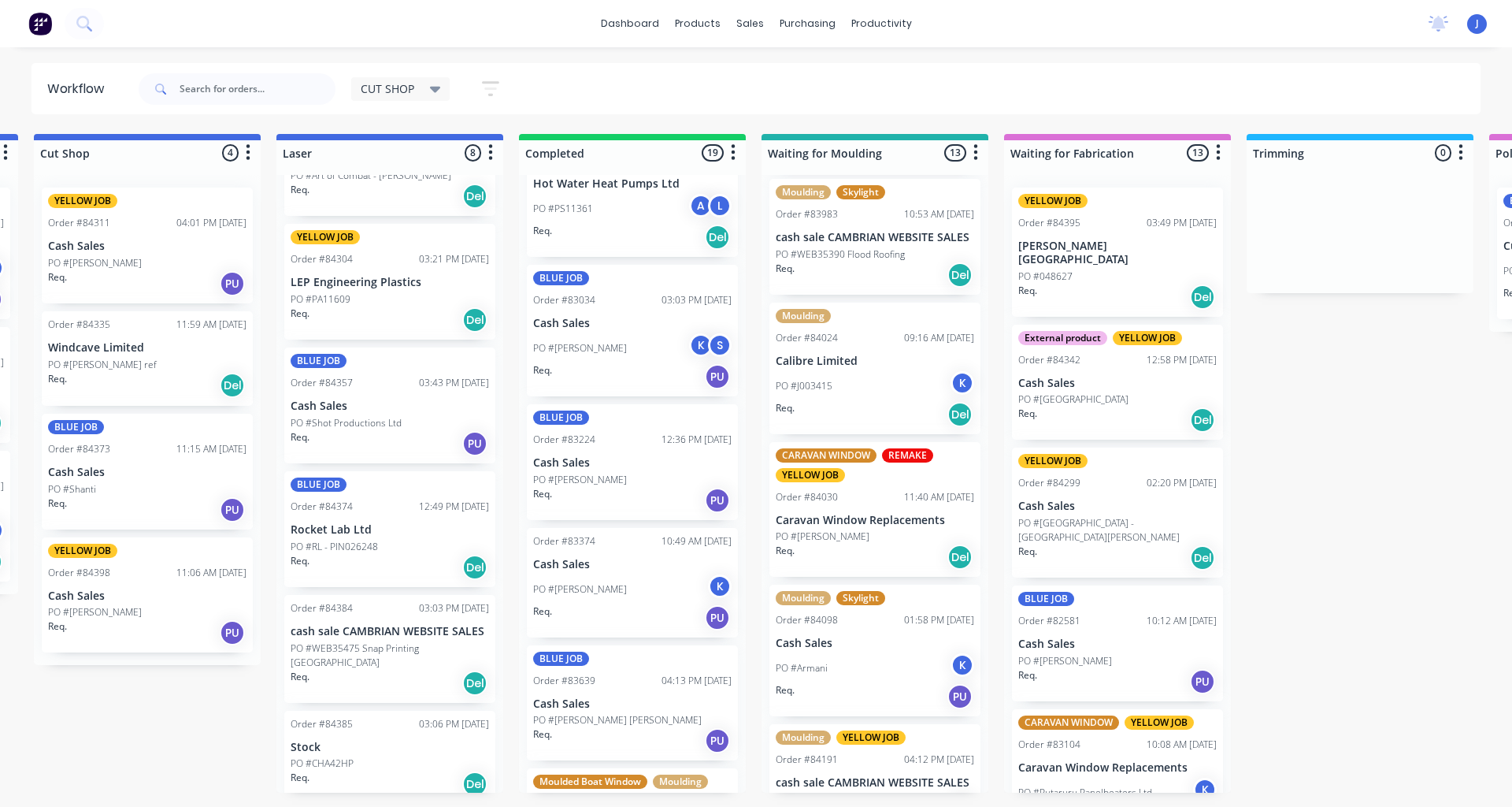
click at [1117, 392] on p "PO #[GEOGRAPHIC_DATA]" at bounding box center [1073, 399] width 110 height 14
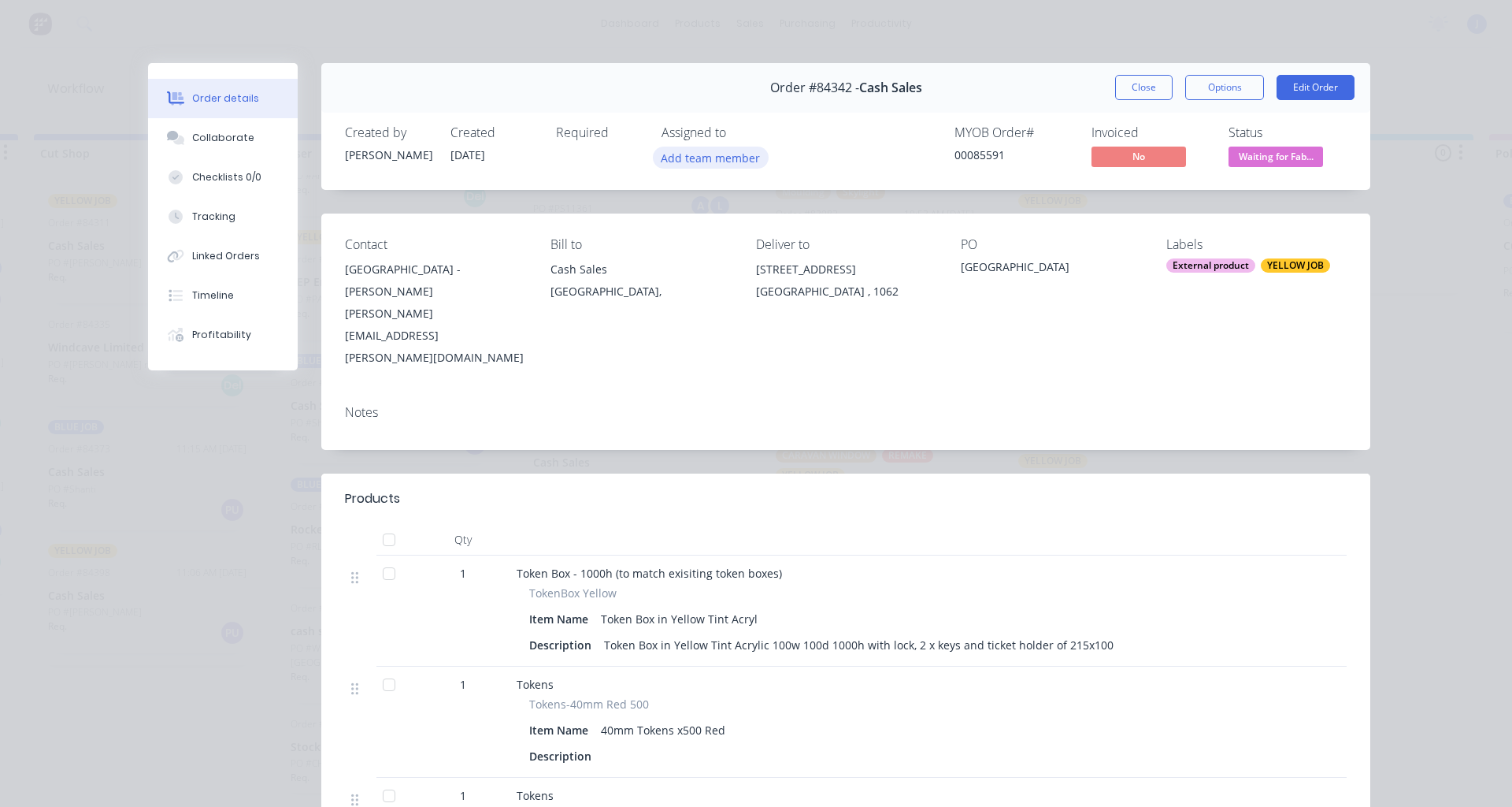
click at [726, 149] on button "Add team member" at bounding box center [710, 157] width 115 height 21
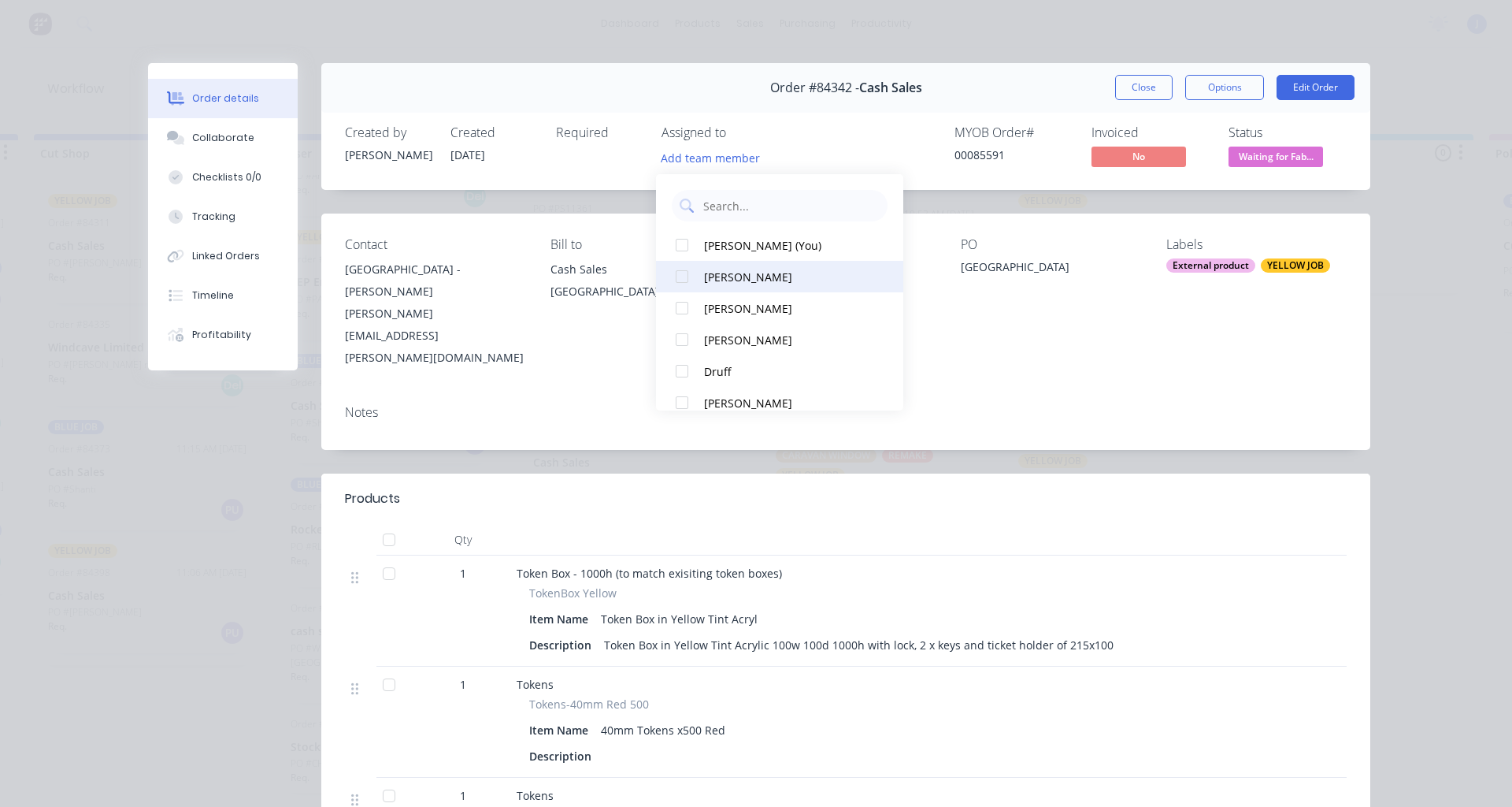
click at [685, 276] on div at bounding box center [682, 276] width 31 height 31
click at [1134, 89] on button "Close" at bounding box center [1144, 88] width 57 height 25
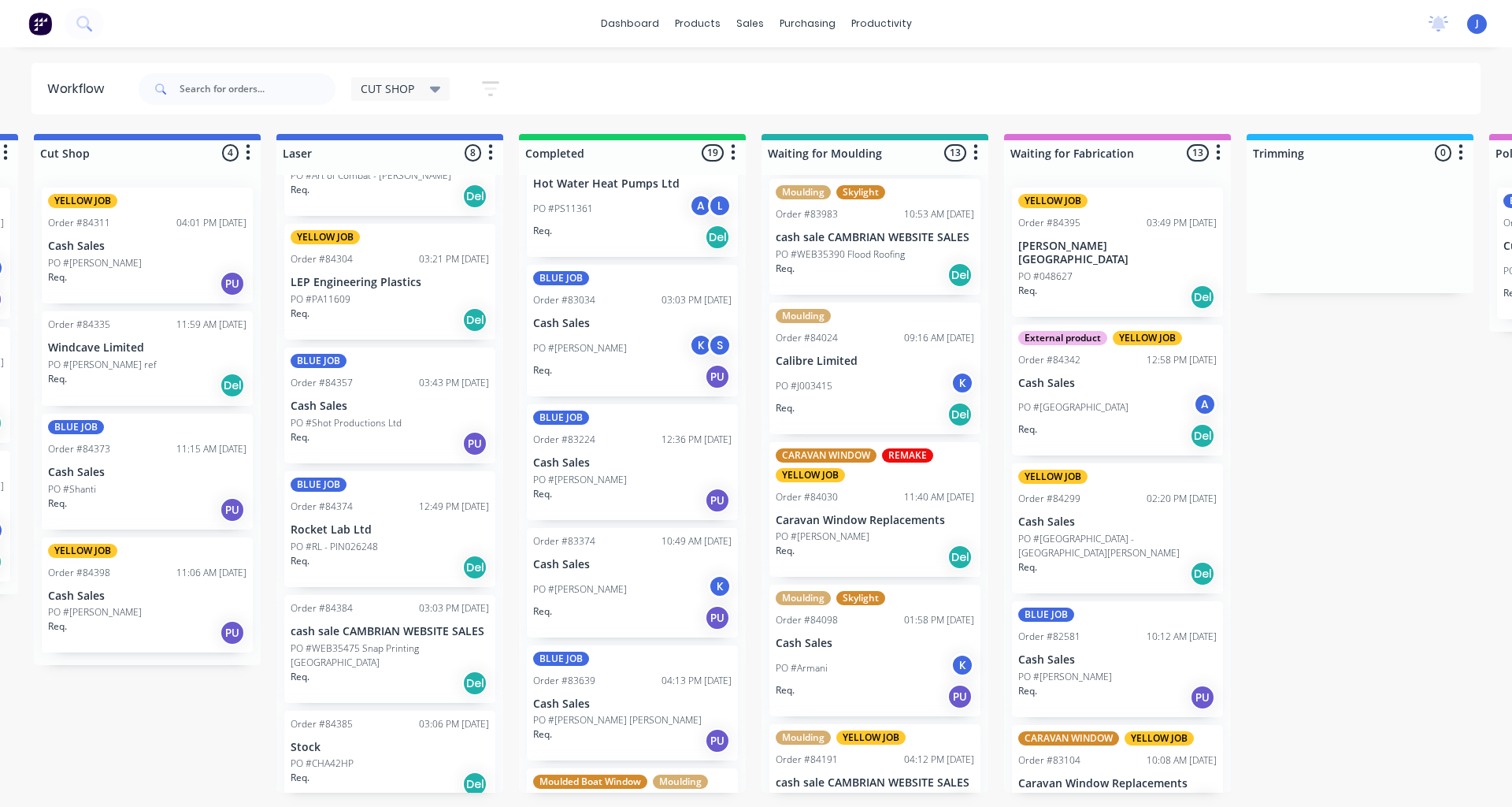
click at [1083, 515] on p "Cash Sales" at bounding box center [1117, 522] width 199 height 13
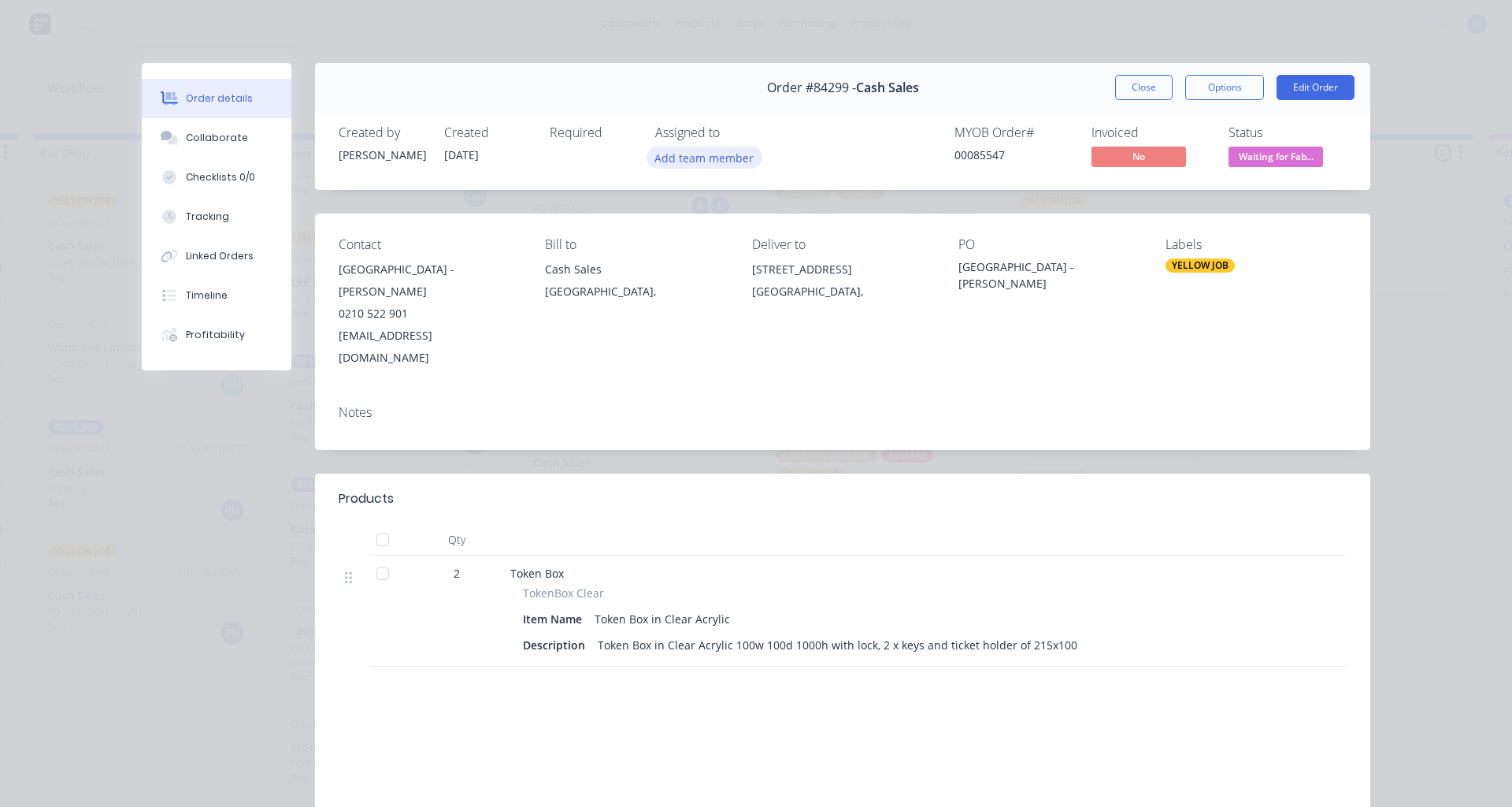
click at [708, 157] on button "Add team member" at bounding box center [704, 157] width 115 height 21
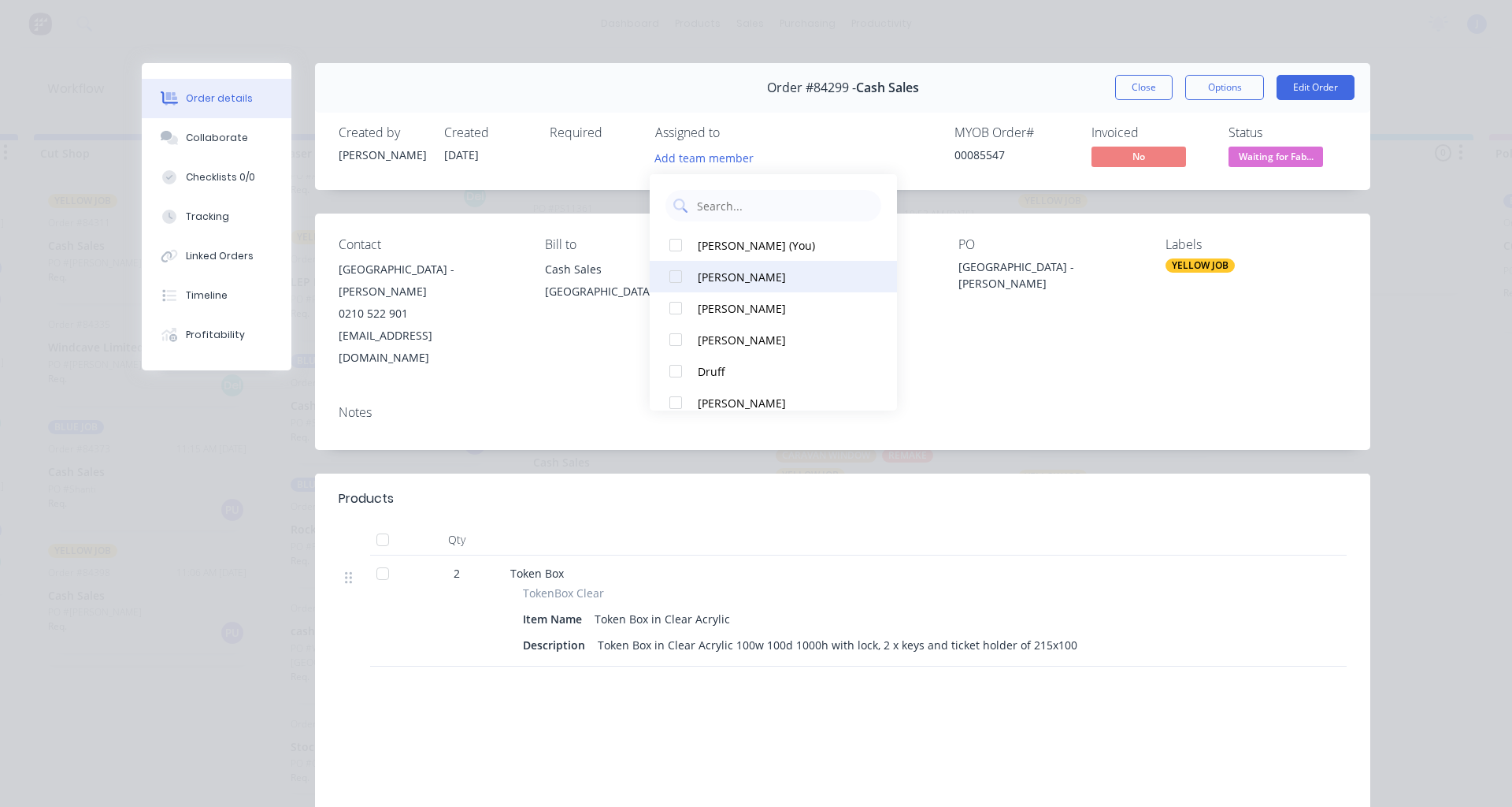
click at [694, 271] on button "[PERSON_NAME]" at bounding box center [773, 276] width 247 height 31
click at [1116, 96] on button "Close" at bounding box center [1144, 88] width 57 height 25
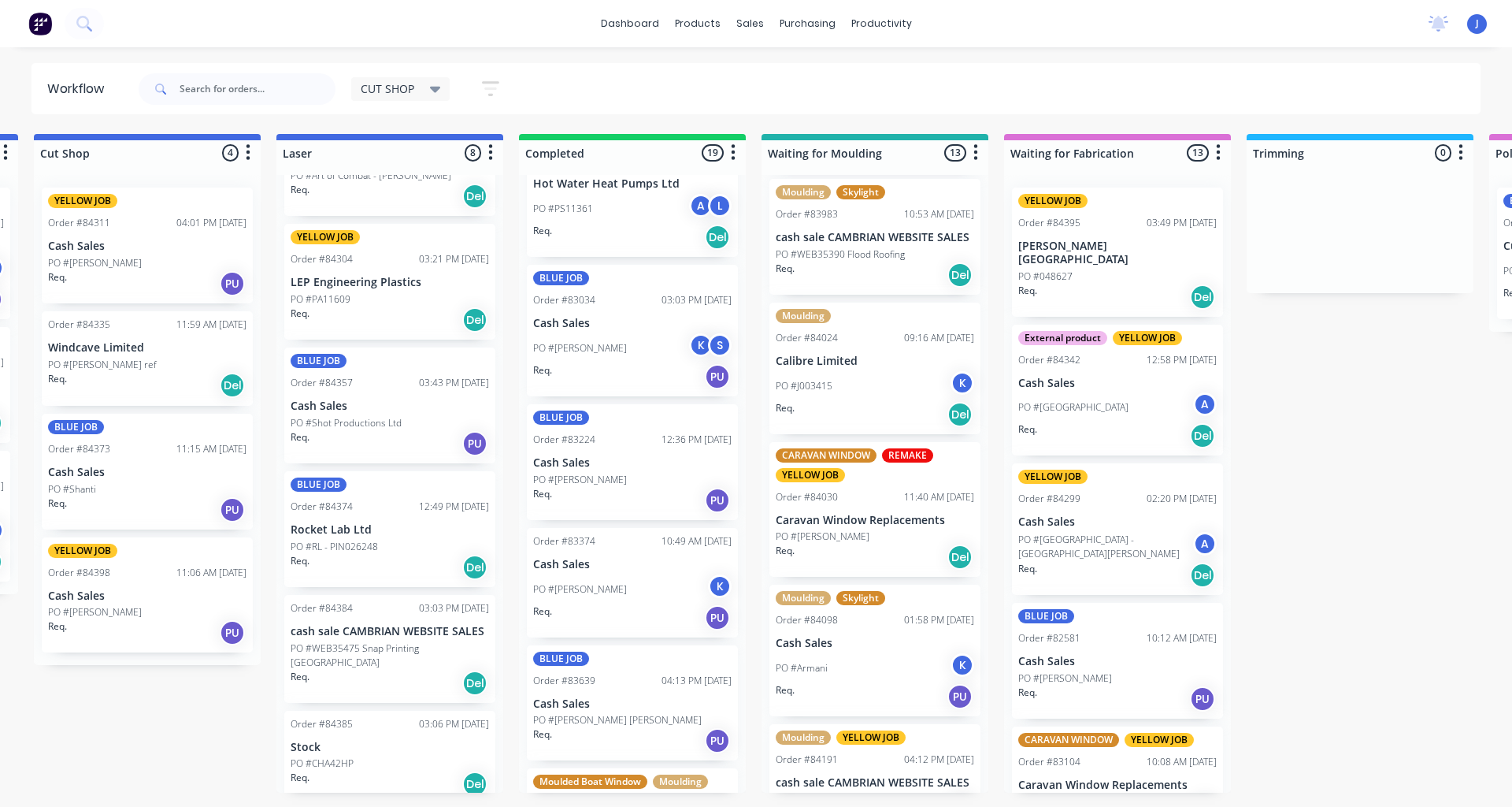
click at [1100, 253] on div "YELLOW JOB Order #84395 03:49 PM [DATE] [PERSON_NAME][GEOGRAPHIC_DATA] #048627 …" at bounding box center [1117, 252] width 211 height 129
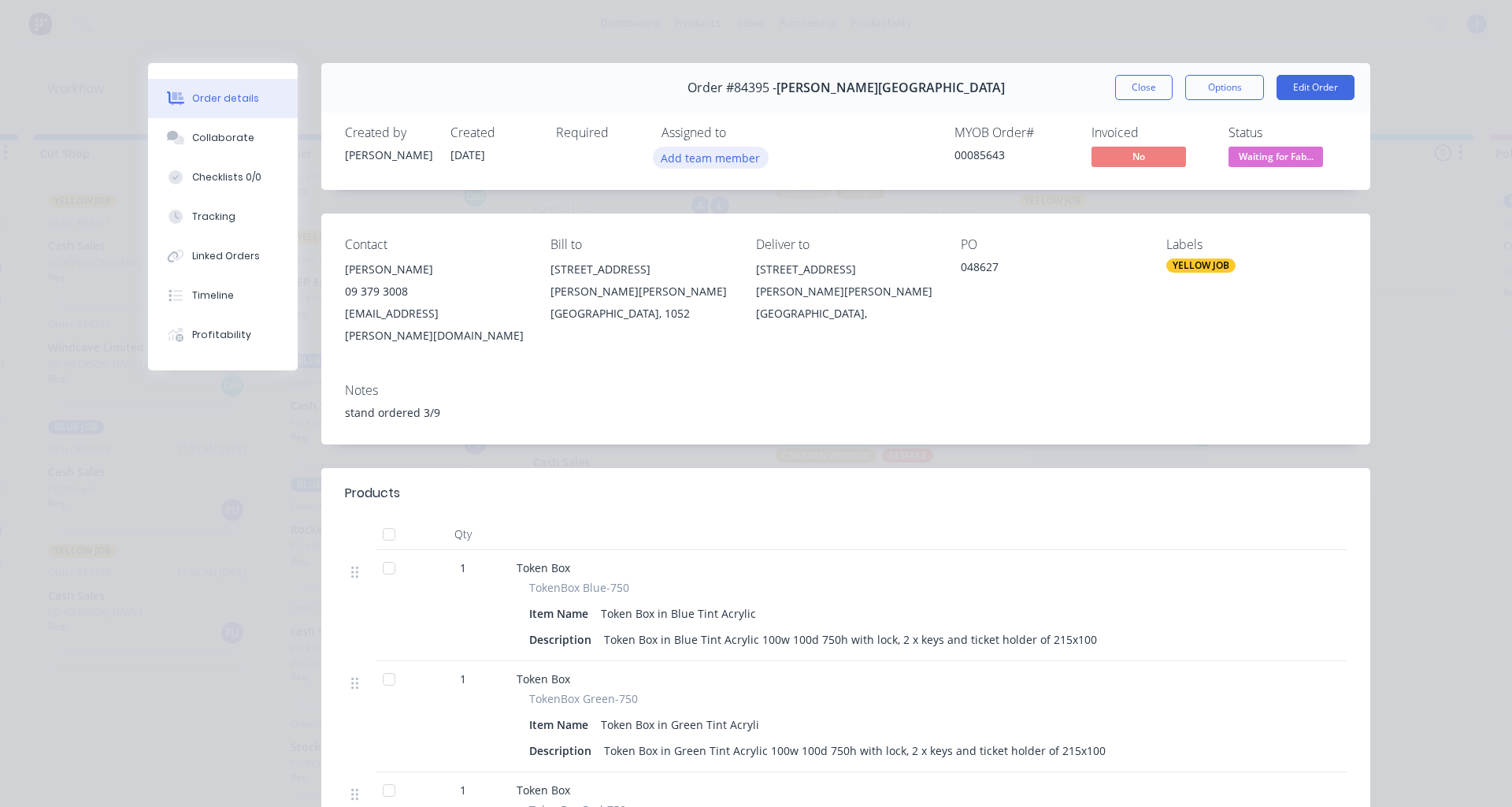
click at [705, 161] on button "Add team member" at bounding box center [710, 157] width 115 height 21
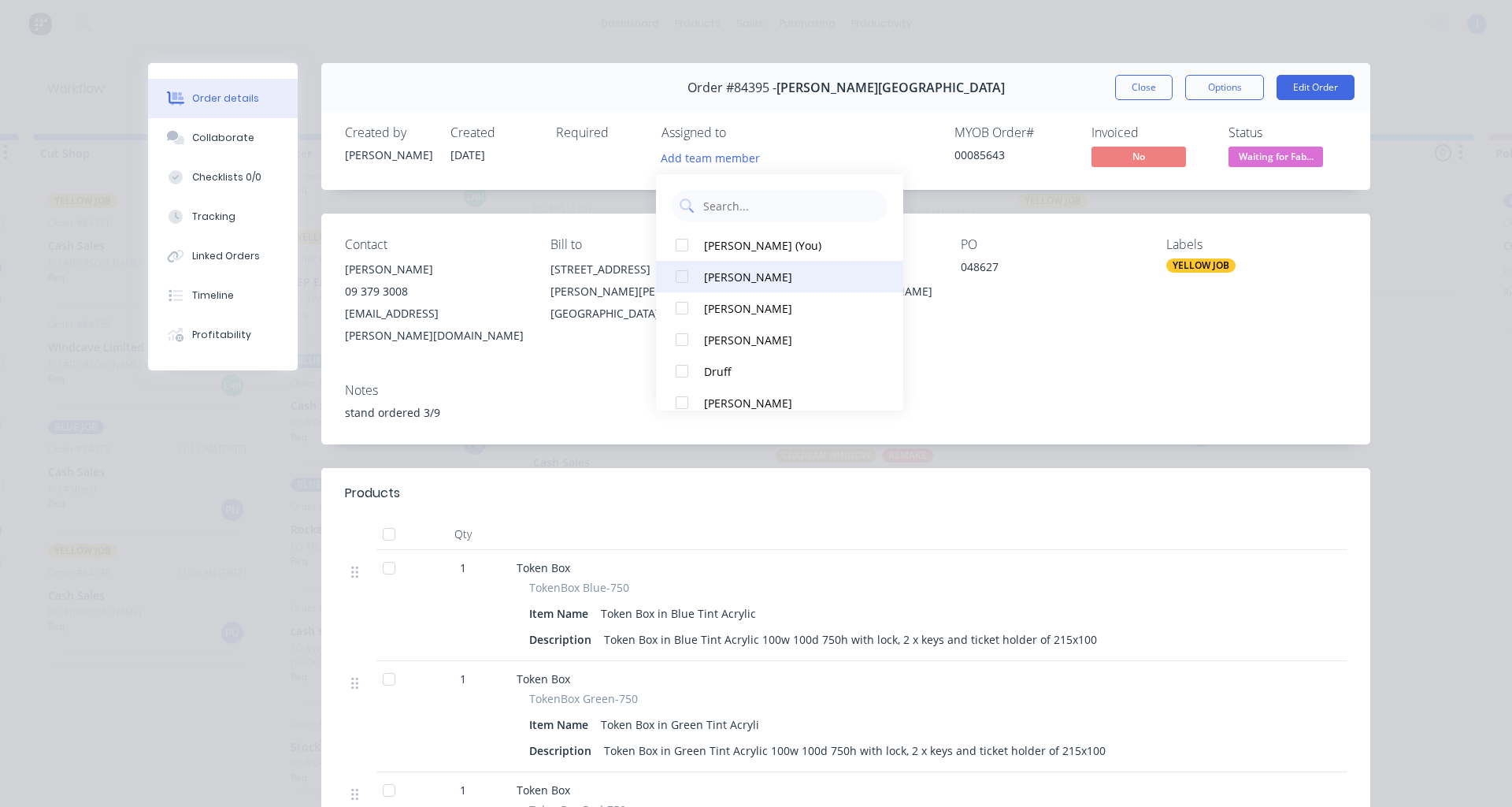
click at [688, 276] on div at bounding box center [682, 276] width 31 height 31
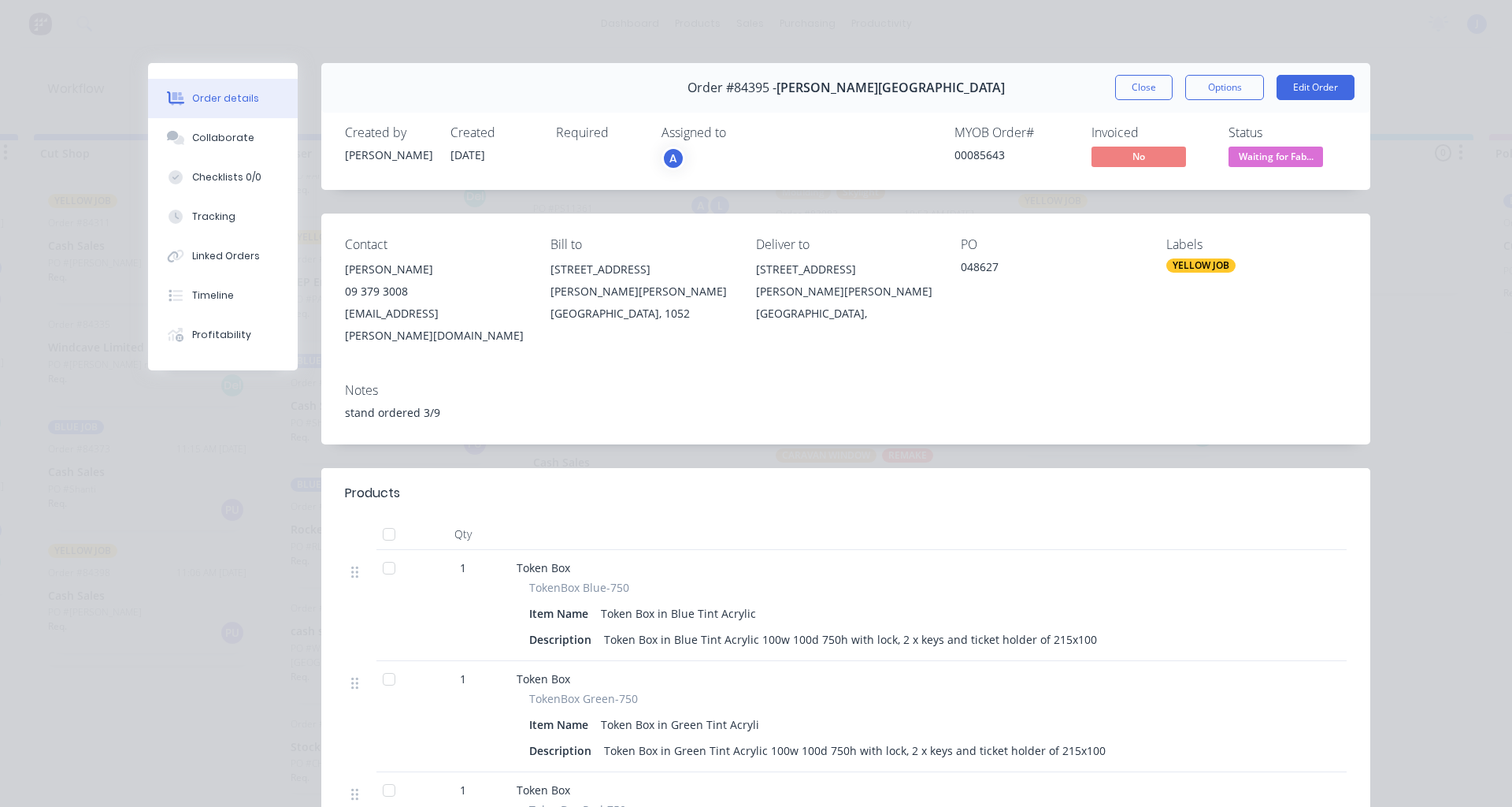
click at [830, 129] on div "MYOB Order # 00085643 Invoiced No Status Waiting for Fab..." at bounding box center [1083, 148] width 528 height 46
click at [1134, 82] on button "Close" at bounding box center [1144, 88] width 57 height 25
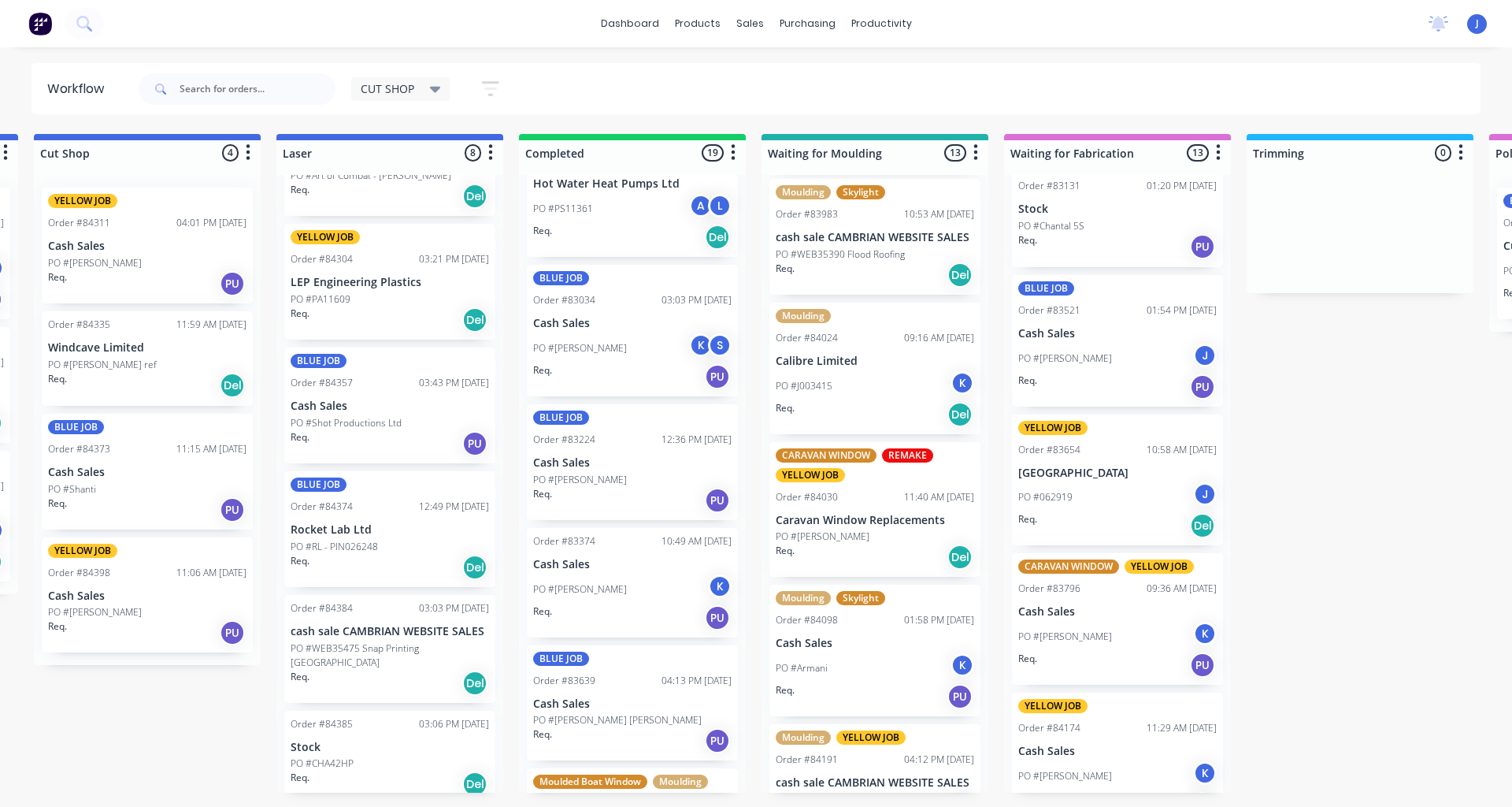
scroll to position [630, 0]
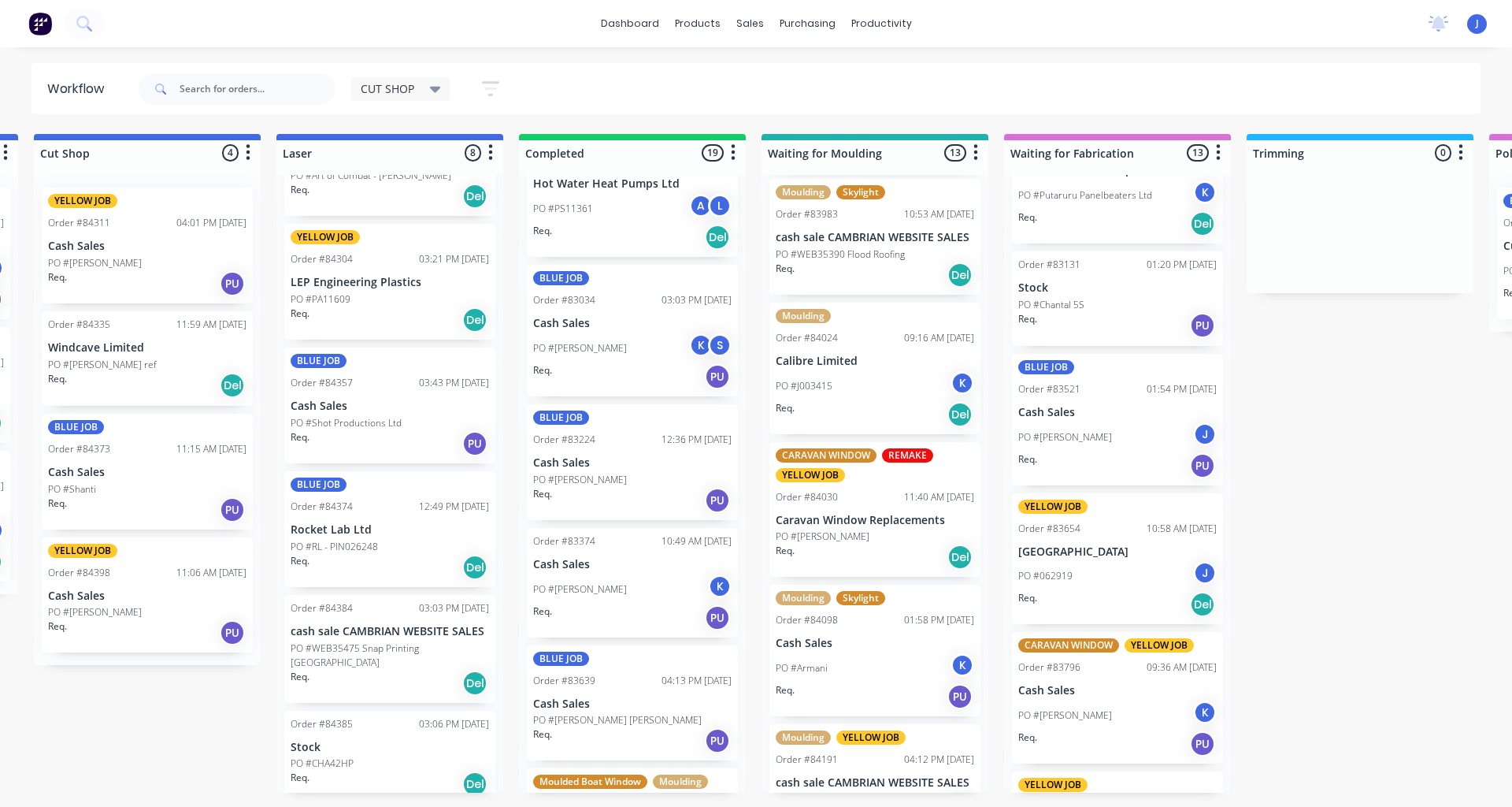
click at [1064, 298] on p "PO #Chantal 5S" at bounding box center [1051, 305] width 66 height 14
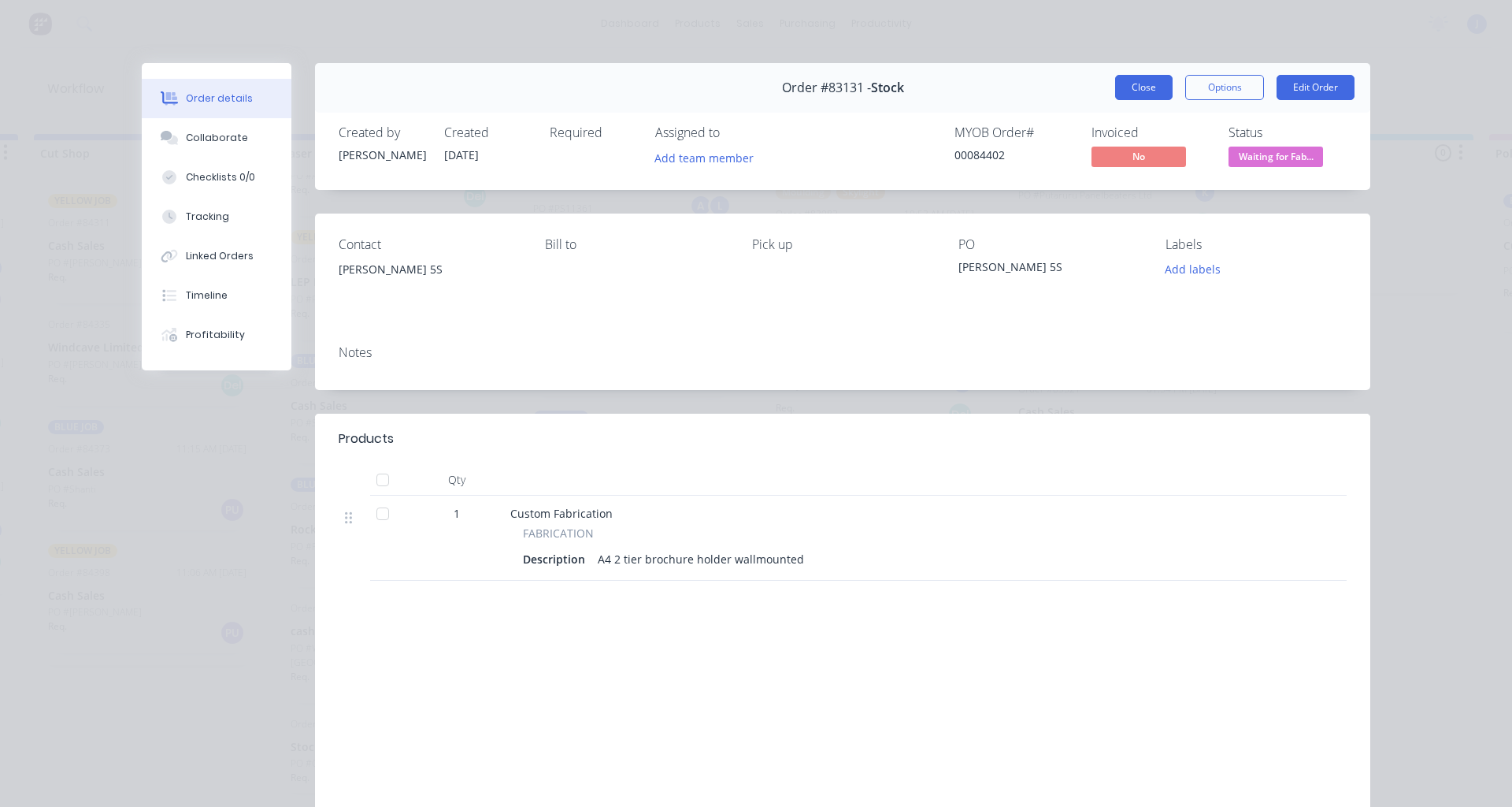
click at [1127, 97] on button "Close" at bounding box center [1144, 88] width 57 height 25
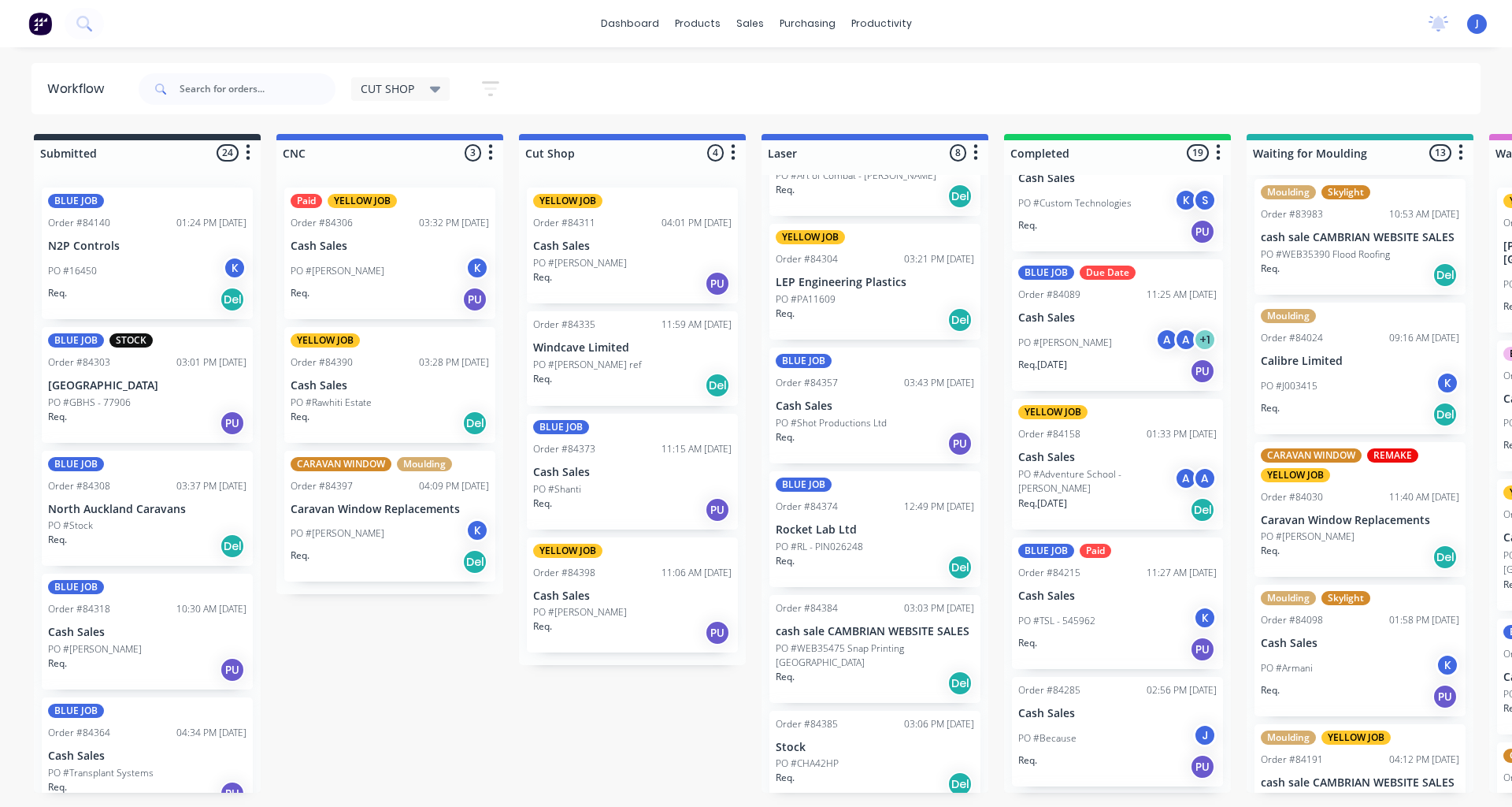
scroll to position [1312, 0]
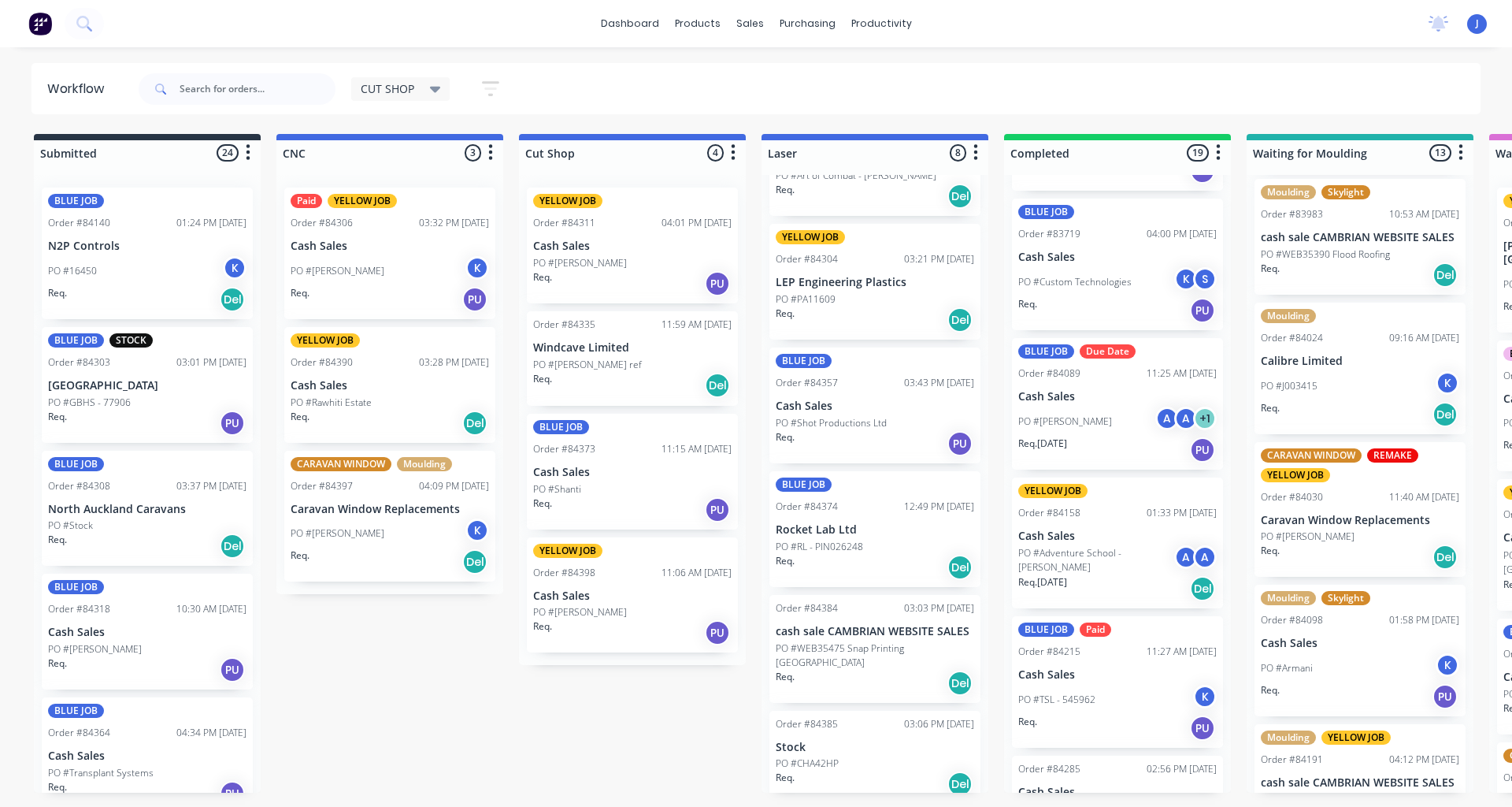
click at [1049, 419] on p "PO #[PERSON_NAME]" at bounding box center [1065, 421] width 94 height 14
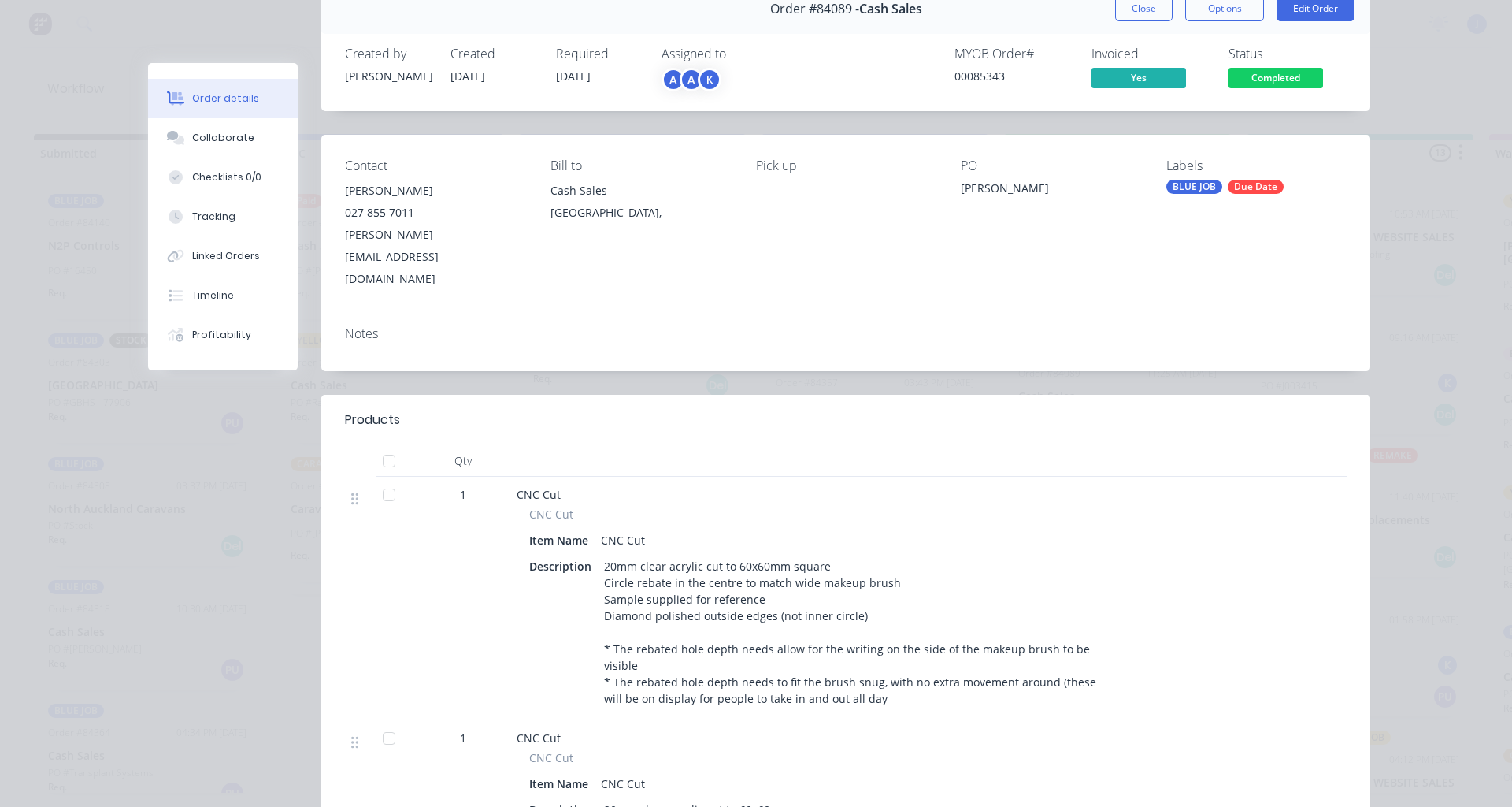
scroll to position [0, 0]
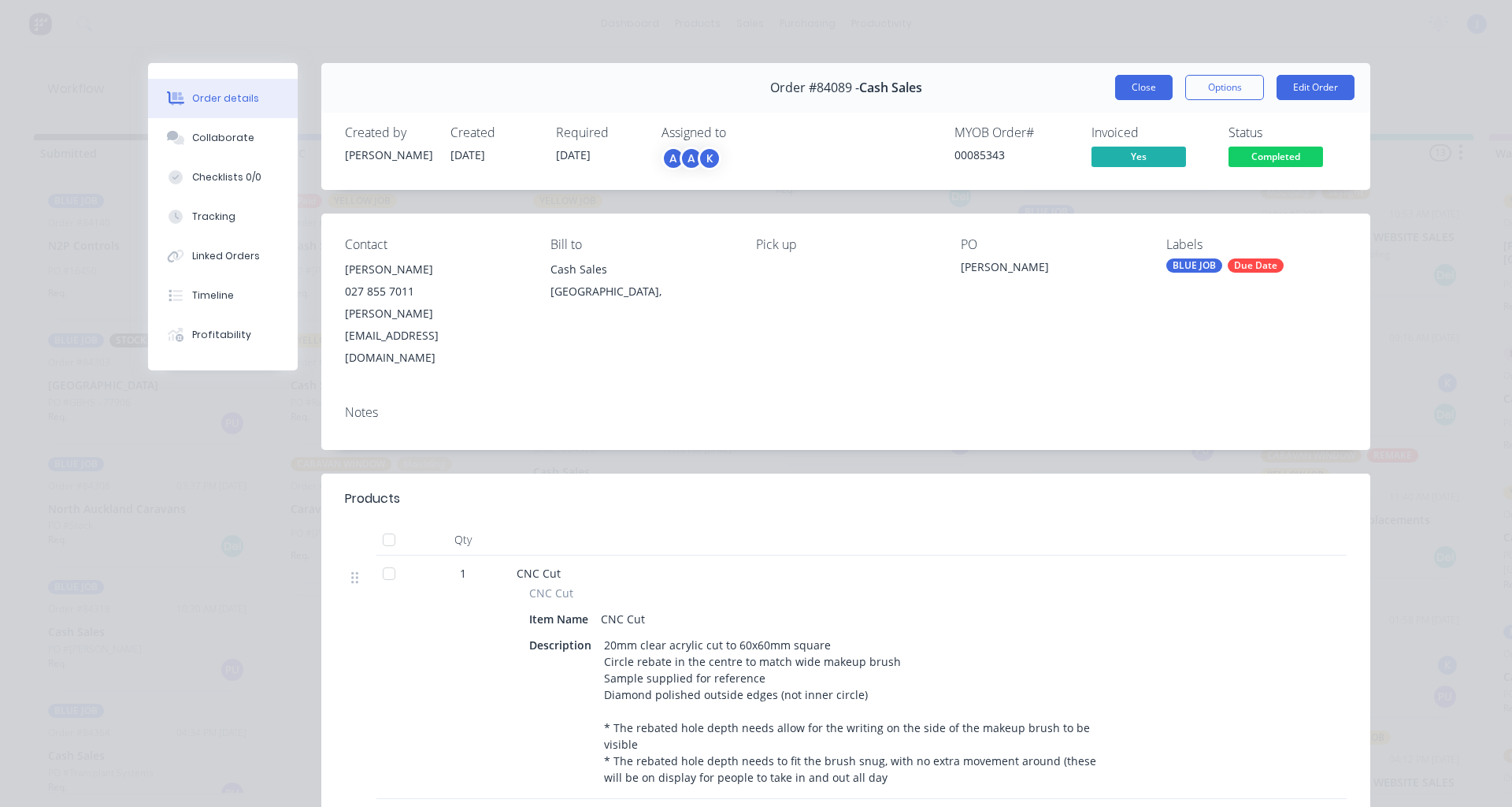
click at [1126, 91] on button "Close" at bounding box center [1144, 88] width 57 height 25
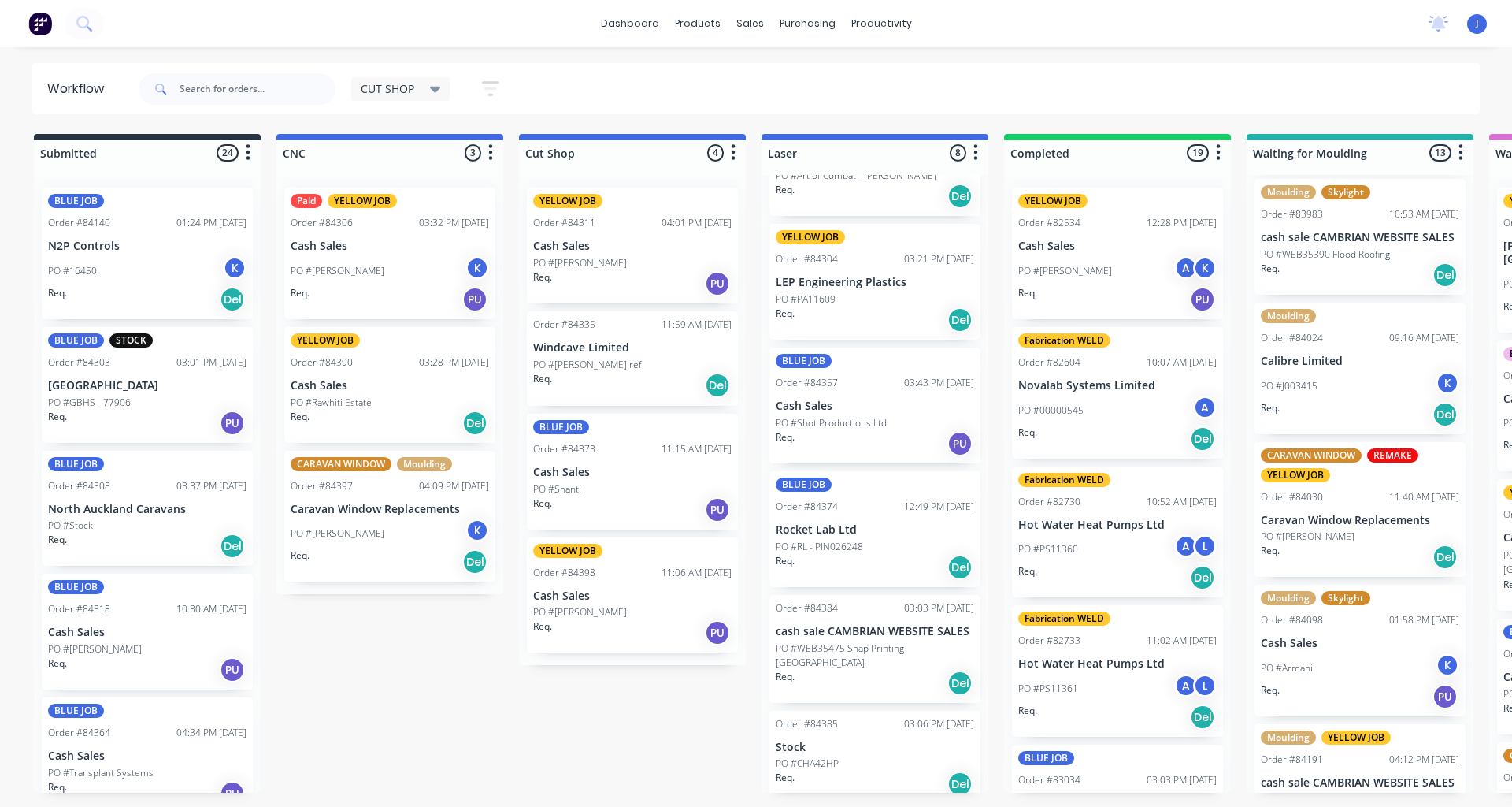
click at [157, 522] on div "PO #Stock" at bounding box center [148, 525] width 199 height 14
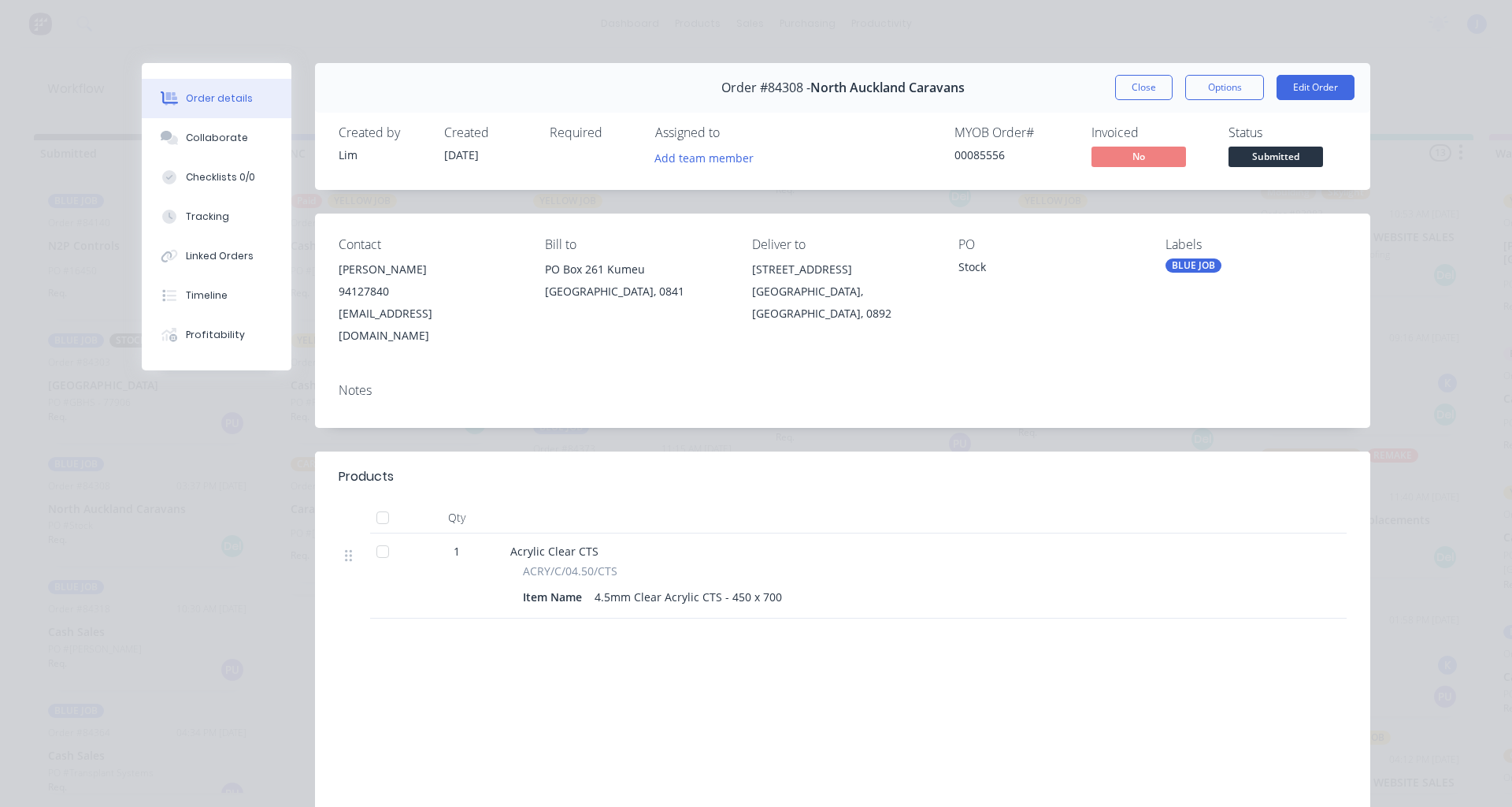
drag, startPoint x: 1144, startPoint y: 80, endPoint x: 329, endPoint y: 151, distance: 818.1
click at [1138, 80] on button "Close" at bounding box center [1144, 88] width 57 height 25
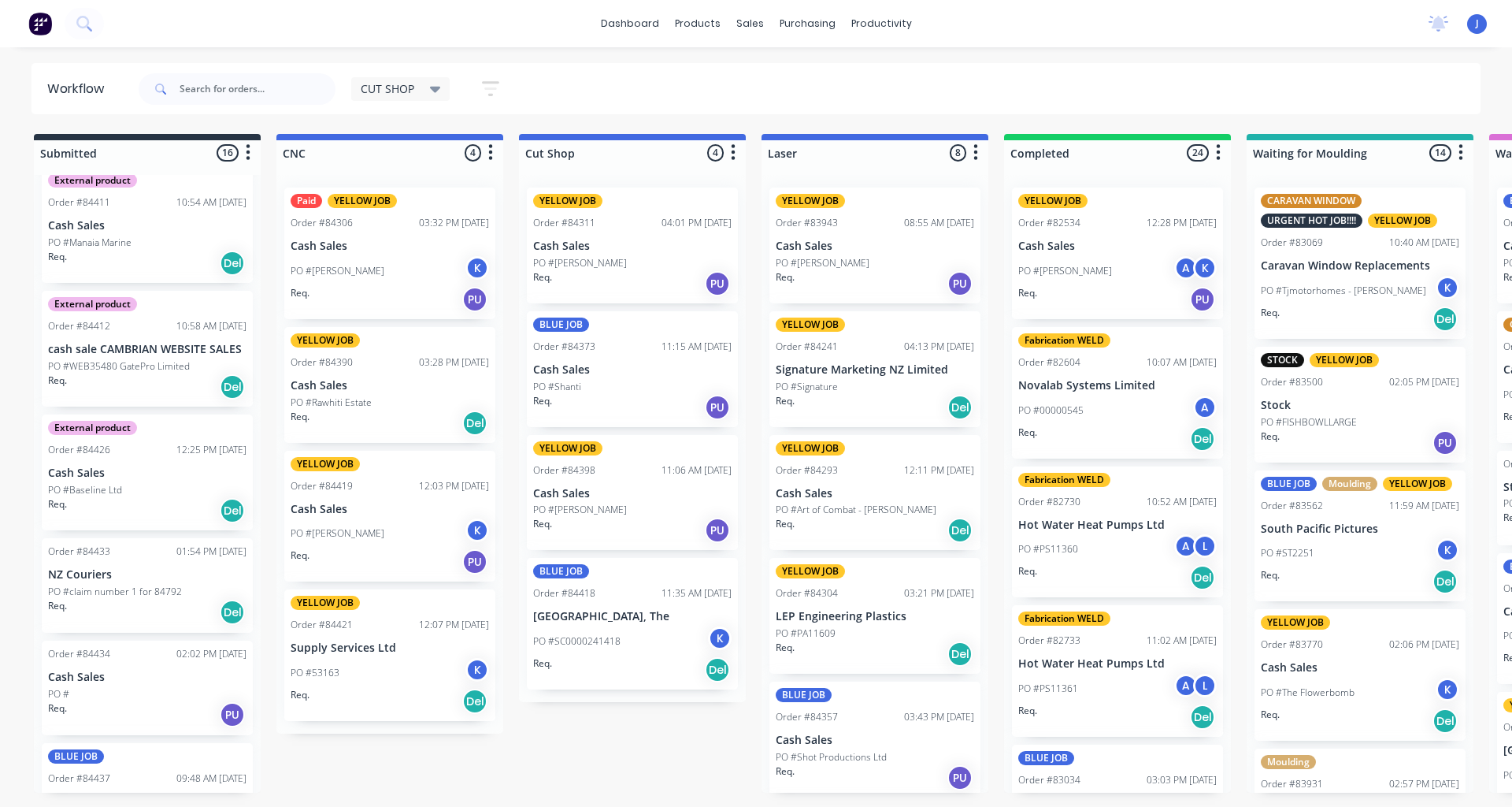
scroll to position [1316, 0]
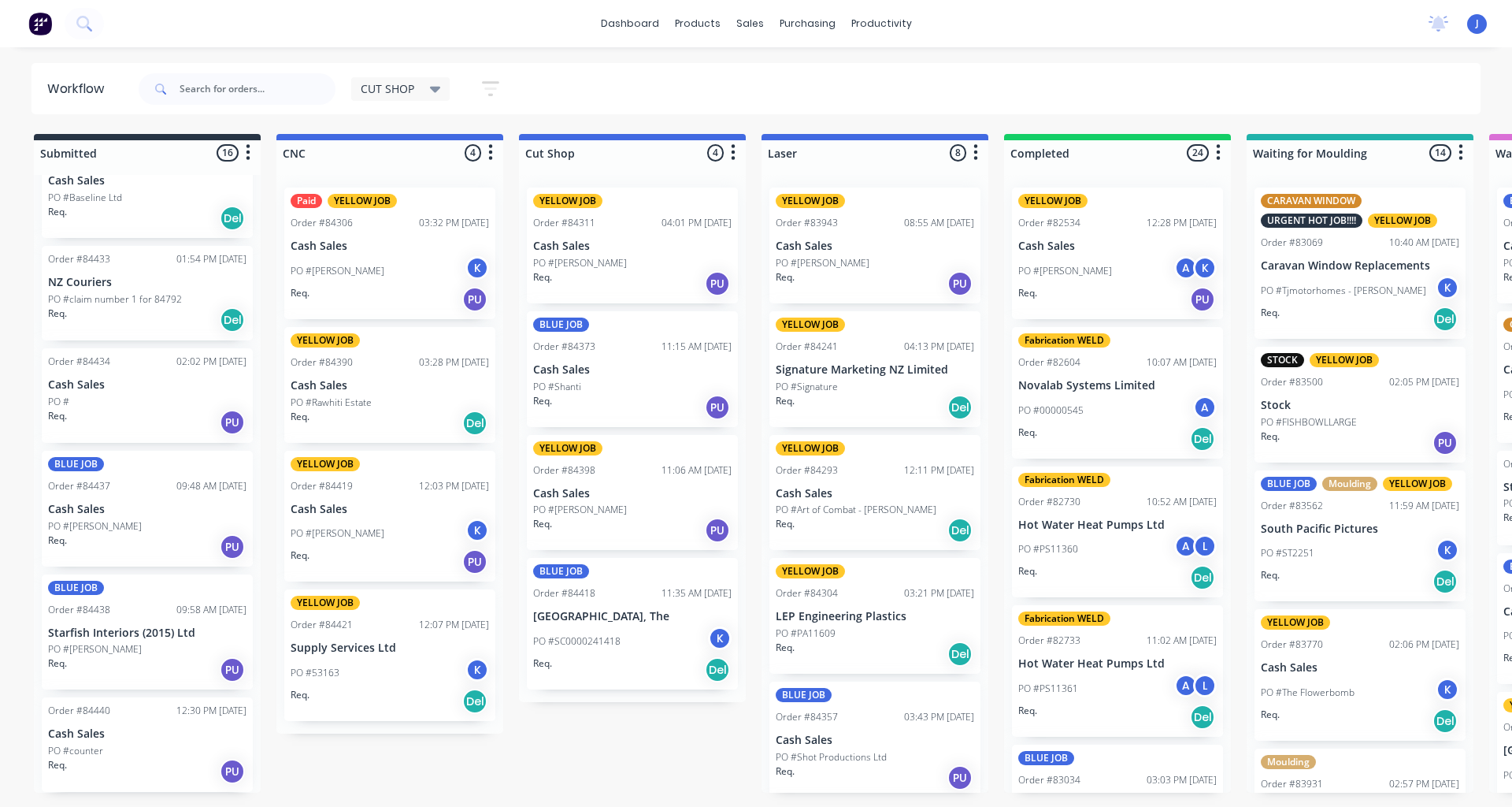
click at [126, 508] on p "Cash Sales" at bounding box center [148, 509] width 199 height 13
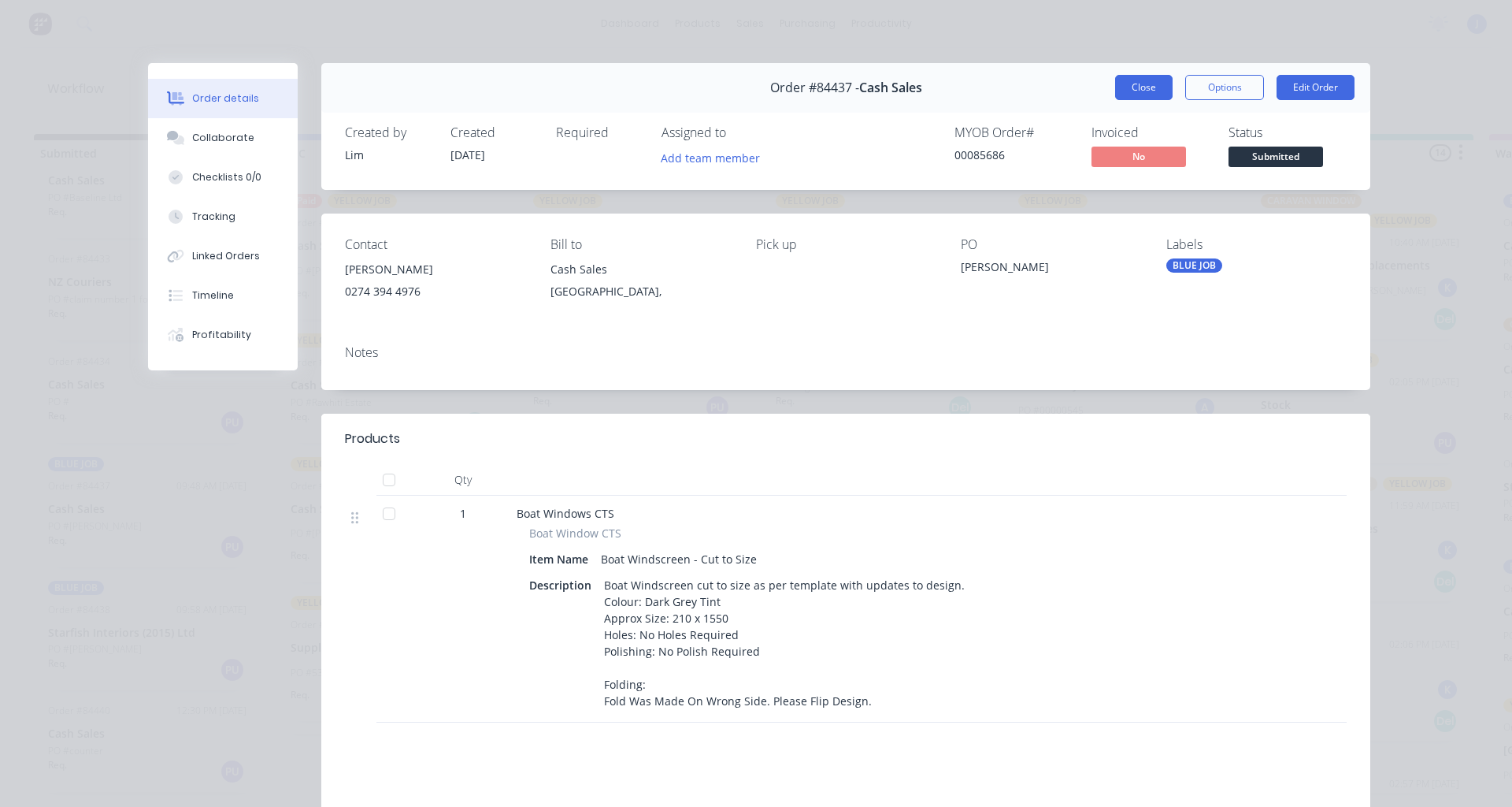
click at [1131, 78] on button "Close" at bounding box center [1144, 88] width 57 height 25
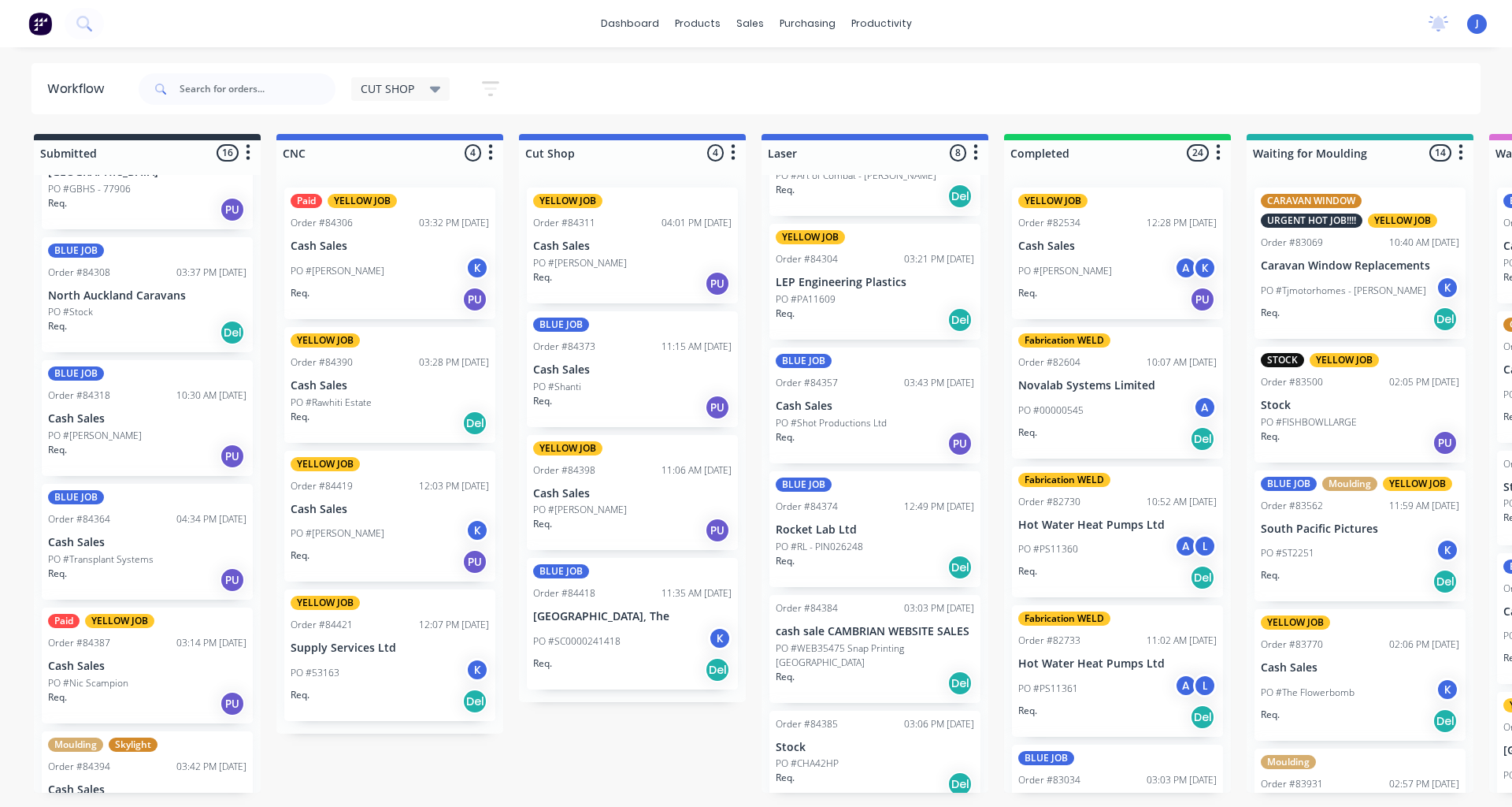
scroll to position [0, 0]
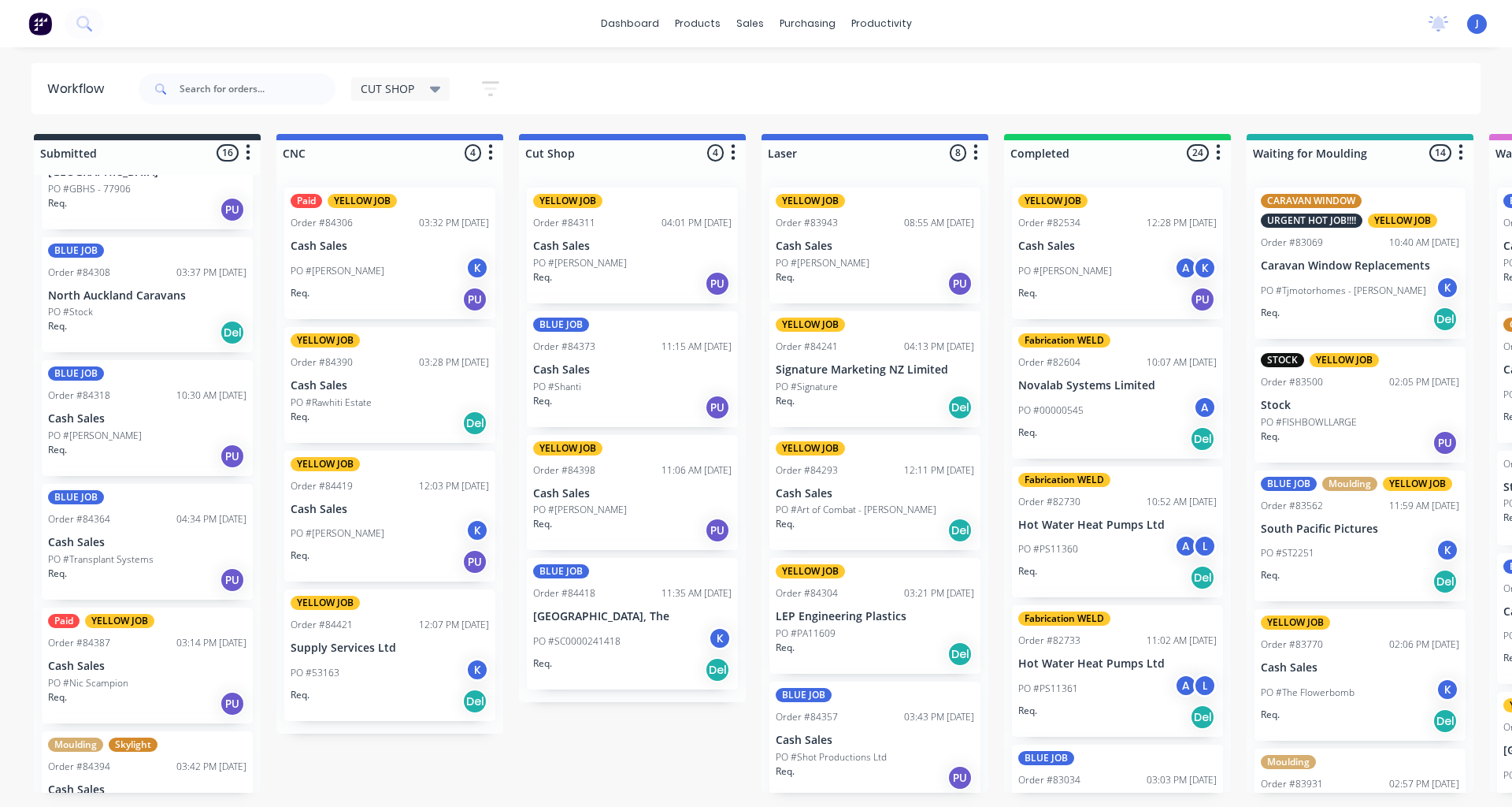
click at [846, 492] on p "Cash Sales" at bounding box center [875, 493] width 199 height 13
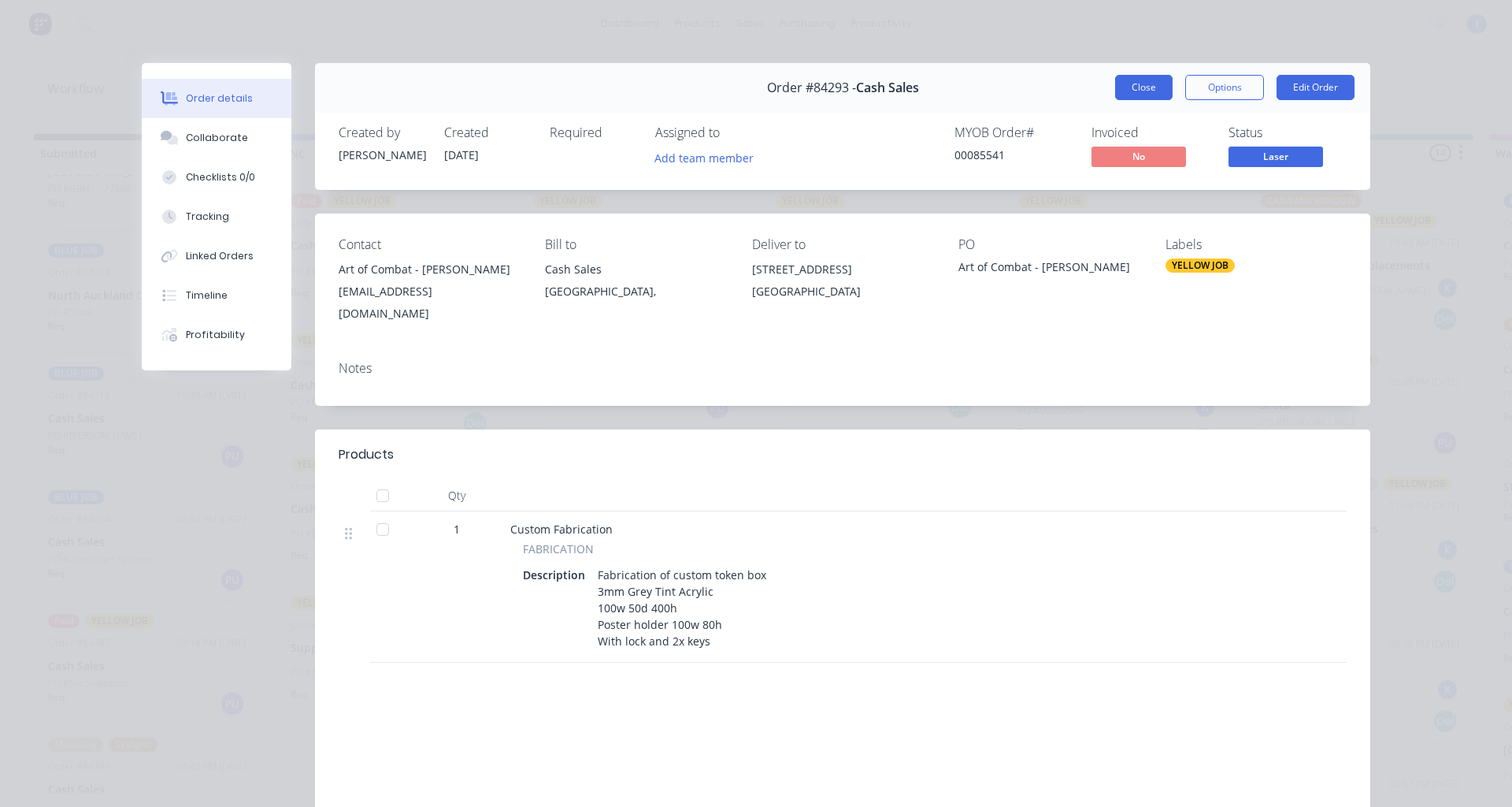
click at [1122, 83] on button "Close" at bounding box center [1144, 88] width 57 height 25
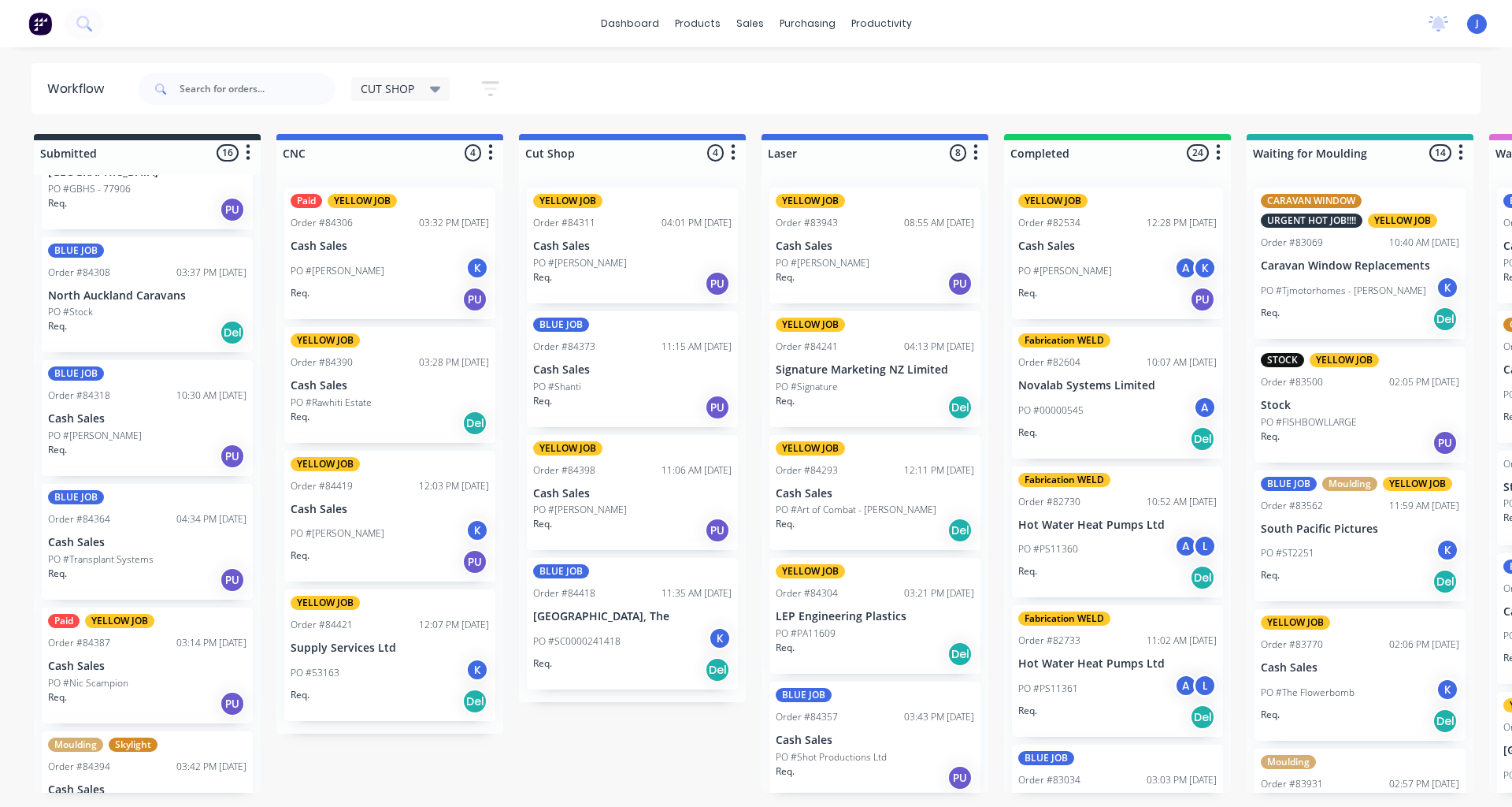
scroll to position [334, 0]
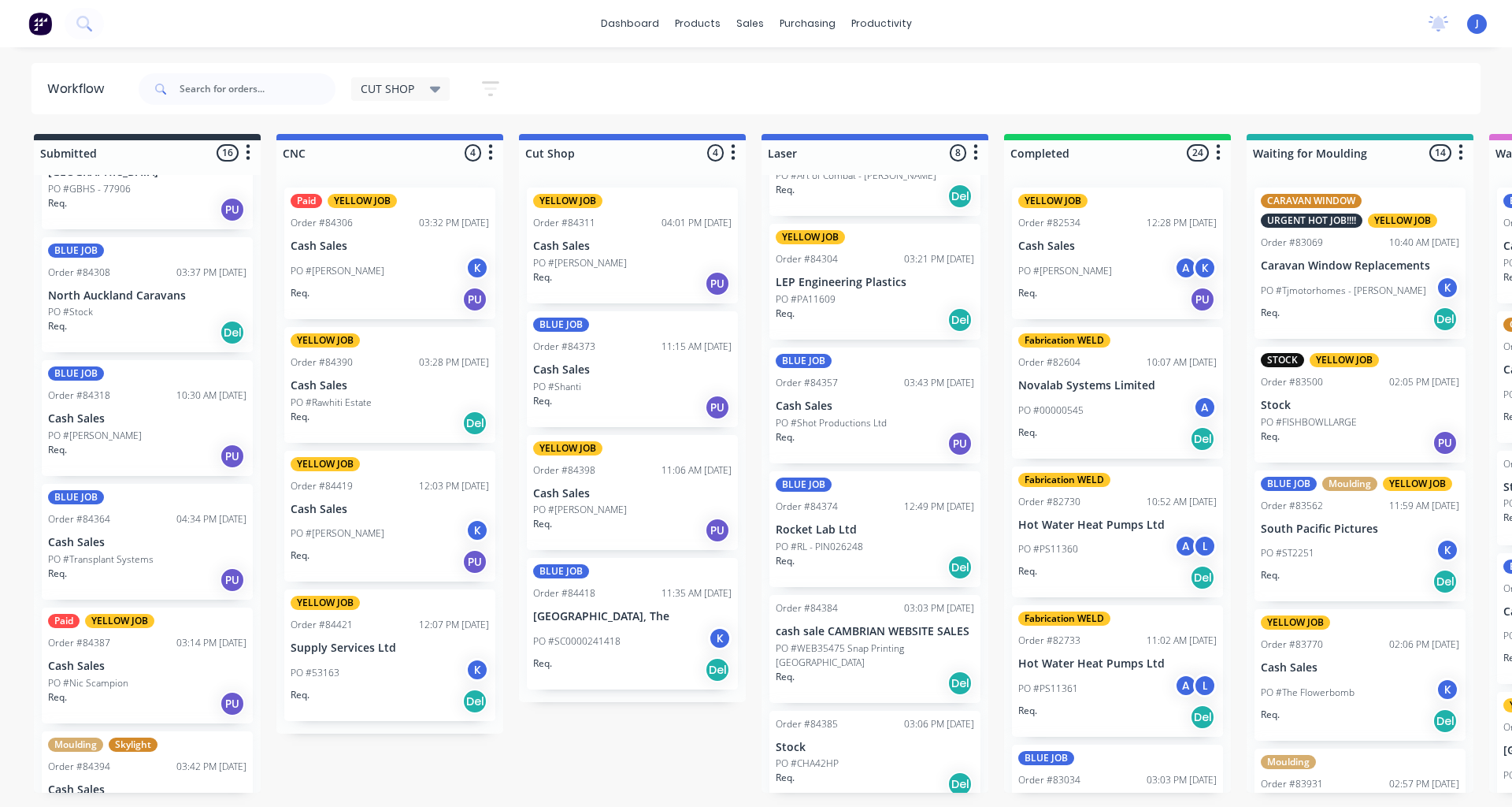
click at [880, 669] on div "Req. Del" at bounding box center [875, 683] width 199 height 27
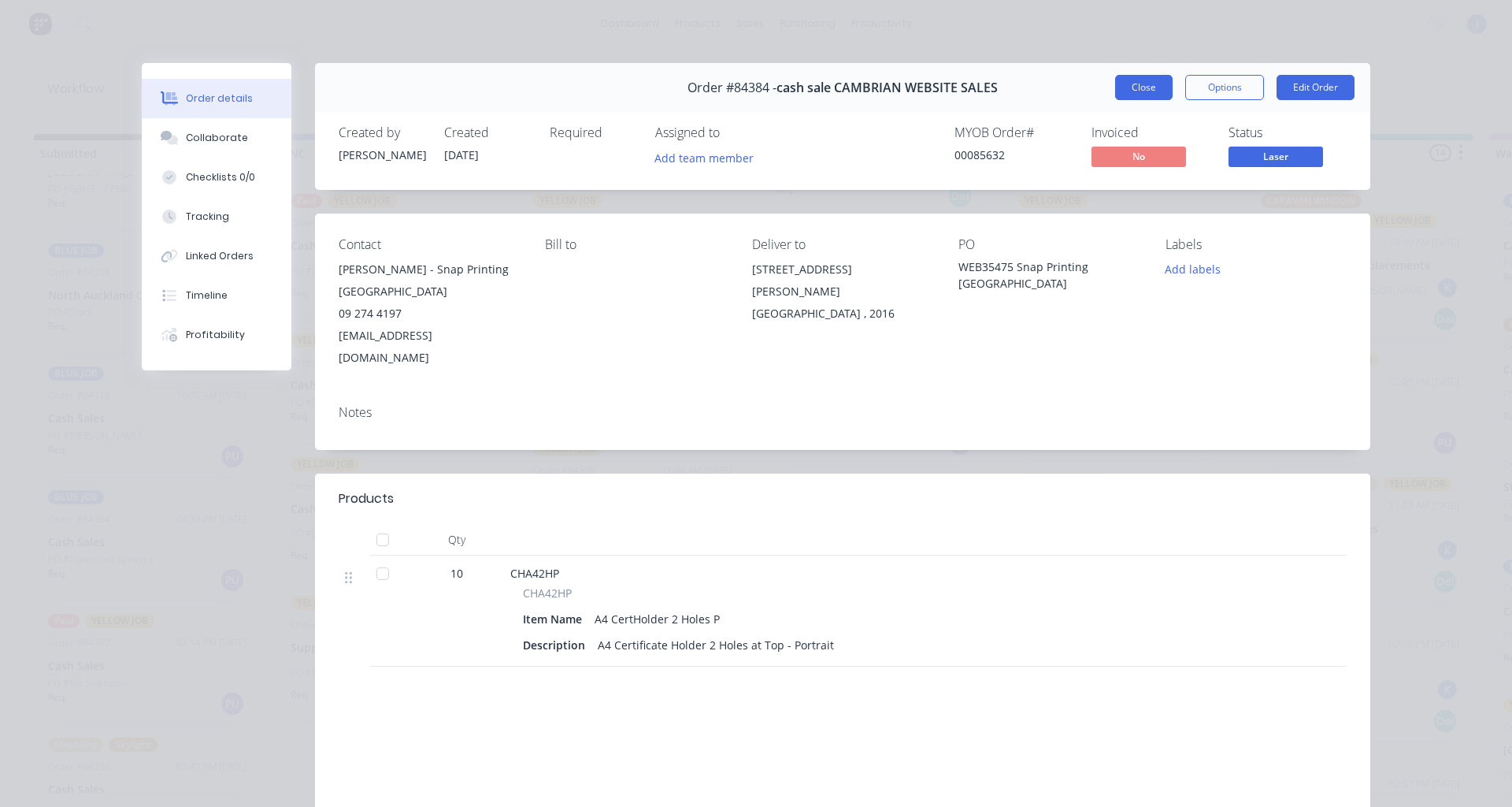
click at [1117, 80] on button "Close" at bounding box center [1144, 88] width 57 height 25
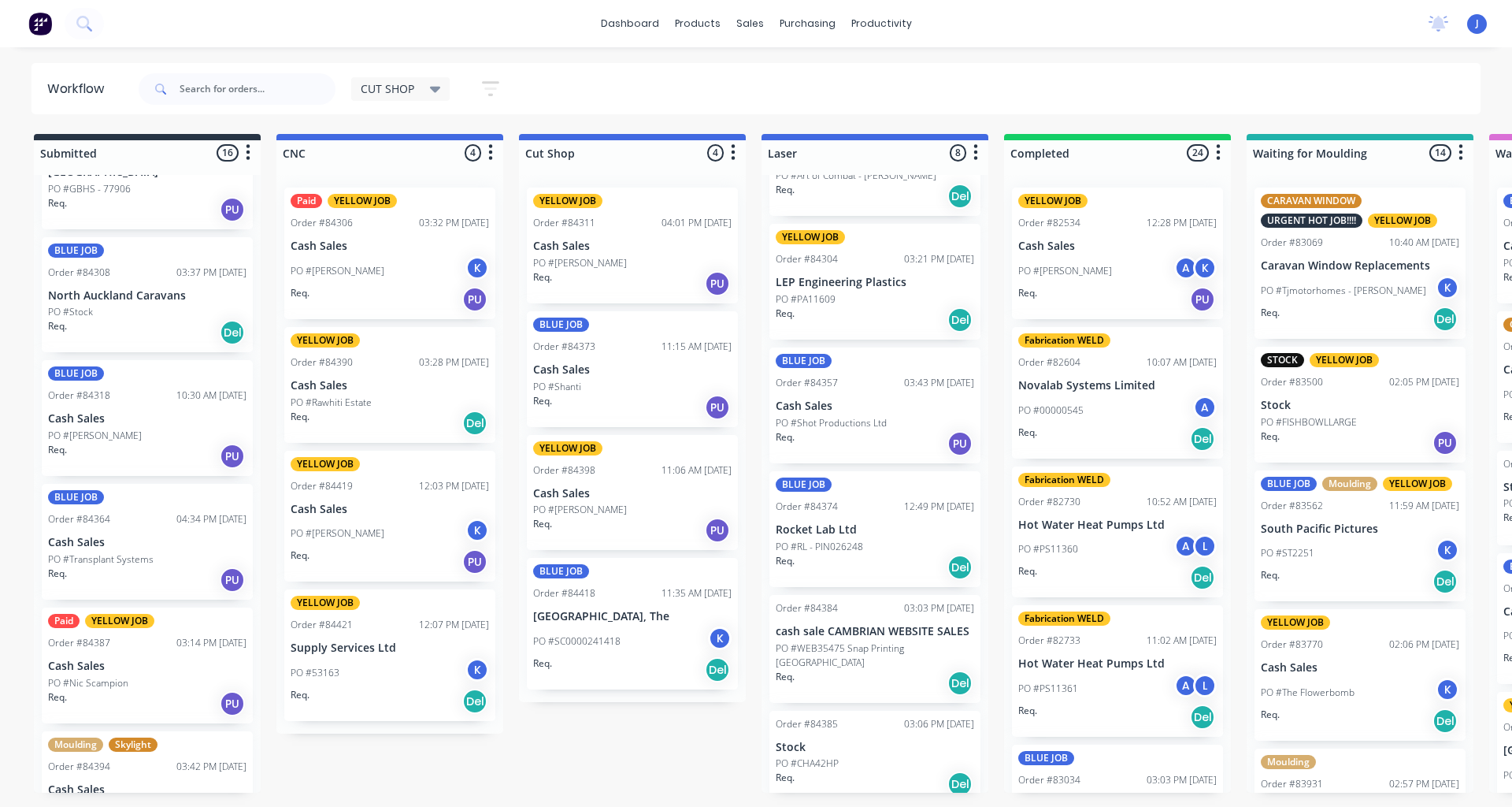
click at [601, 386] on div "PO #Shanti" at bounding box center [633, 387] width 199 height 14
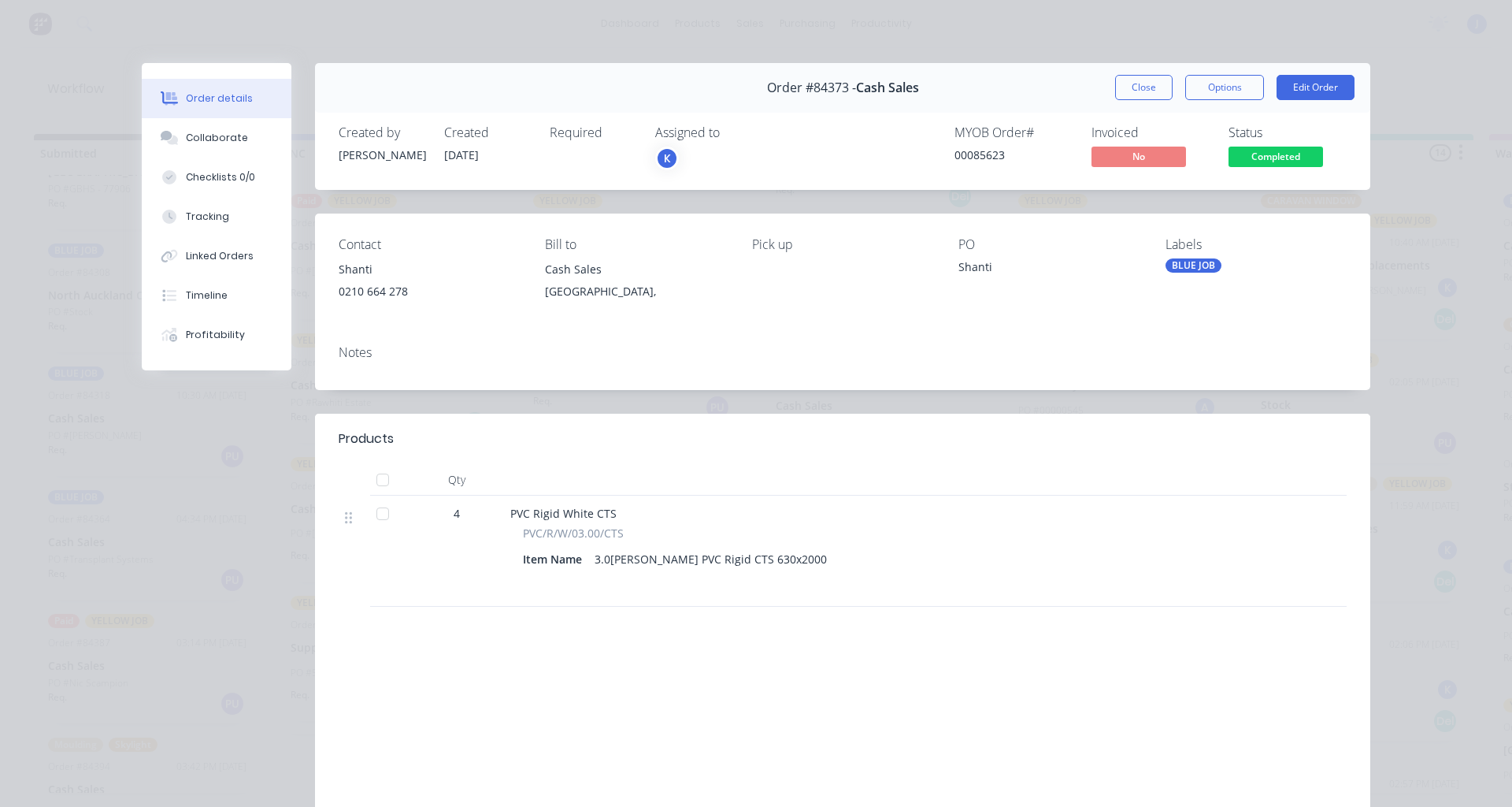
click at [1126, 89] on button "Close" at bounding box center [1144, 88] width 57 height 25
